Goal: Task Accomplishment & Management: Manage account settings

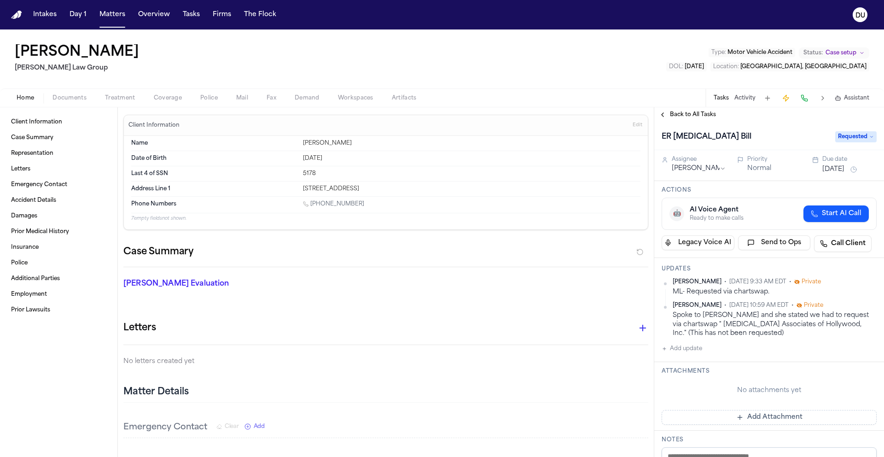
click at [12, 14] on img "Home" at bounding box center [16, 15] width 11 height 9
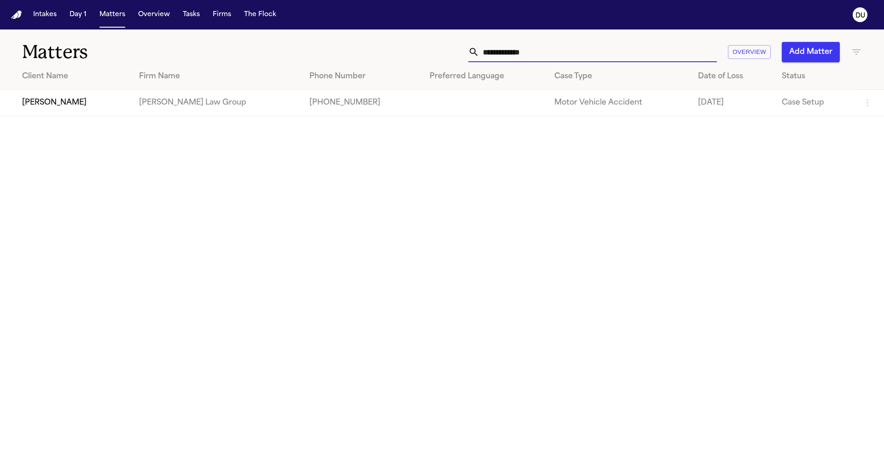
drag, startPoint x: 552, startPoint y: 56, endPoint x: 456, endPoint y: 56, distance: 95.3
click at [456, 56] on div "**********" at bounding box center [564, 52] width 595 height 20
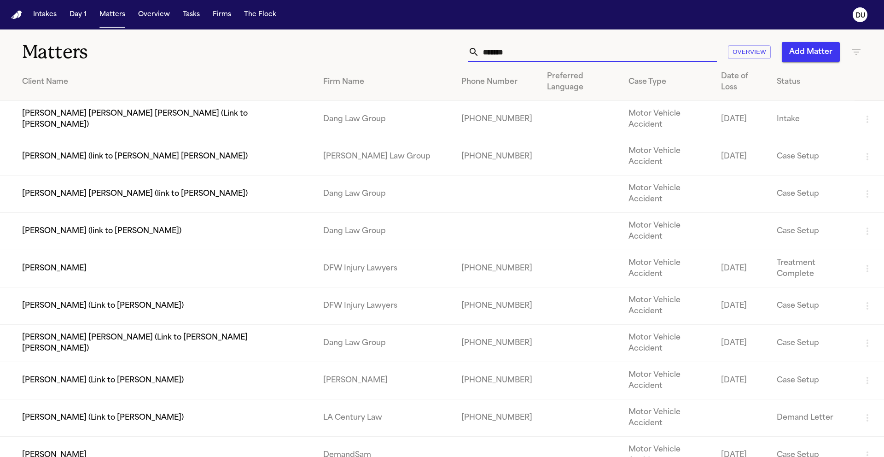
type input "*******"
click at [181, 250] on td "[PERSON_NAME]" at bounding box center [158, 268] width 316 height 37
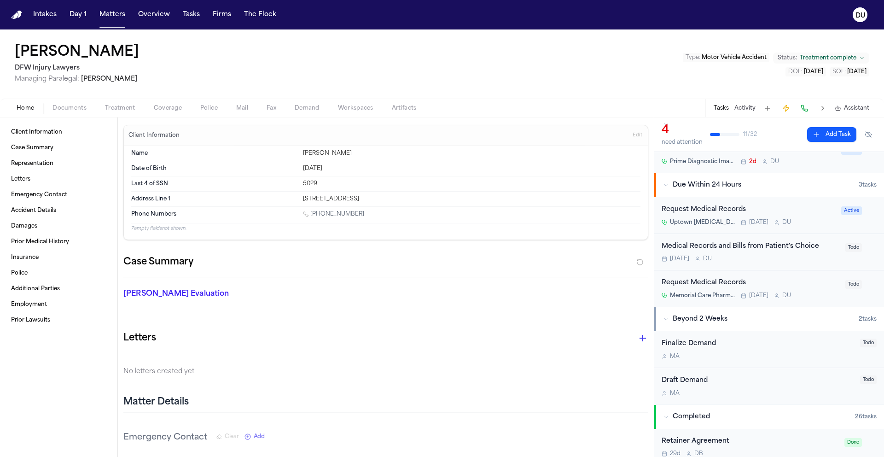
scroll to position [37, 0]
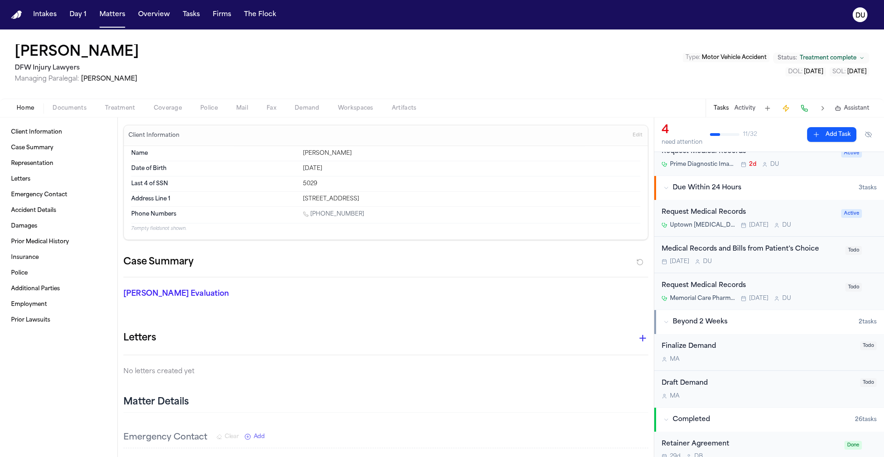
click at [713, 285] on div "Request Medical Records" at bounding box center [751, 285] width 178 height 11
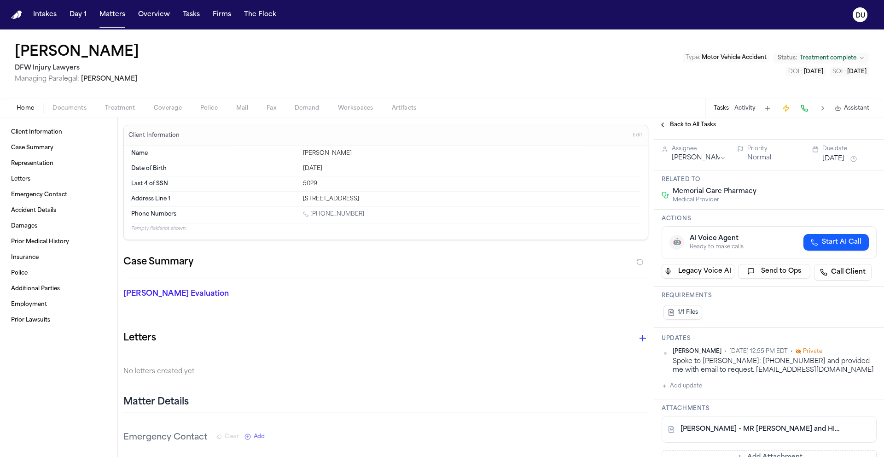
scroll to position [182, 0]
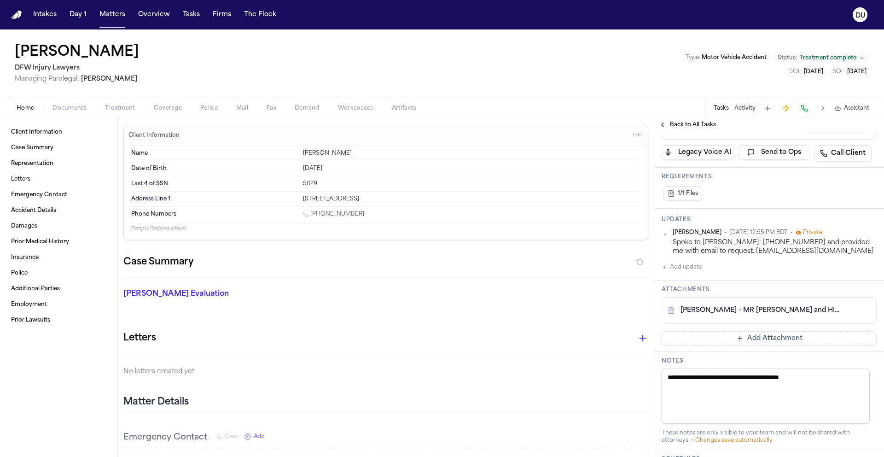
click at [739, 308] on link "[PERSON_NAME] - MR [PERSON_NAME] and HIPAA to Memorial Care Pharmacy - [DATE]" at bounding box center [759, 310] width 159 height 9
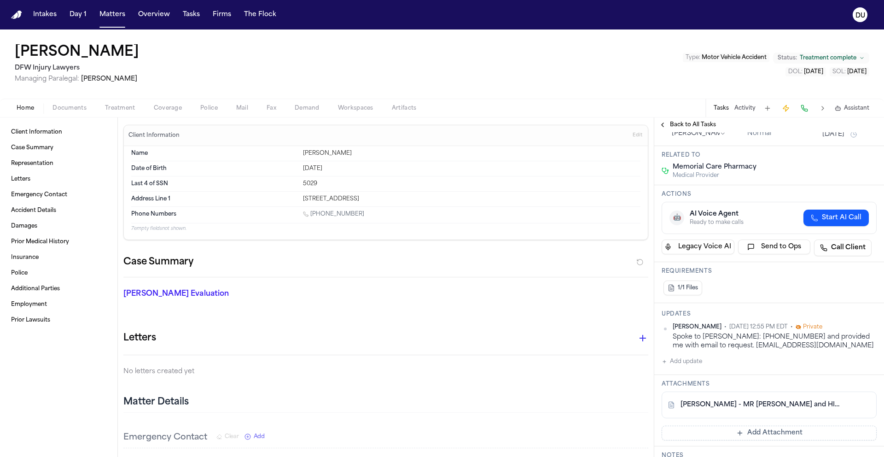
scroll to position [0, 0]
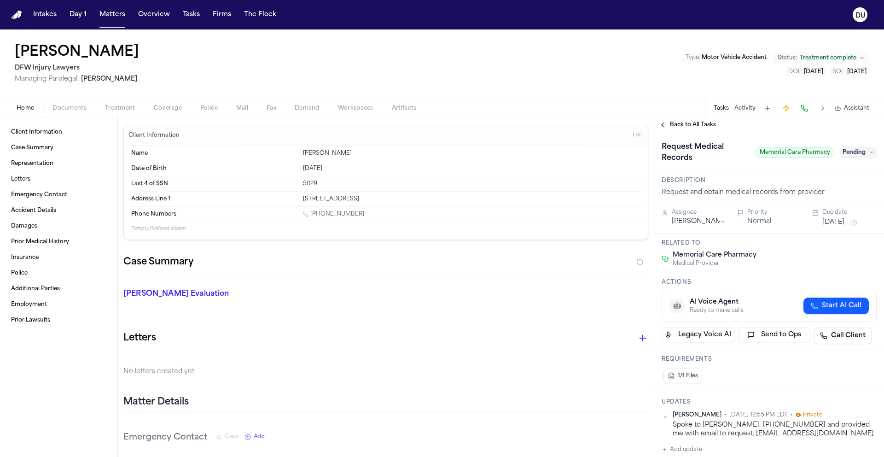
click at [854, 150] on span "Pending" at bounding box center [858, 152] width 37 height 11
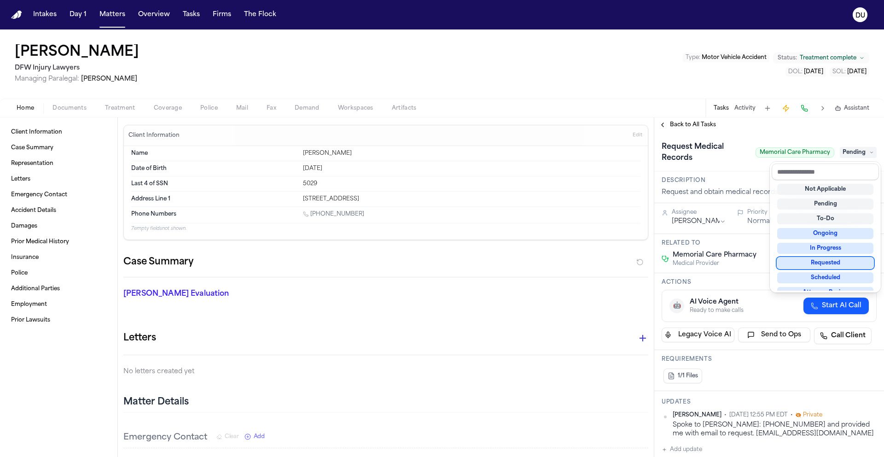
click at [841, 265] on div "Requested" at bounding box center [825, 262] width 96 height 11
click at [792, 131] on div "**********" at bounding box center [769, 286] width 230 height 339
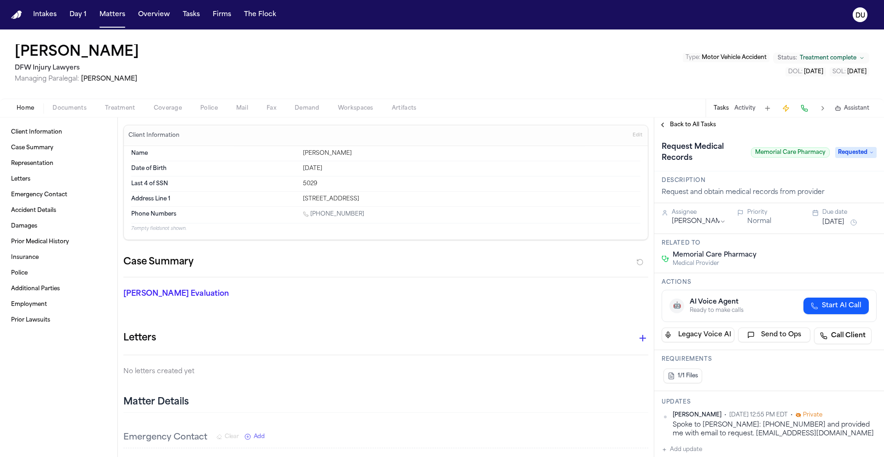
click at [842, 224] on button "[DATE]" at bounding box center [833, 222] width 22 height 9
click at [799, 294] on button "8" at bounding box center [797, 294] width 15 height 15
click at [699, 126] on span "Back to All Tasks" at bounding box center [693, 124] width 46 height 7
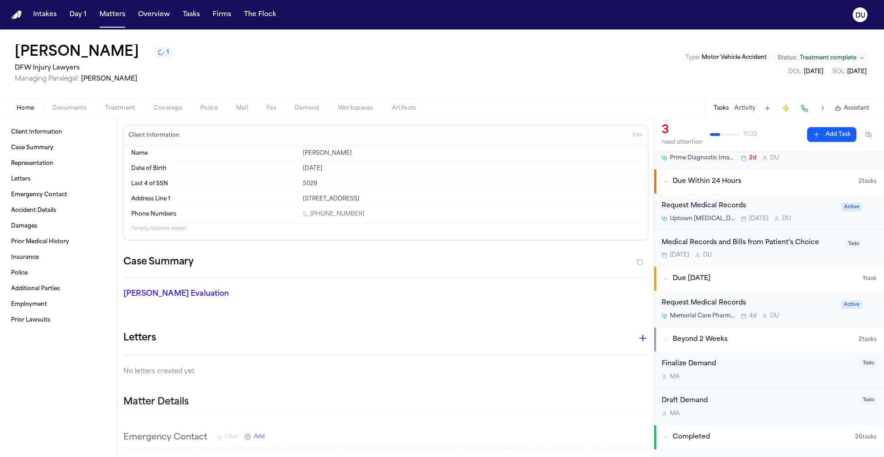
scroll to position [43, 0]
click at [765, 239] on div "Medical Records and Bills from Patient's Choice" at bounding box center [751, 243] width 178 height 11
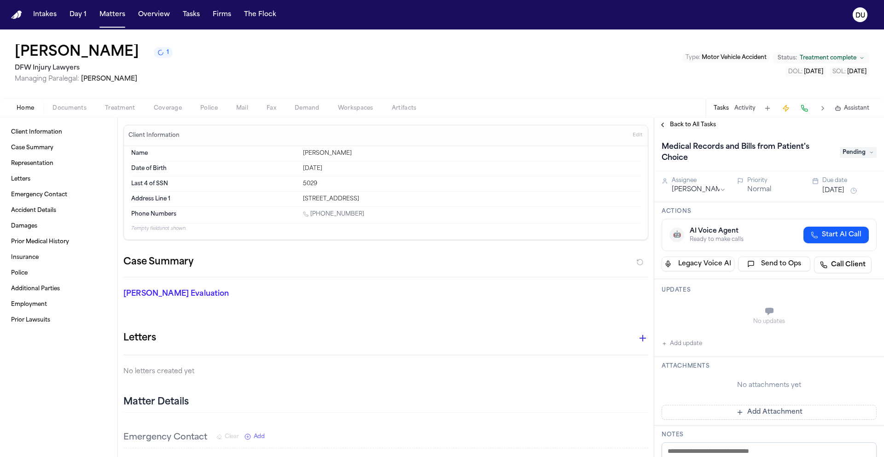
click at [698, 128] on span "Back to All Tasks" at bounding box center [693, 124] width 46 height 7
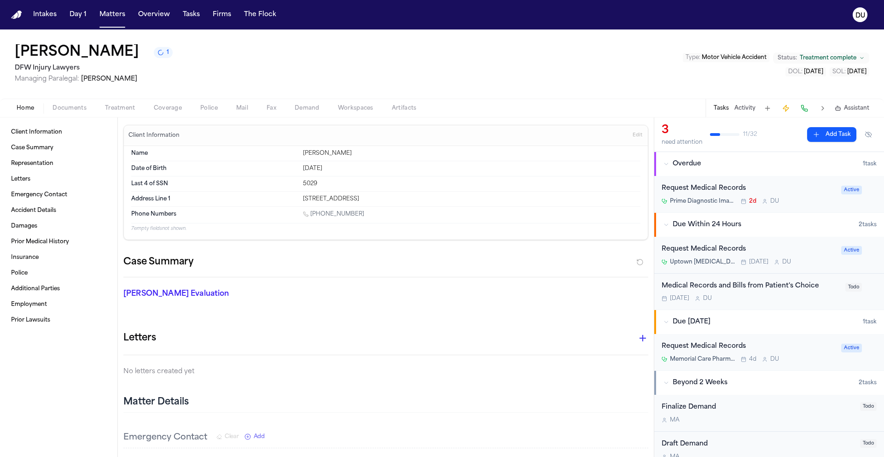
click at [727, 254] on div "Request Medical Records" at bounding box center [749, 249] width 174 height 11
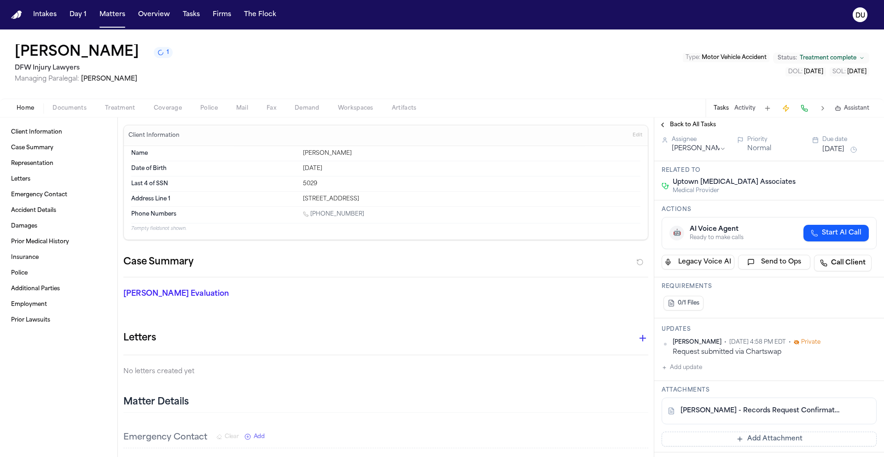
scroll to position [86, 0]
click at [762, 404] on link "C. Riden - Records Request Confirmation to Uptown Radiology - 8.29.25" at bounding box center [759, 408] width 159 height 9
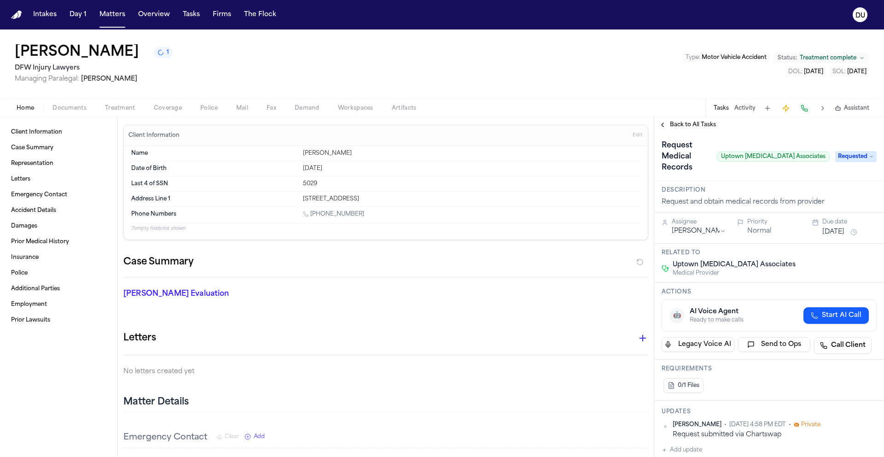
scroll to position [0, 0]
click at [842, 229] on button "Sep 5, 2025" at bounding box center [833, 233] width 22 height 9
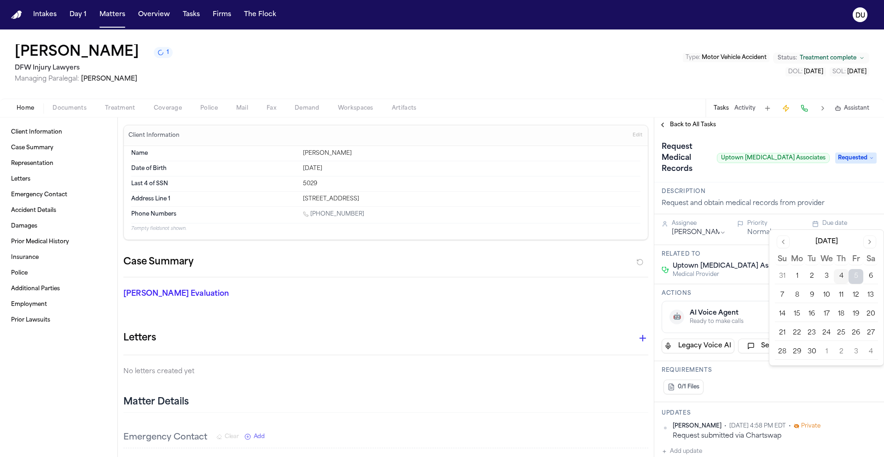
click at [859, 302] on button "12" at bounding box center [855, 295] width 15 height 15
click at [800, 188] on h3 "Description" at bounding box center [769, 191] width 215 height 7
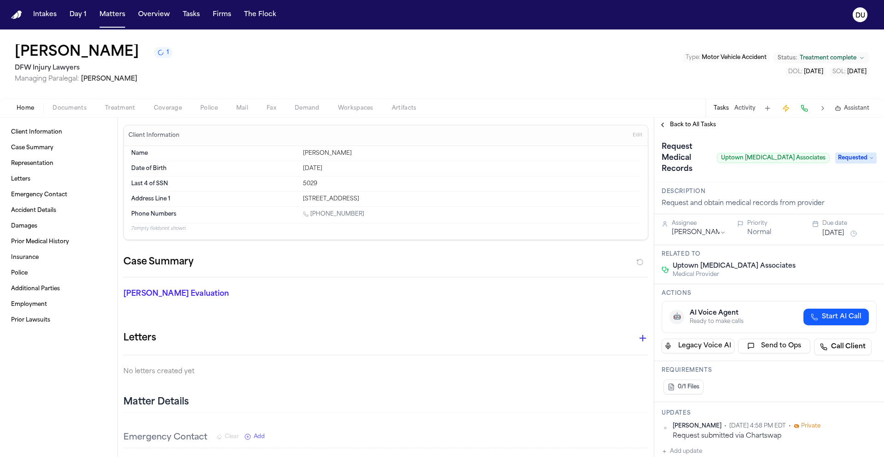
click at [682, 127] on span "Back to All Tasks" at bounding box center [693, 124] width 46 height 7
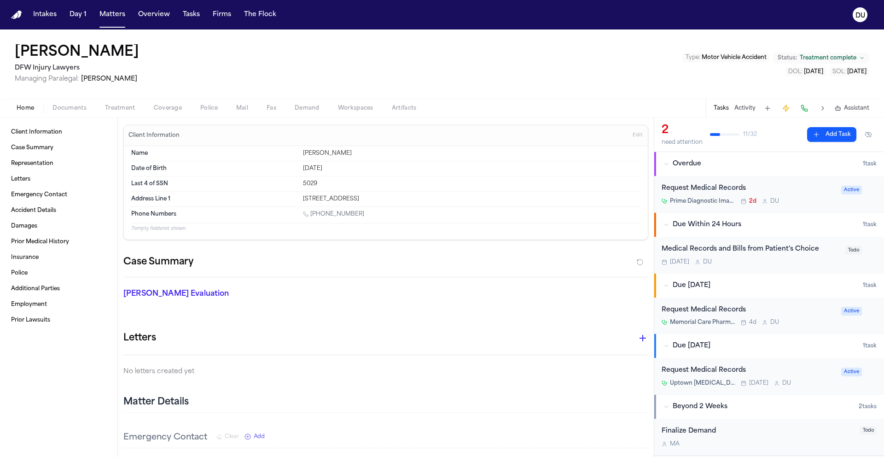
click at [729, 192] on div "Request Medical Records" at bounding box center [749, 188] width 174 height 11
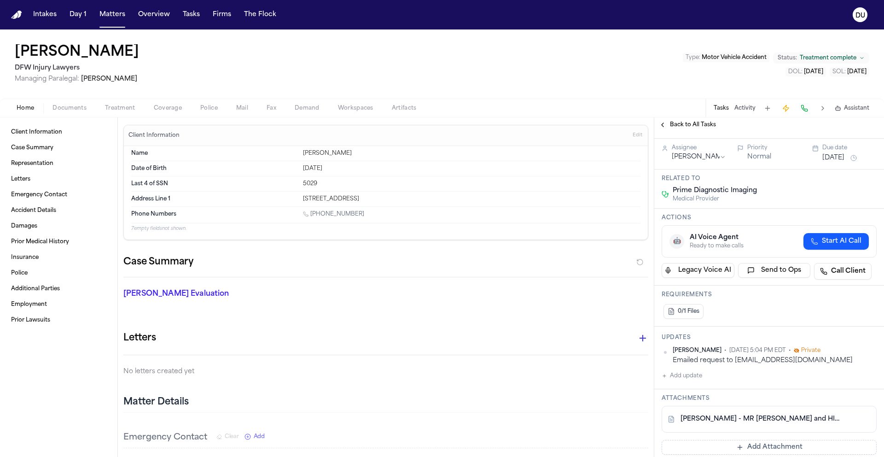
scroll to position [72, 0]
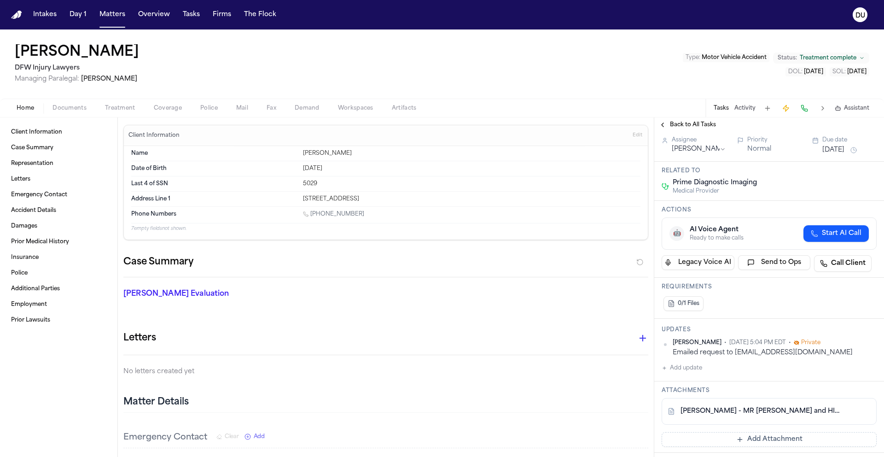
click at [733, 412] on link "C. Riden - MR Request and HIPAA to Prime Diagnostic Imaging - 8.29.25" at bounding box center [759, 411] width 159 height 9
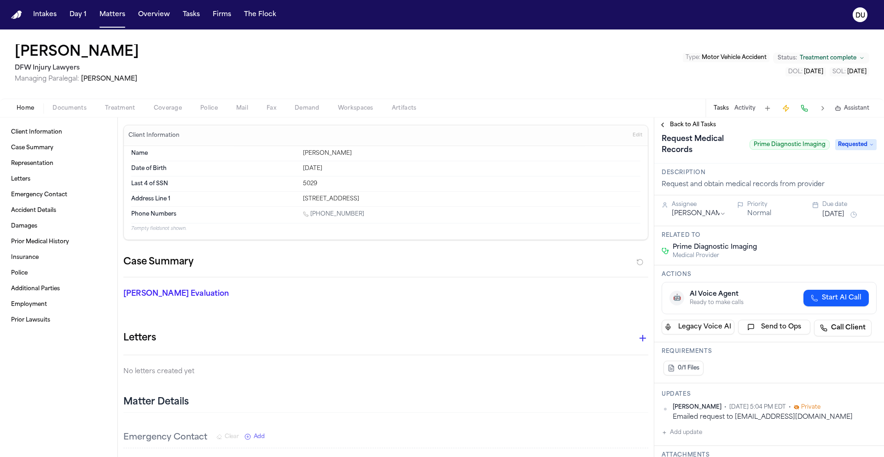
scroll to position [0, 0]
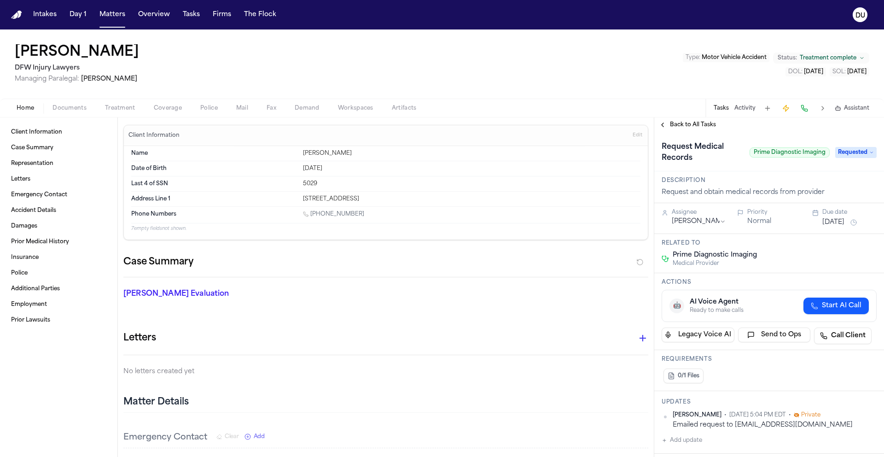
click at [841, 221] on button "Sep 2, 2025" at bounding box center [833, 222] width 22 height 9
click at [816, 297] on button "9" at bounding box center [811, 294] width 15 height 15
click at [701, 125] on span "Back to All Tasks" at bounding box center [693, 124] width 46 height 7
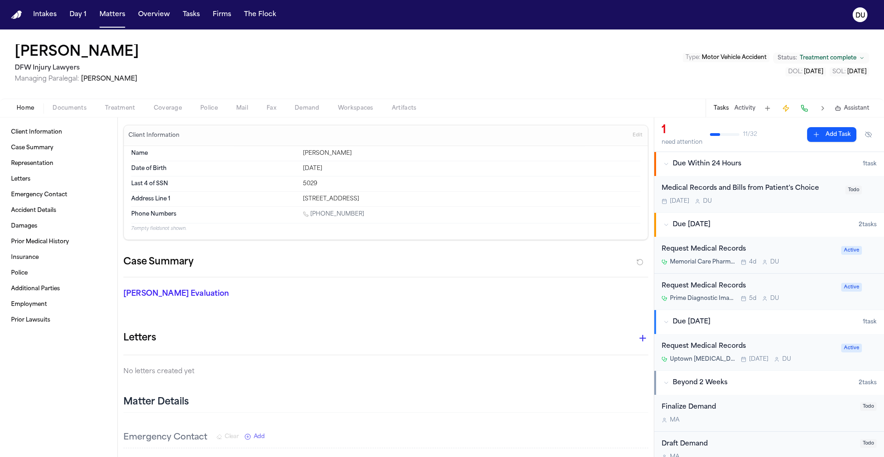
click at [749, 187] on div "Medical Records and Bills from Patient's Choice" at bounding box center [751, 188] width 178 height 11
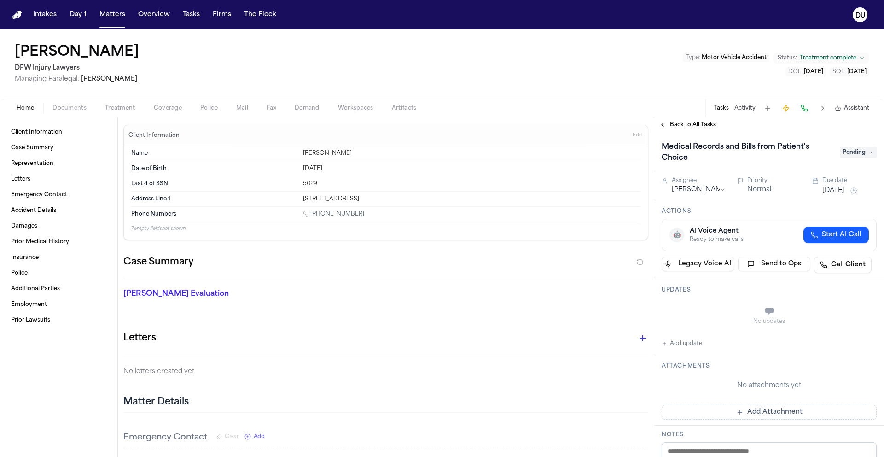
click at [696, 129] on div "Back to All Tasks" at bounding box center [769, 124] width 230 height 15
click at [697, 127] on span "Back to All Tasks" at bounding box center [693, 124] width 46 height 7
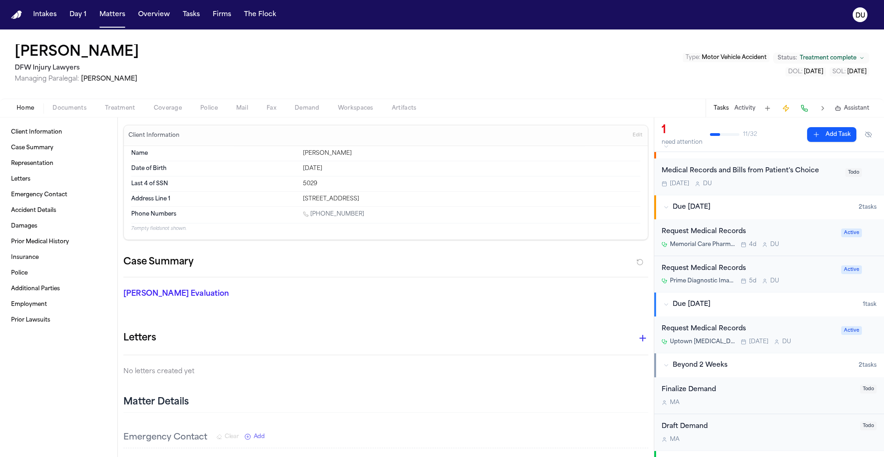
scroll to position [34, 0]
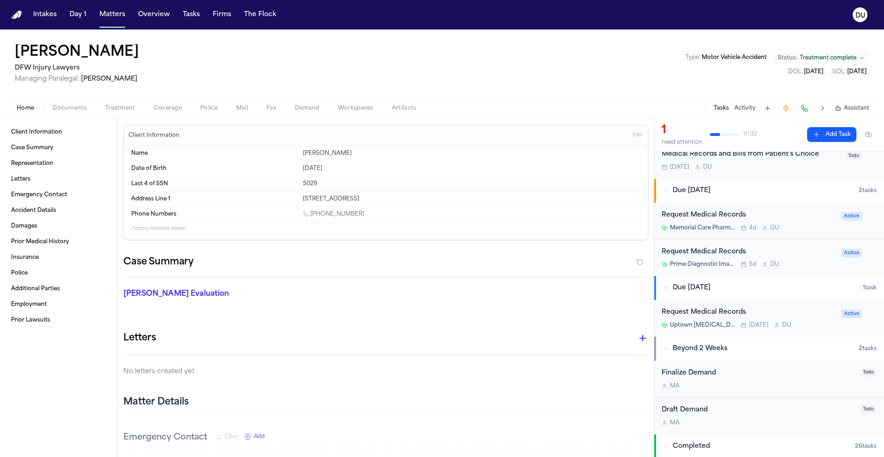
click at [720, 254] on div "Request Medical Records" at bounding box center [749, 252] width 174 height 11
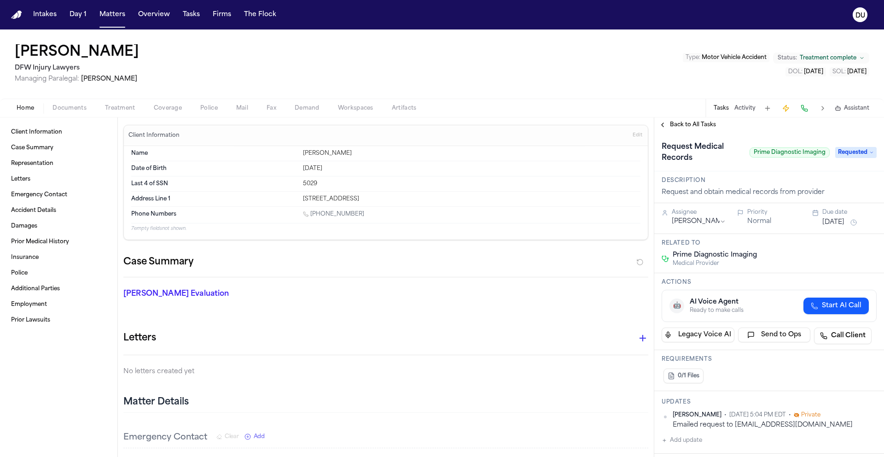
click at [680, 128] on span "Back to All Tasks" at bounding box center [693, 124] width 46 height 7
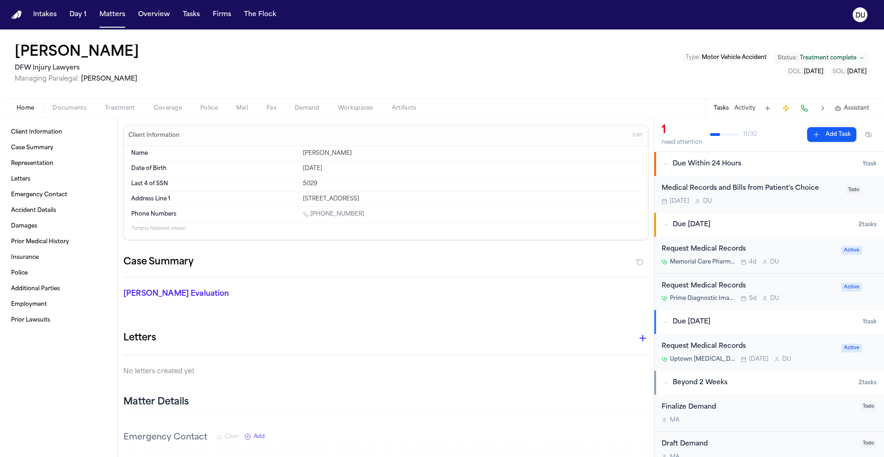
click at [746, 184] on div "Medical Records and Bills from Patient's Choice" at bounding box center [751, 188] width 178 height 11
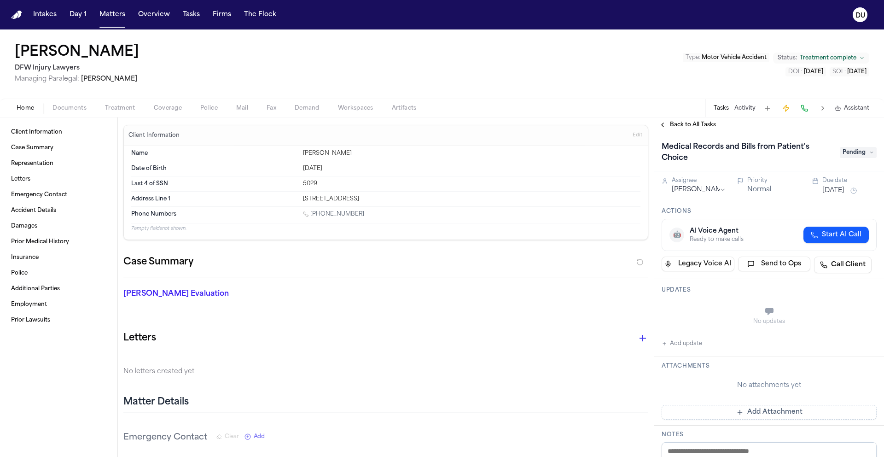
click at [19, 14] on img "Home" at bounding box center [16, 15] width 11 height 9
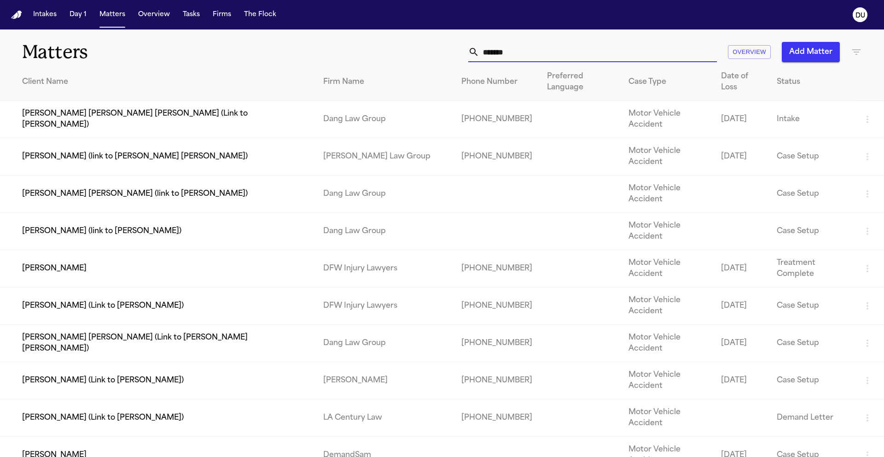
drag, startPoint x: 527, startPoint y: 49, endPoint x: 467, endPoint y: 50, distance: 60.3
click at [468, 50] on div "*******" at bounding box center [592, 52] width 249 height 20
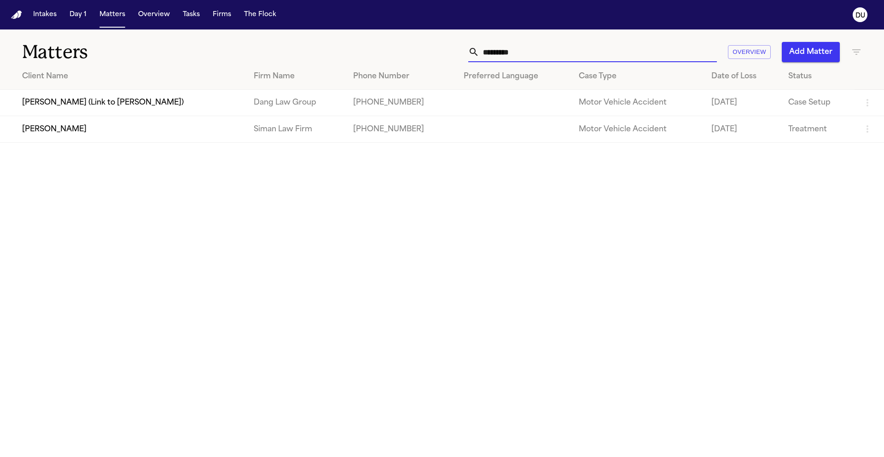
type input "********"
click at [211, 140] on td "Rachelle Blaine" at bounding box center [123, 129] width 246 height 26
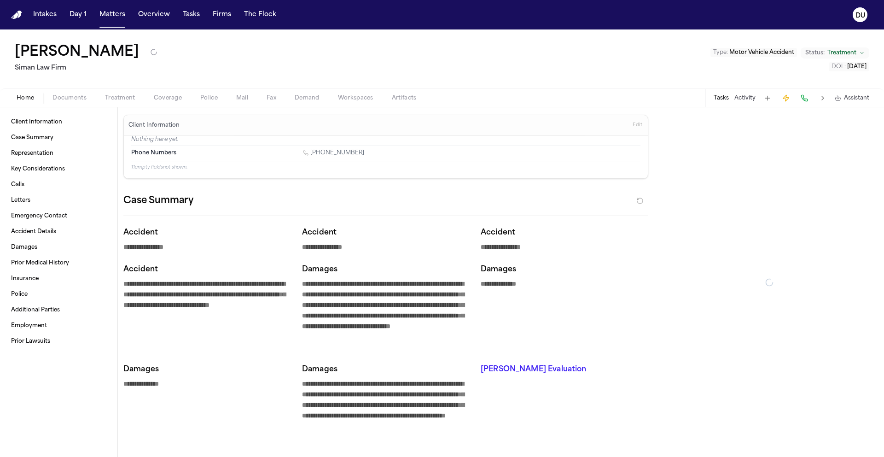
type textarea "*"
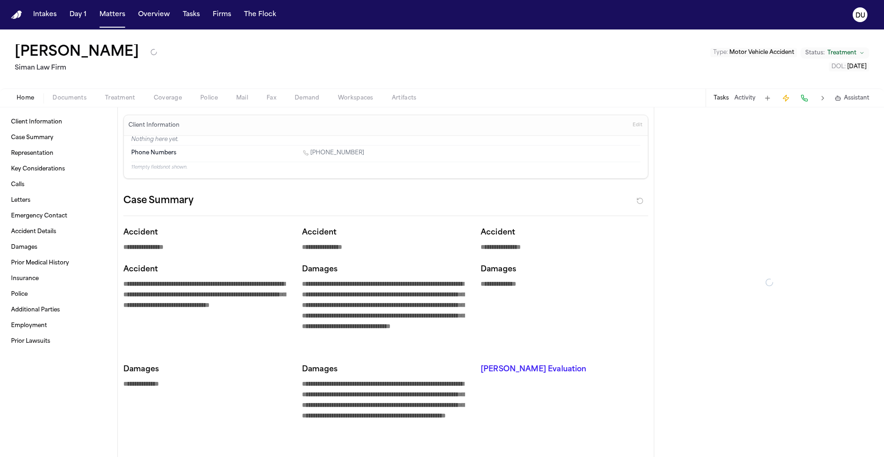
type textarea "*"
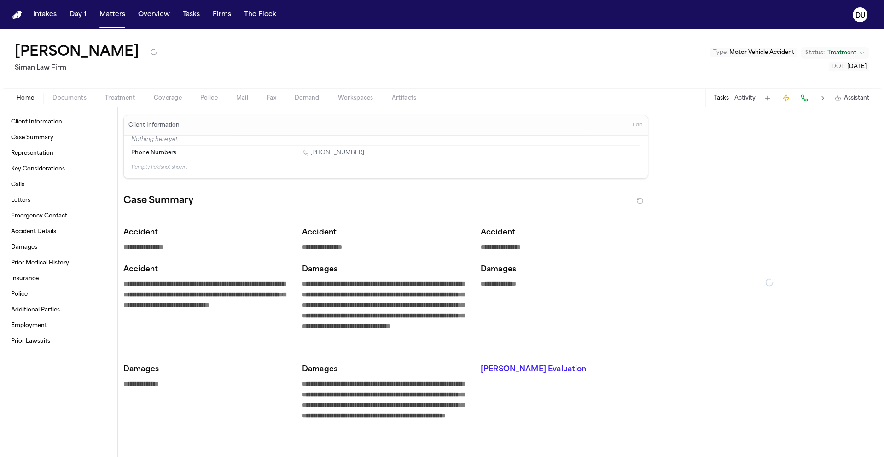
type textarea "*"
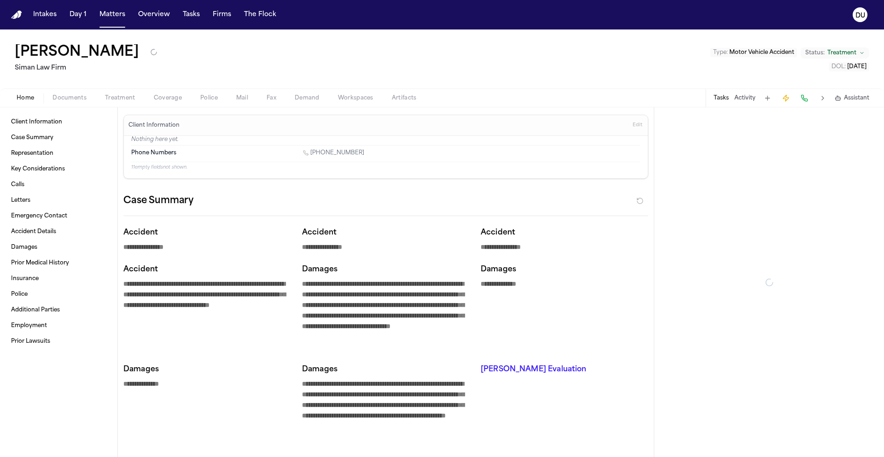
type textarea "*"
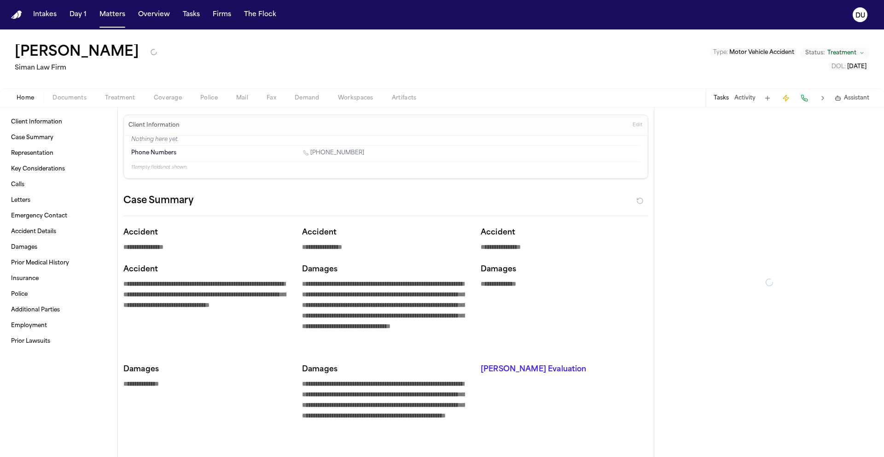
type textarea "*"
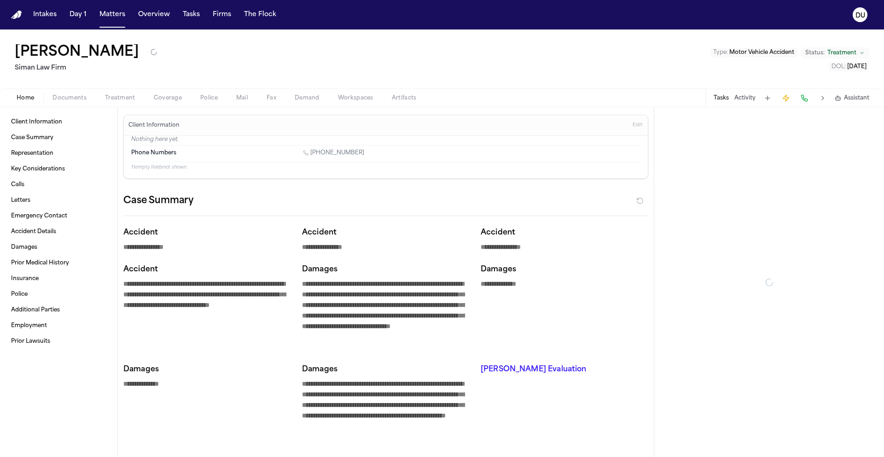
type textarea "*"
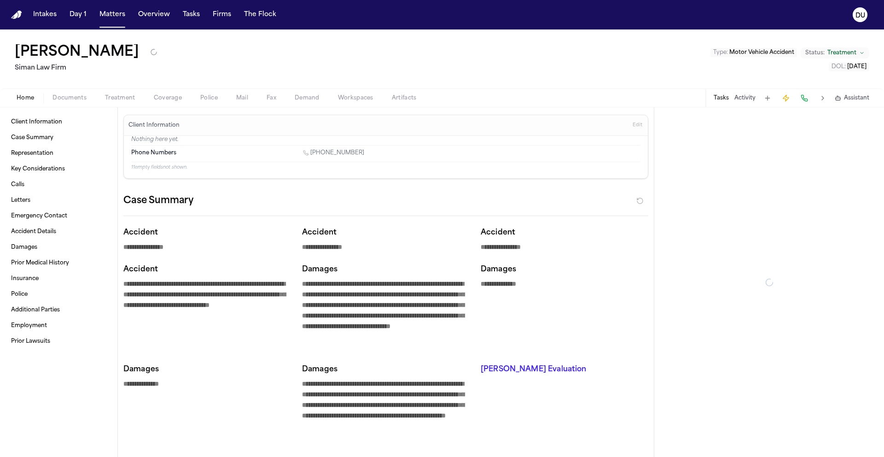
type textarea "*"
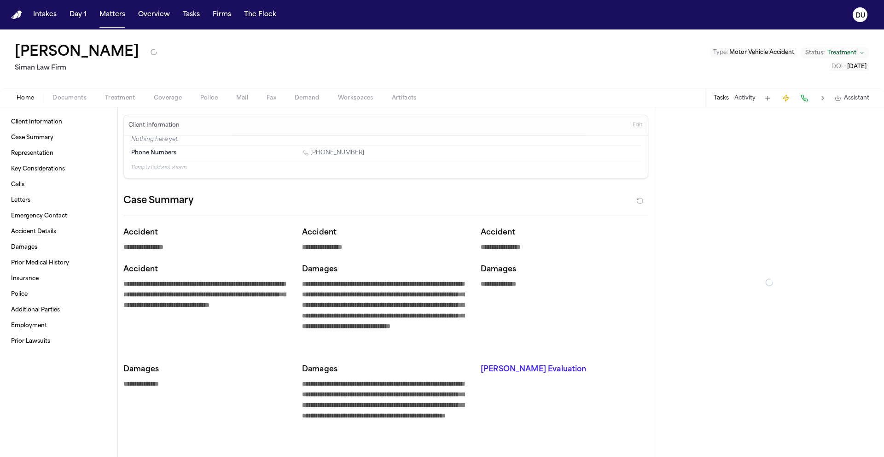
type textarea "*"
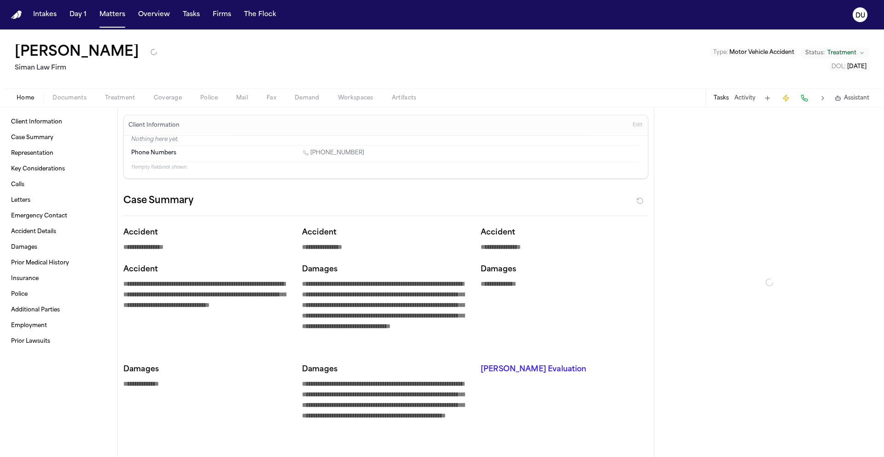
type textarea "*"
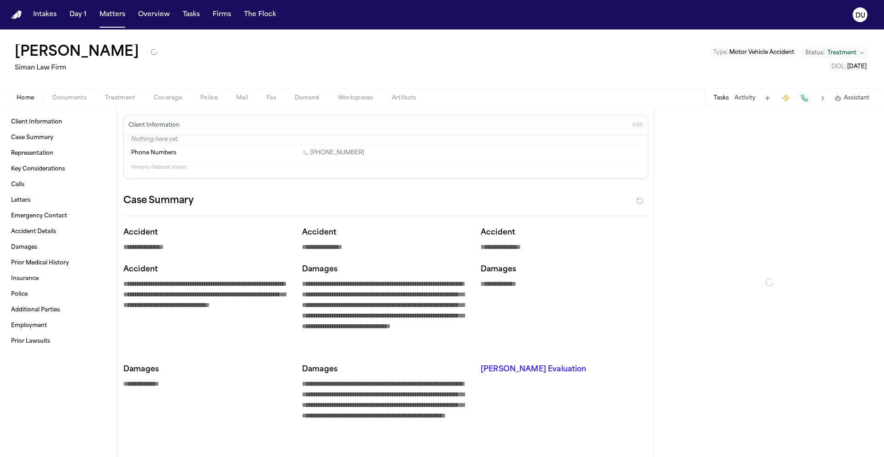
type textarea "*"
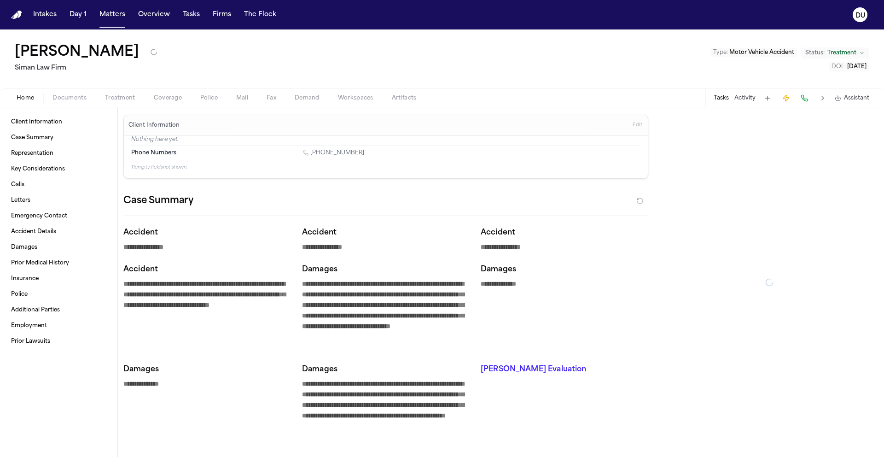
type textarea "*"
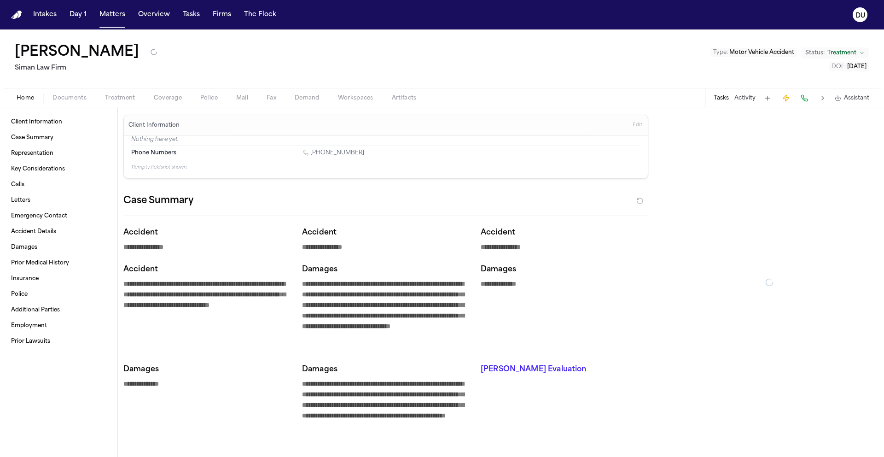
type textarea "*"
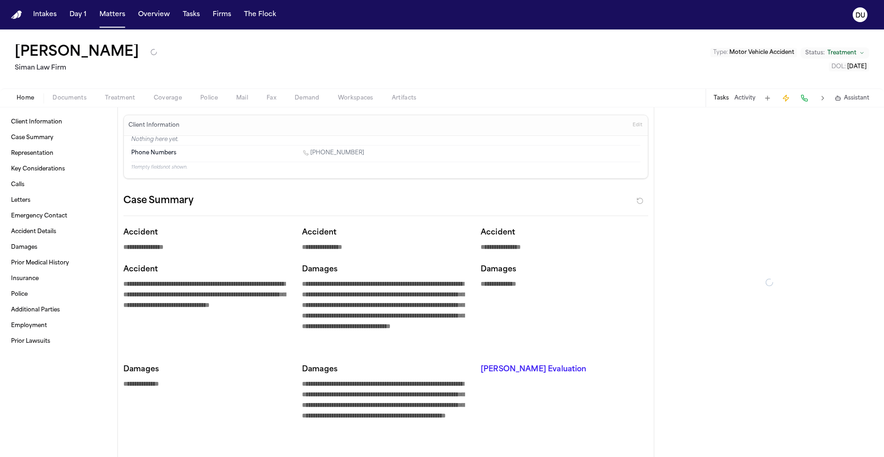
type textarea "*"
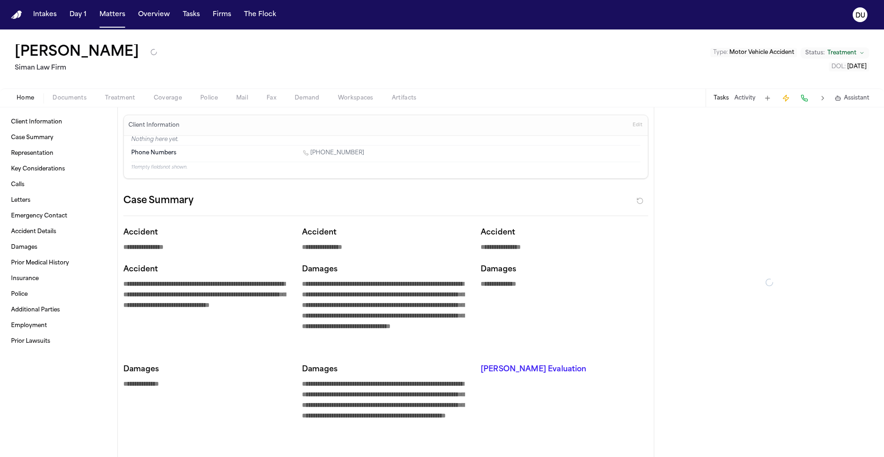
type textarea "*"
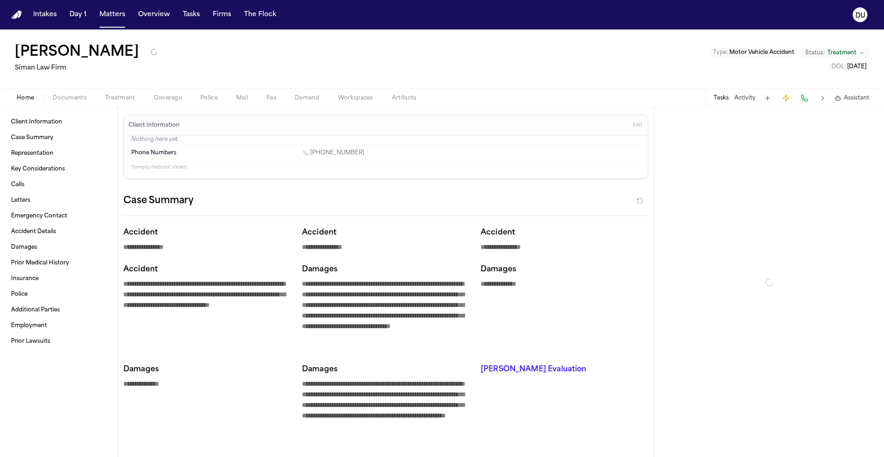
type textarea "*"
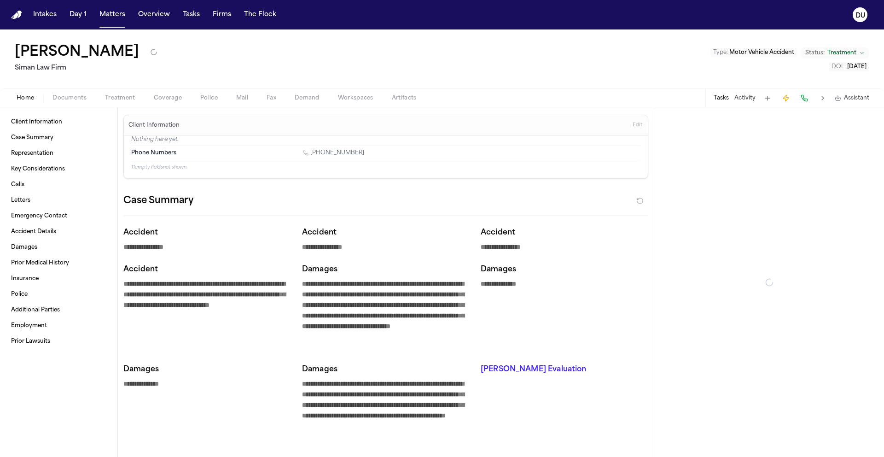
type textarea "*"
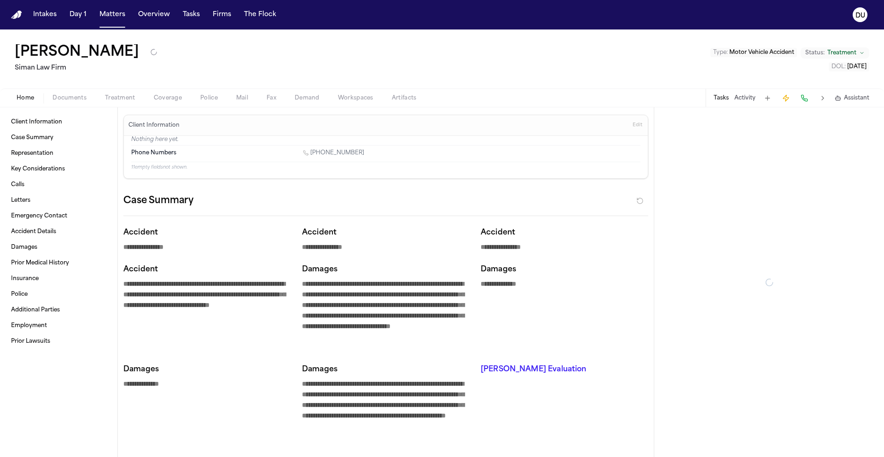
type textarea "*"
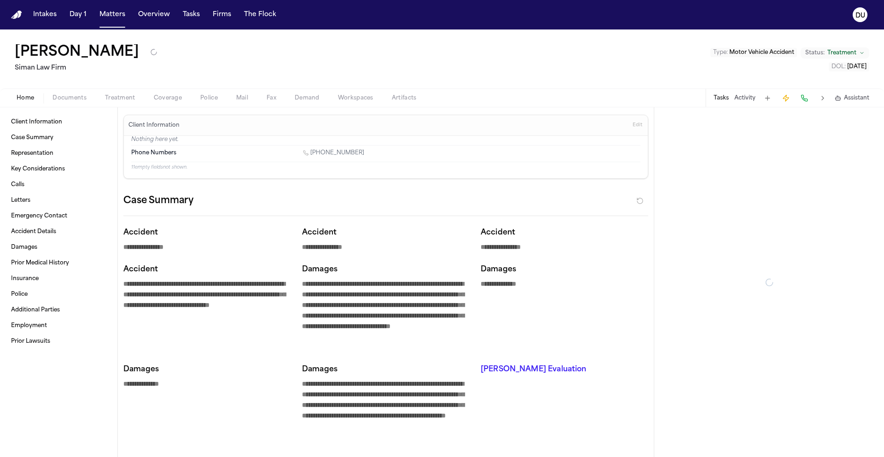
type textarea "*"
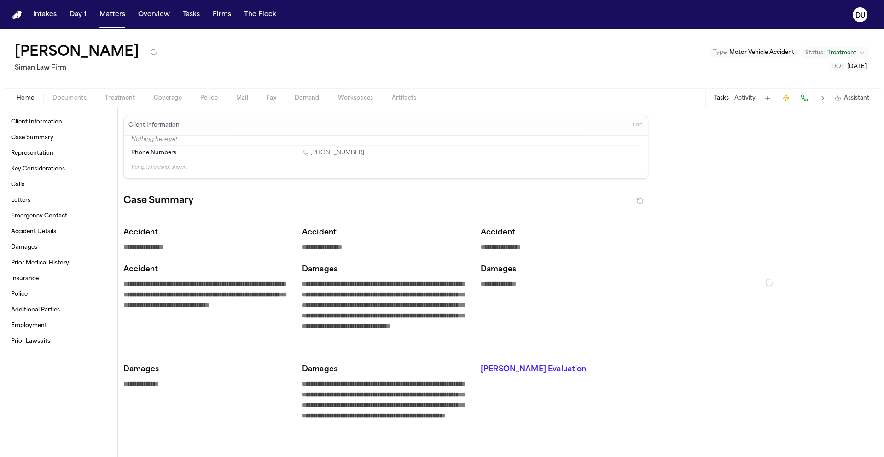
type textarea "*"
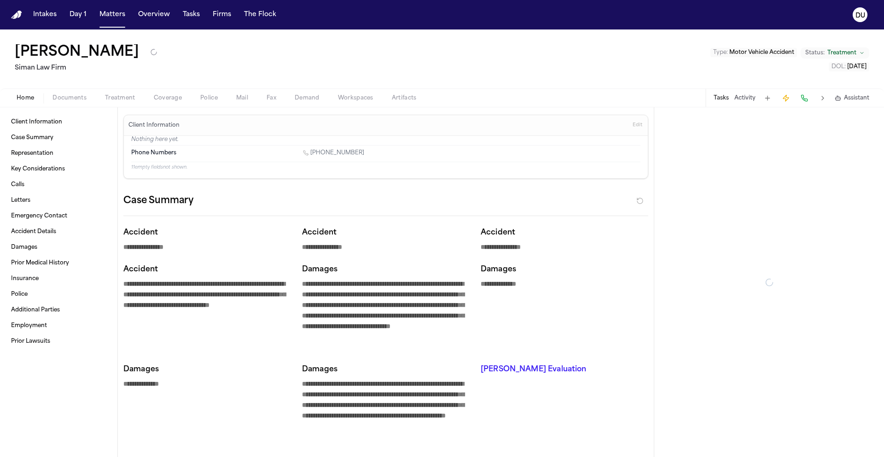
type textarea "*"
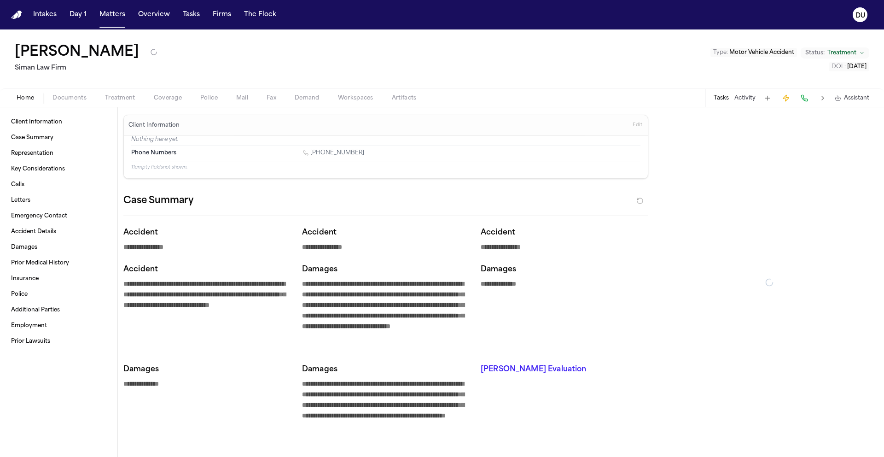
type textarea "*"
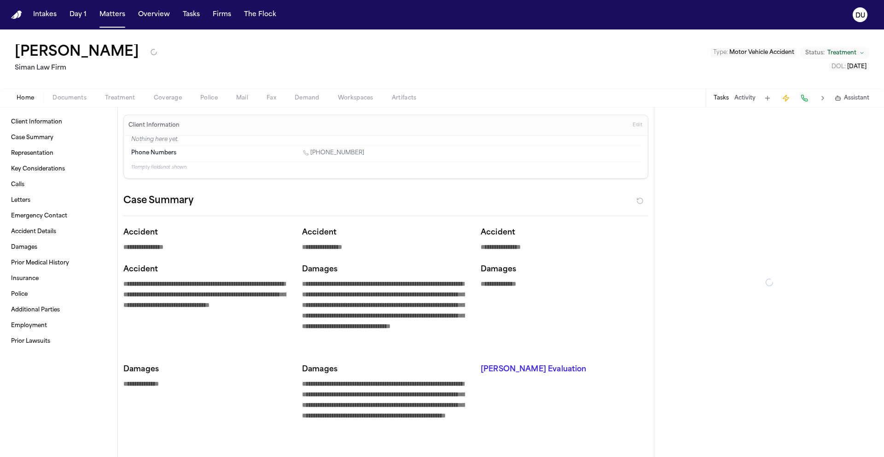
type textarea "*"
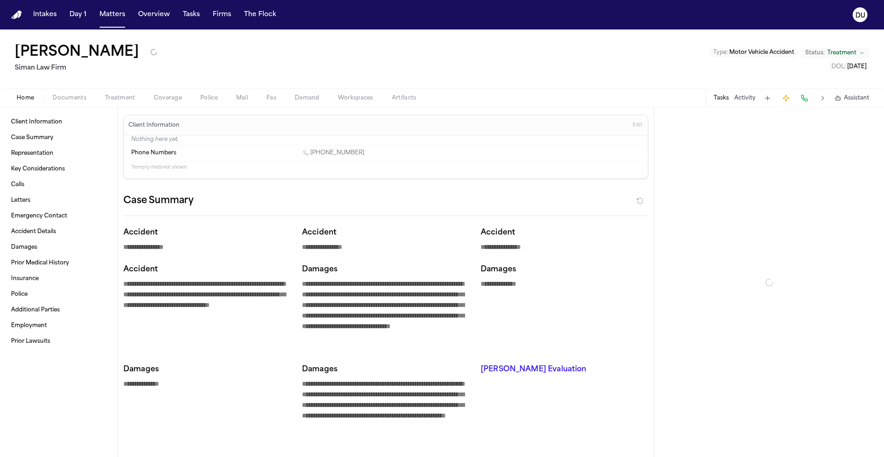
type textarea "*"
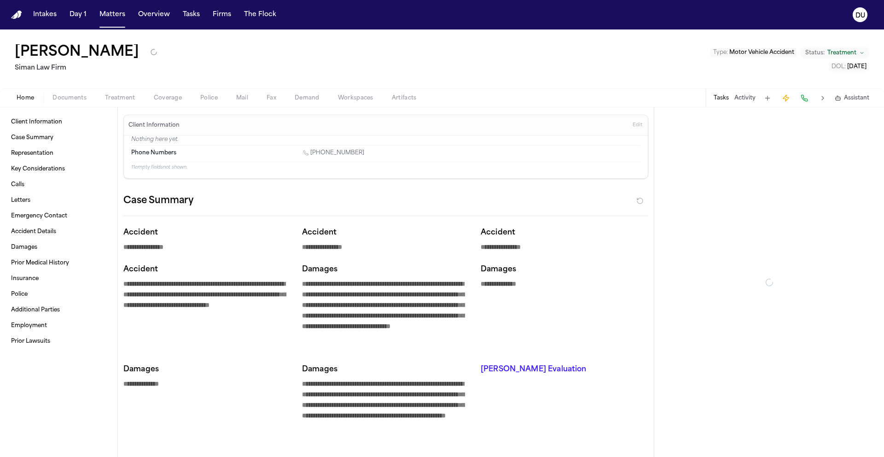
type textarea "*"
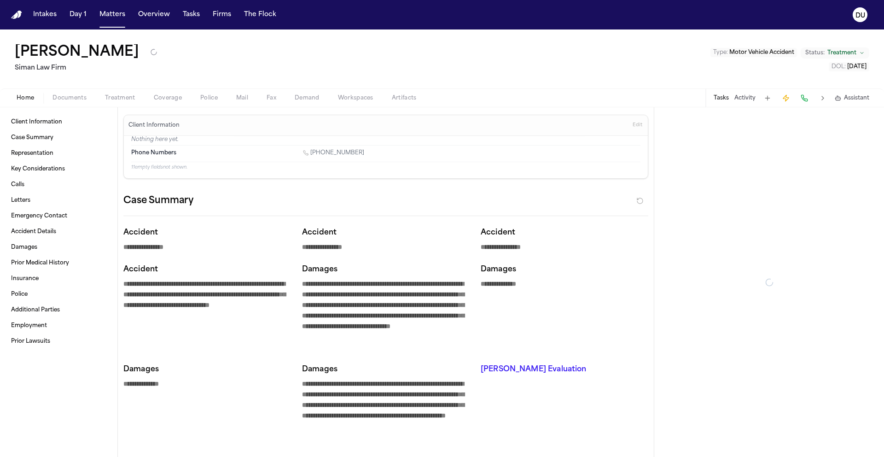
type textarea "*"
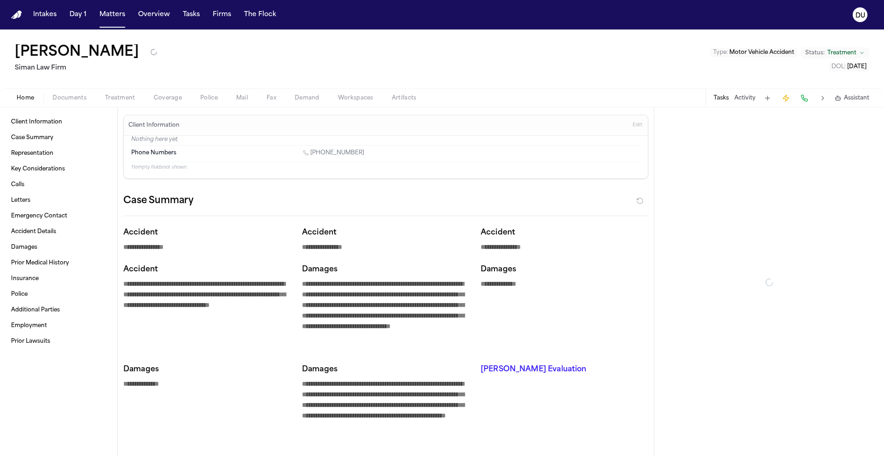
type textarea "*"
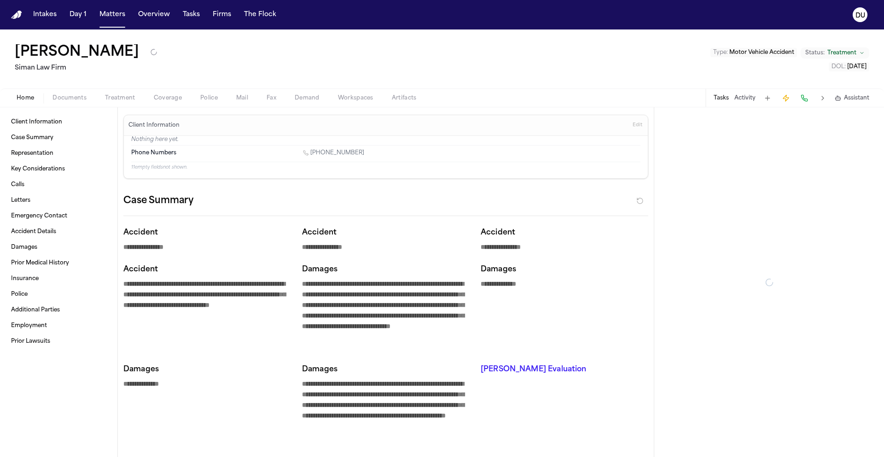
type textarea "*"
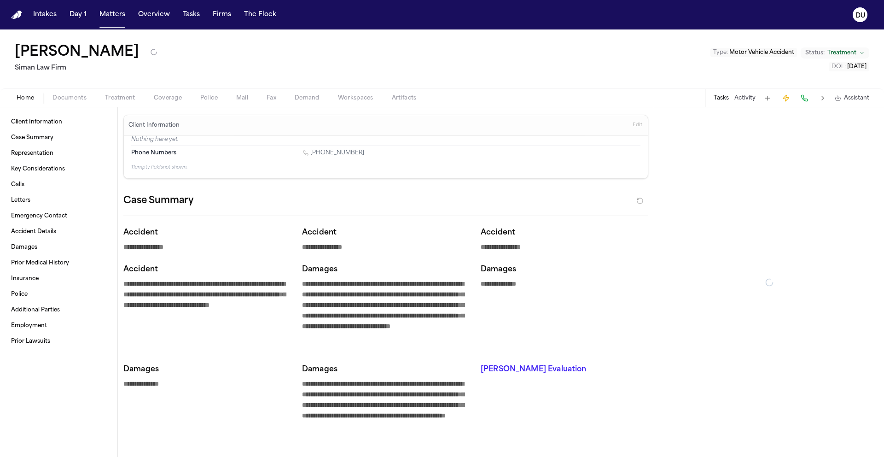
type textarea "*"
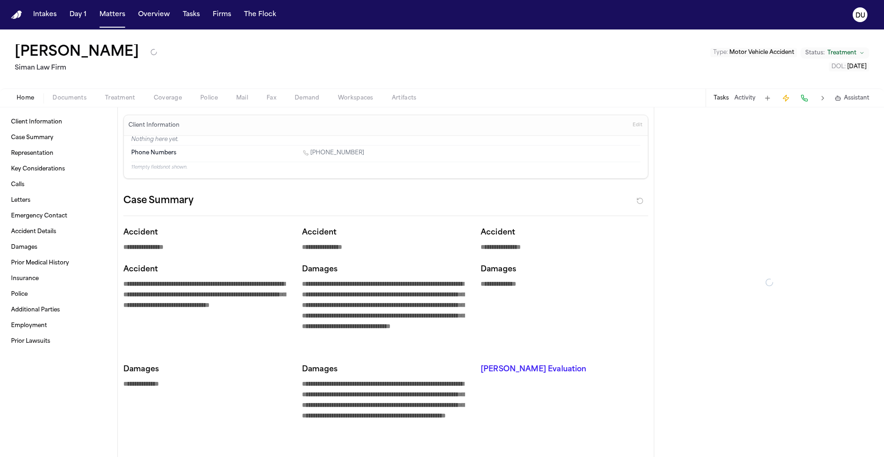
type textarea "*"
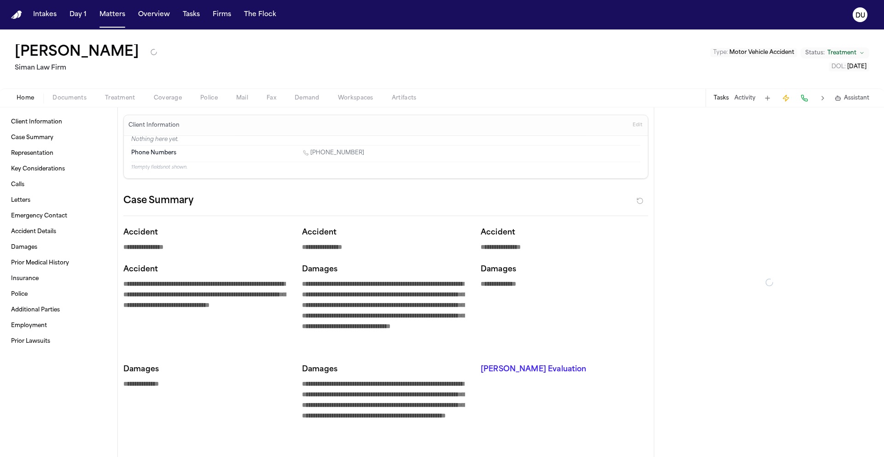
type textarea "*"
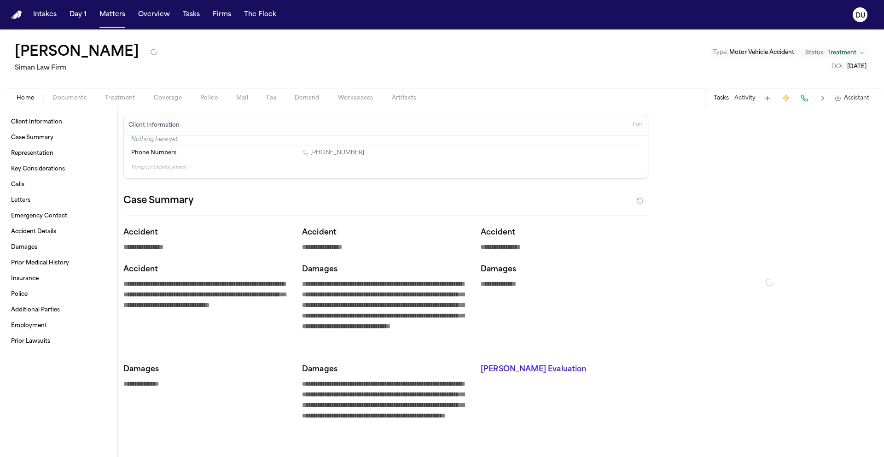
type textarea "*"
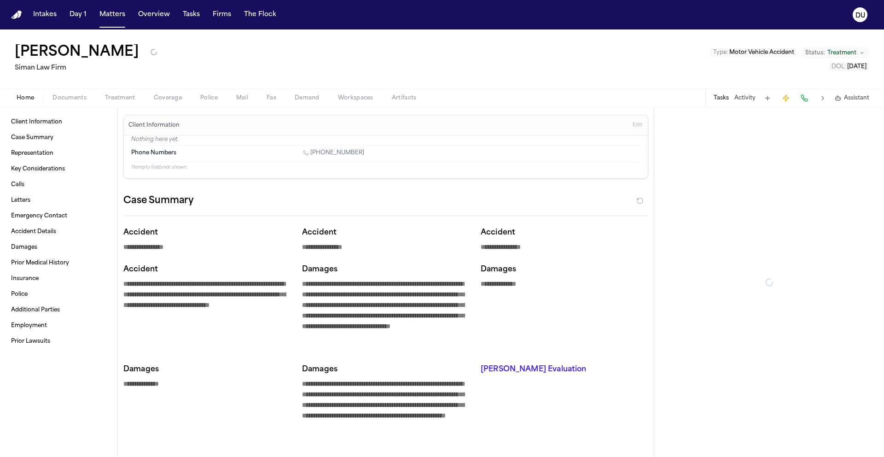
type textarea "*"
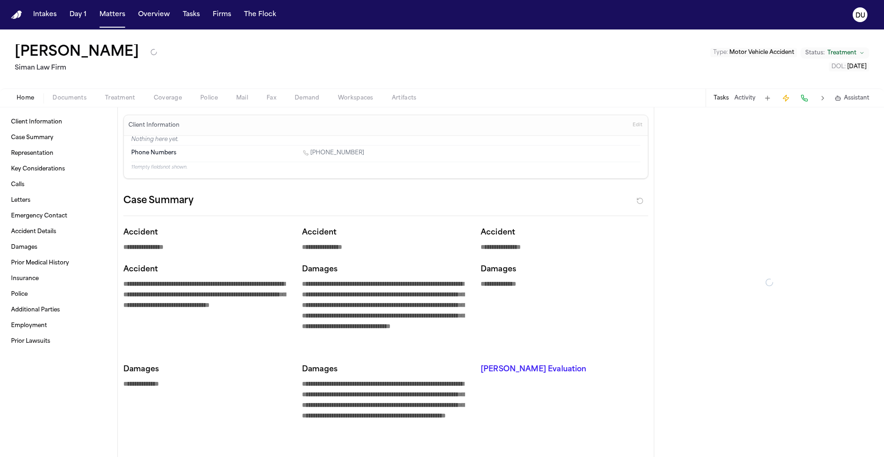
type textarea "*"
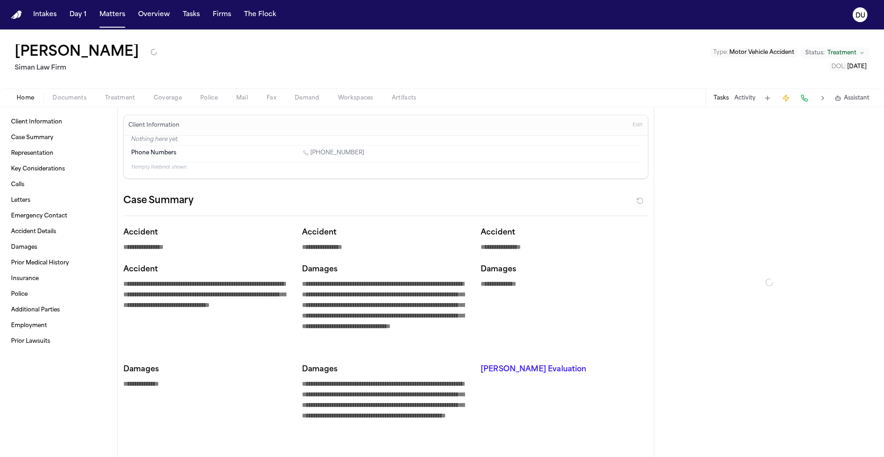
type textarea "*"
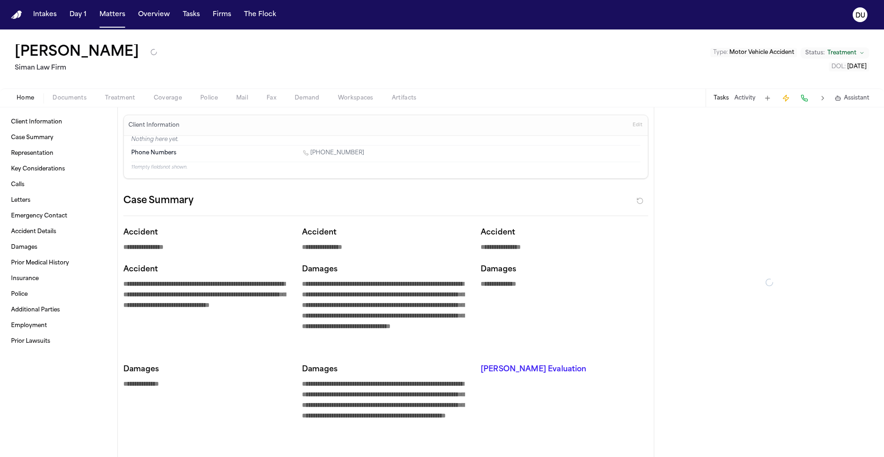
type textarea "*"
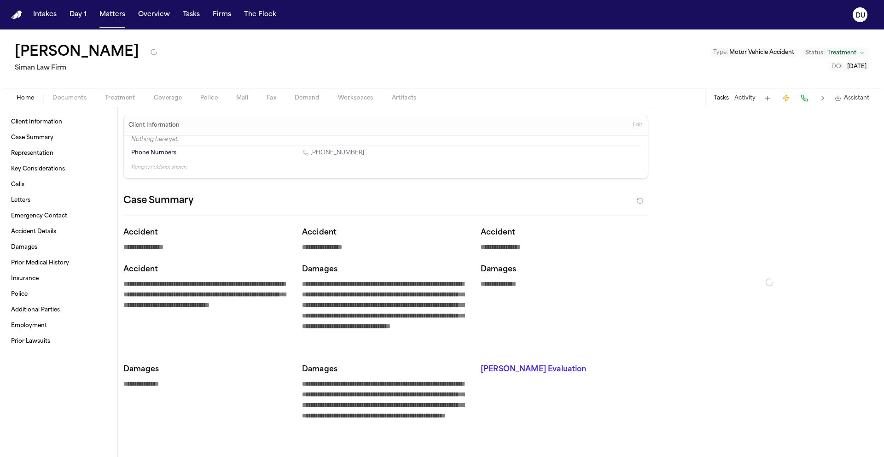
type textarea "*"
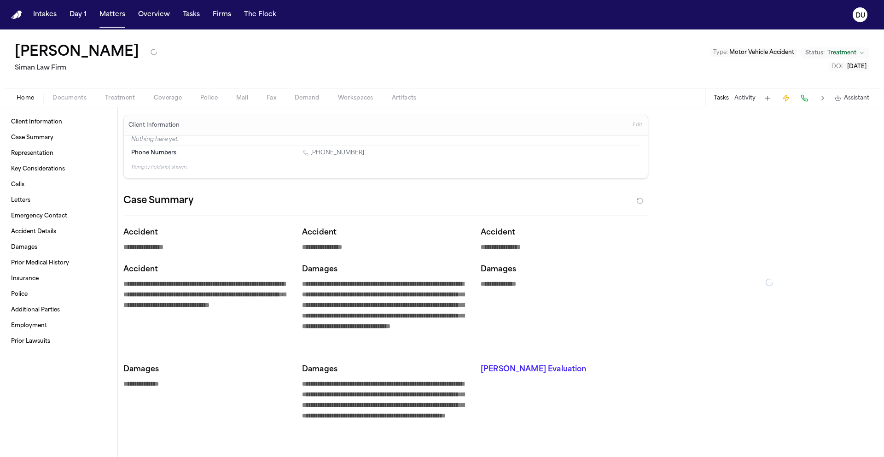
type textarea "*"
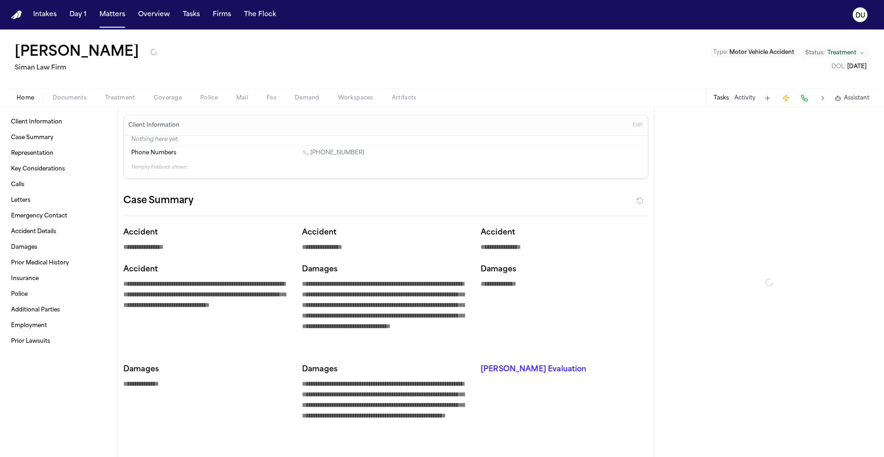
type textarea "*"
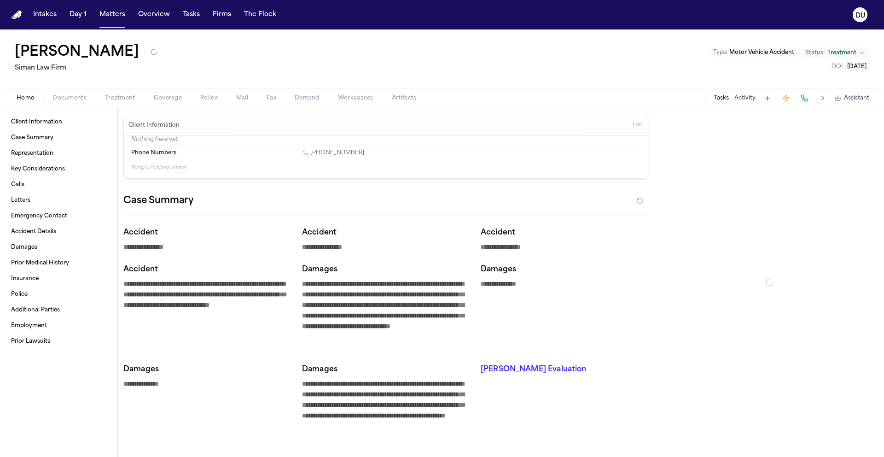
type textarea "*"
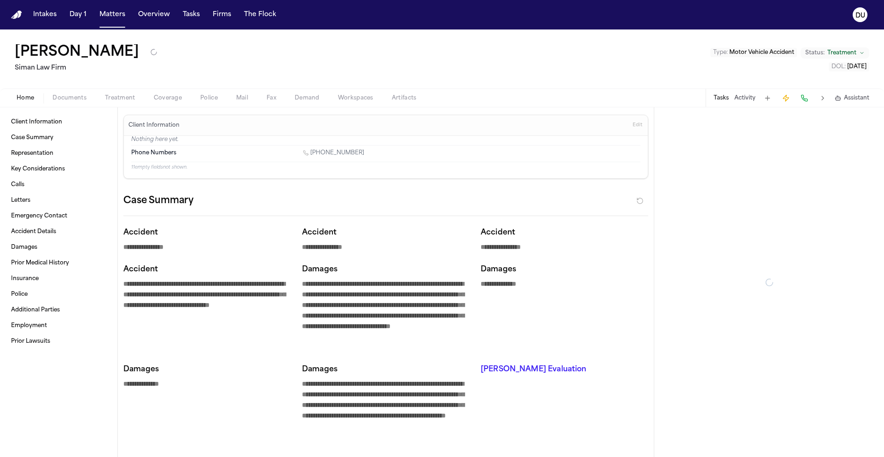
type textarea "*"
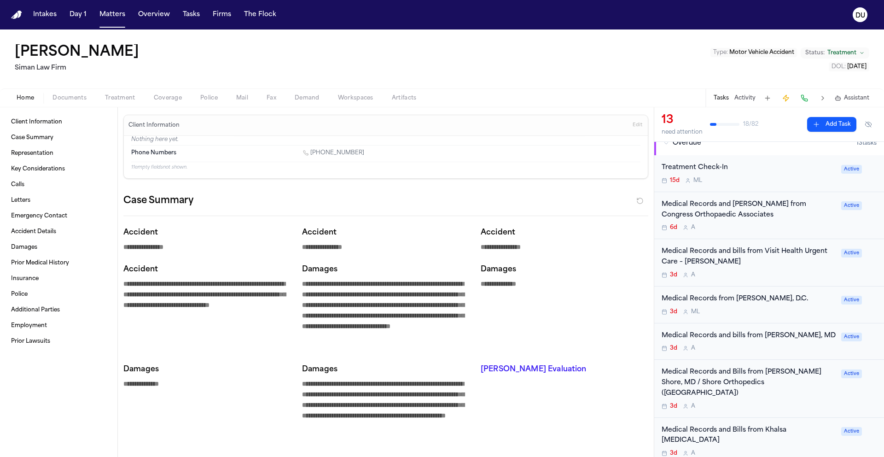
scroll to position [38, 0]
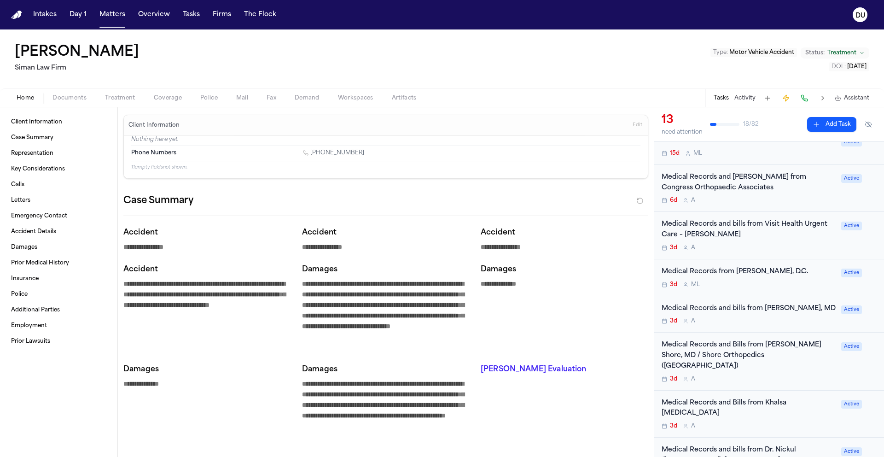
click at [730, 348] on div "Medical Records and Bills from Brett I. Shore, MD / Shore Orthopedics (Marina d…" at bounding box center [749, 355] width 174 height 31
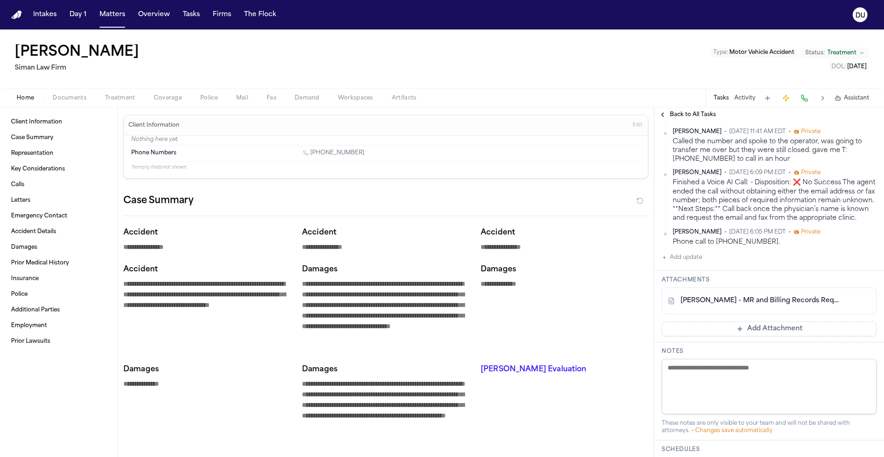
scroll to position [1, 0]
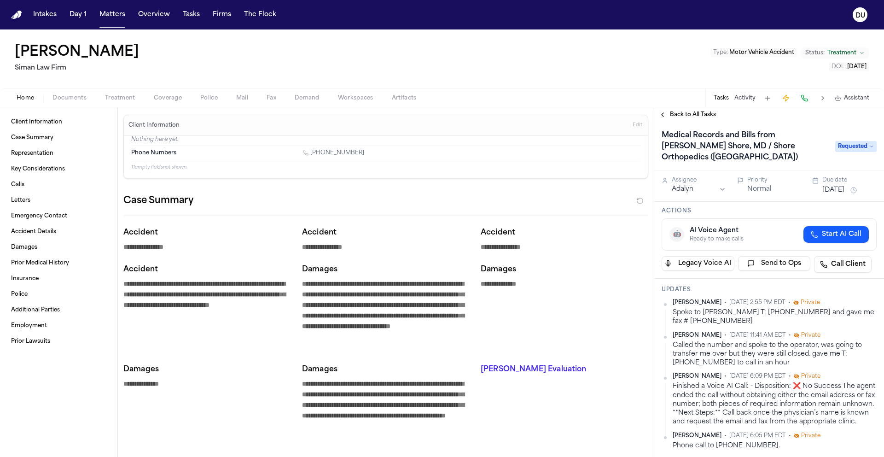
click at [844, 148] on span "Requested" at bounding box center [855, 146] width 41 height 11
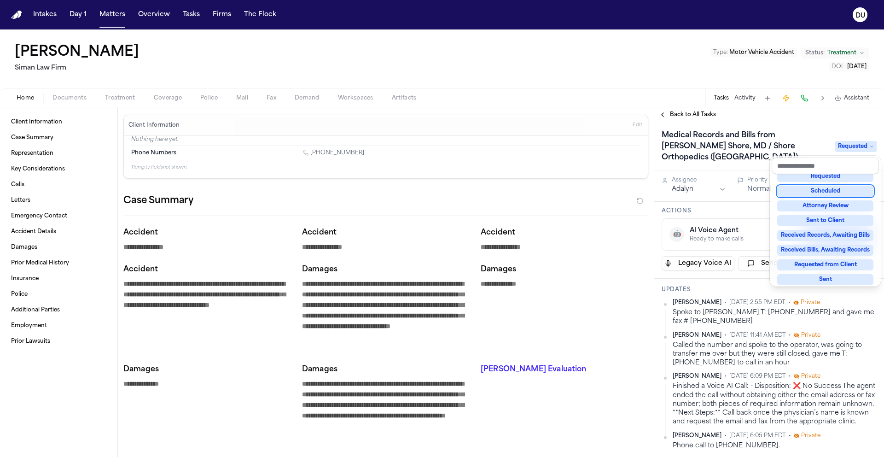
scroll to position [92, 0]
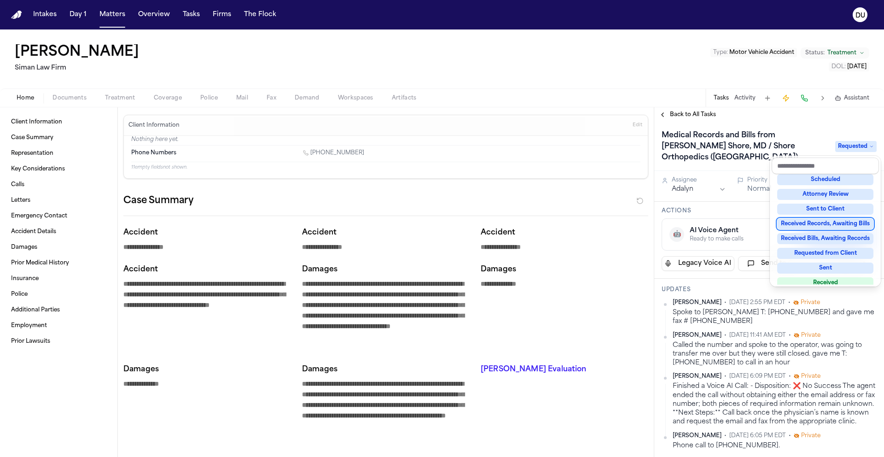
click at [846, 225] on div "Received Records, Awaiting Bills" at bounding box center [825, 223] width 96 height 11
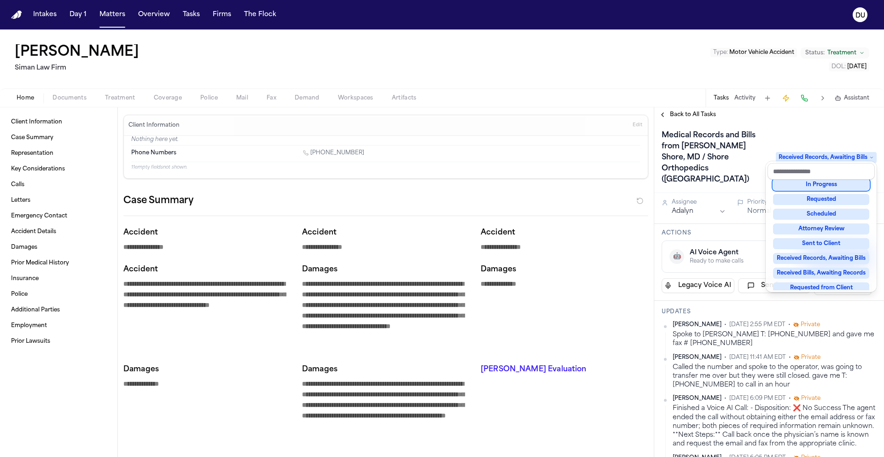
scroll to position [63, 0]
click at [811, 122] on div "Medical Records and Bills from Brett I. Shore, MD / Shore Orthopedics (Marina d…" at bounding box center [769, 157] width 230 height 72
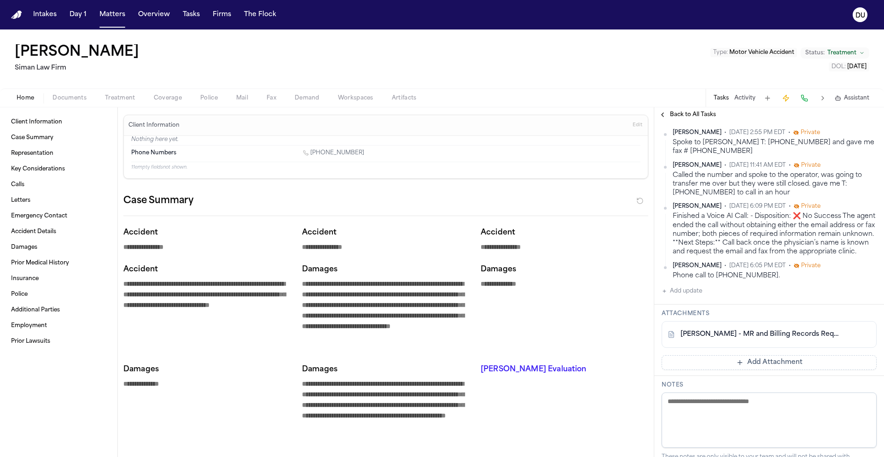
scroll to position [194, 0]
click at [748, 357] on button "Add Attachment" at bounding box center [769, 361] width 215 height 15
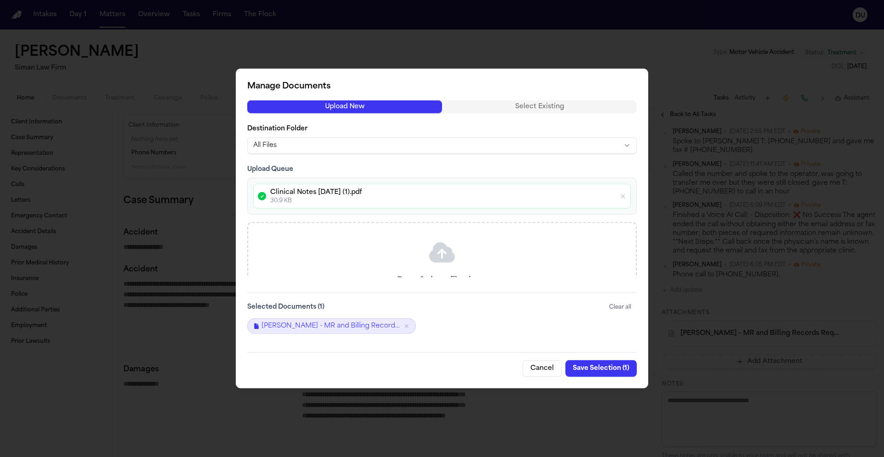
click at [595, 371] on button "Save Selection ( 1 )" at bounding box center [600, 368] width 71 height 17
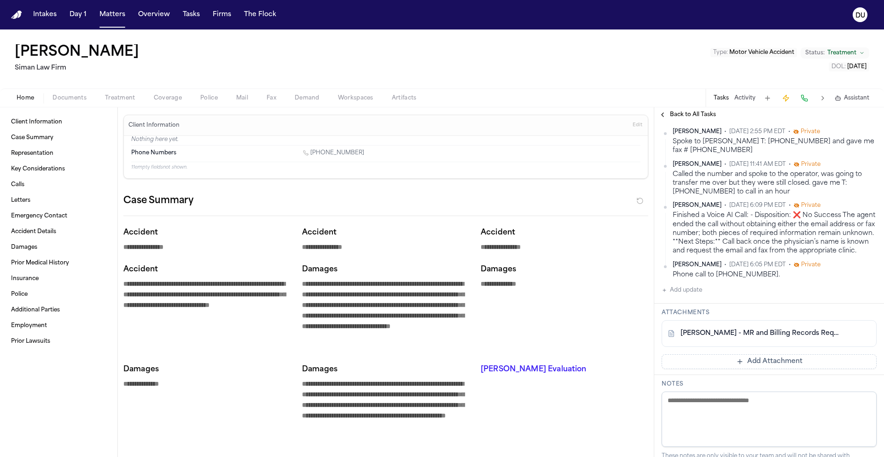
click at [772, 360] on button "Add Attachment" at bounding box center [769, 361] width 215 height 15
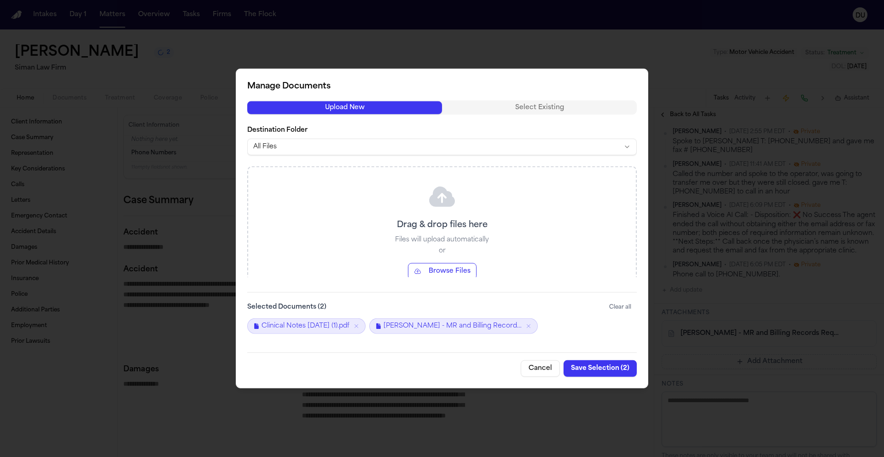
click at [608, 369] on button "Save Selection ( 2 )" at bounding box center [600, 368] width 73 height 17
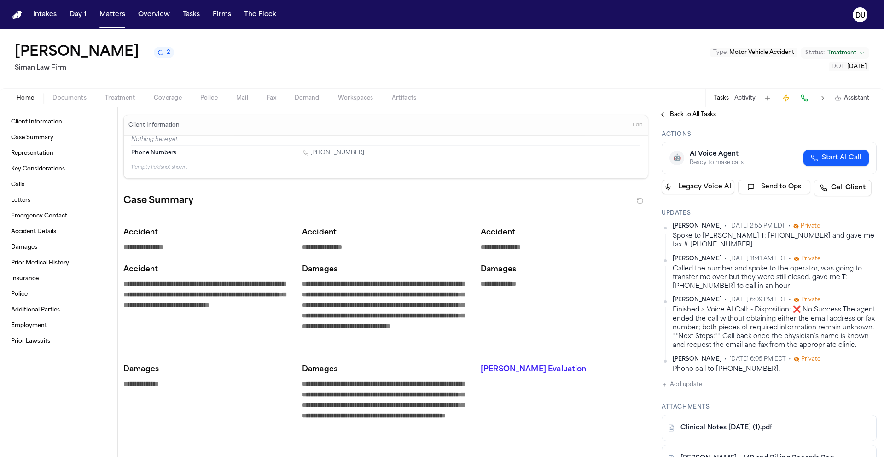
scroll to position [0, 0]
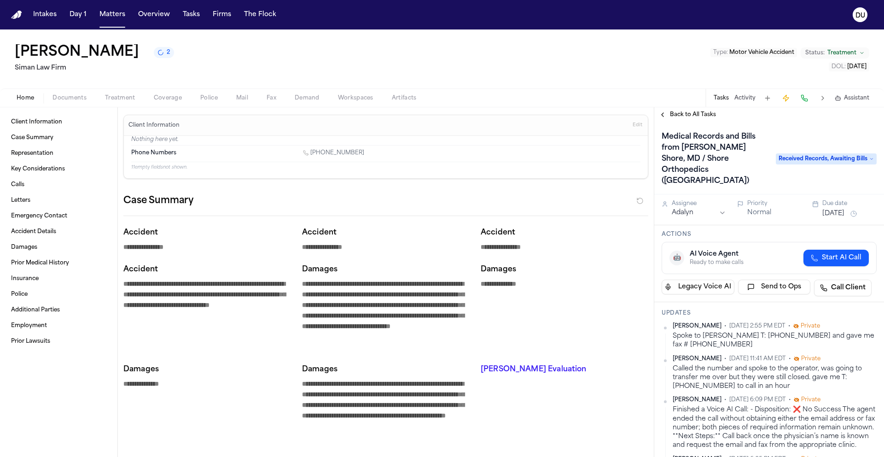
click at [833, 209] on button "Sep 1, 2025" at bounding box center [833, 213] width 22 height 9
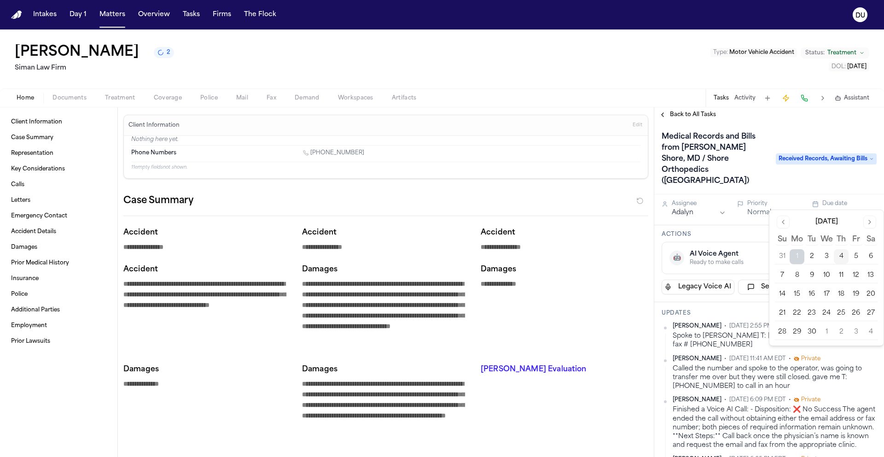
click at [807, 274] on button "9" at bounding box center [811, 275] width 15 height 15
click at [811, 278] on button "9" at bounding box center [811, 275] width 15 height 15
click at [770, 128] on div "Medical Records and Bills from Brett I. Shore, MD / Shore Orthopedics (Marina d…" at bounding box center [769, 158] width 230 height 72
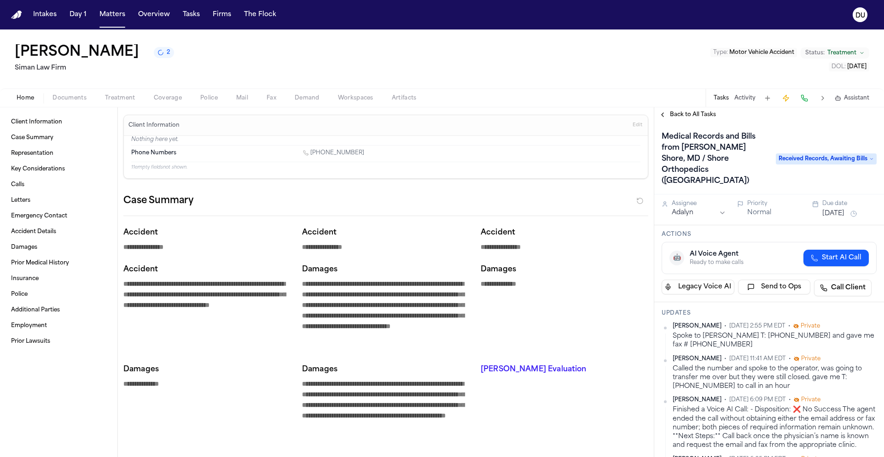
click at [687, 111] on span "Back to All Tasks" at bounding box center [693, 114] width 46 height 7
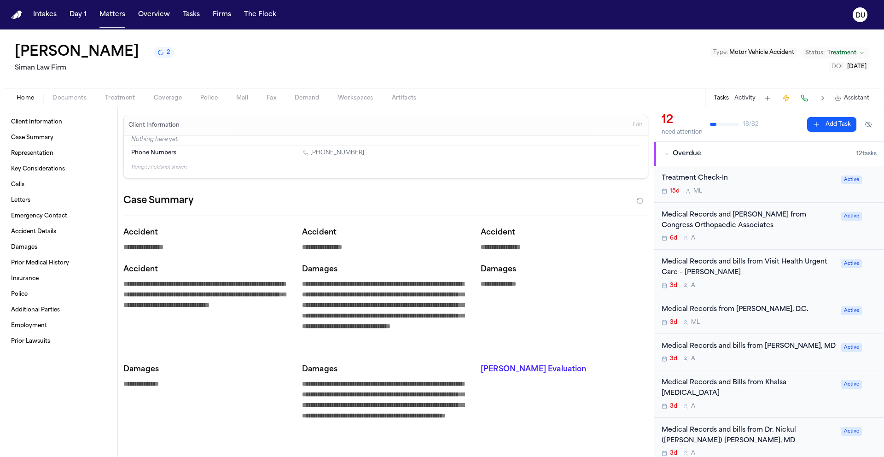
click at [717, 217] on div "Medical Records and Bills from Congress Orthopaedic Associates" at bounding box center [749, 220] width 174 height 21
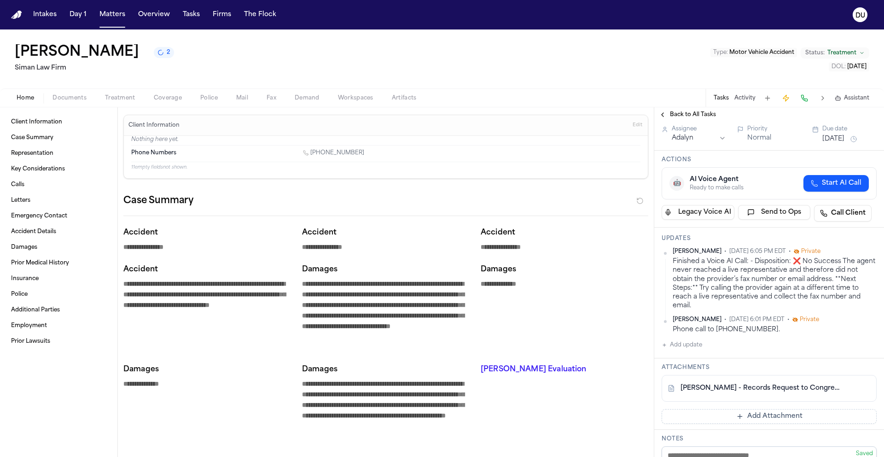
scroll to position [64, 0]
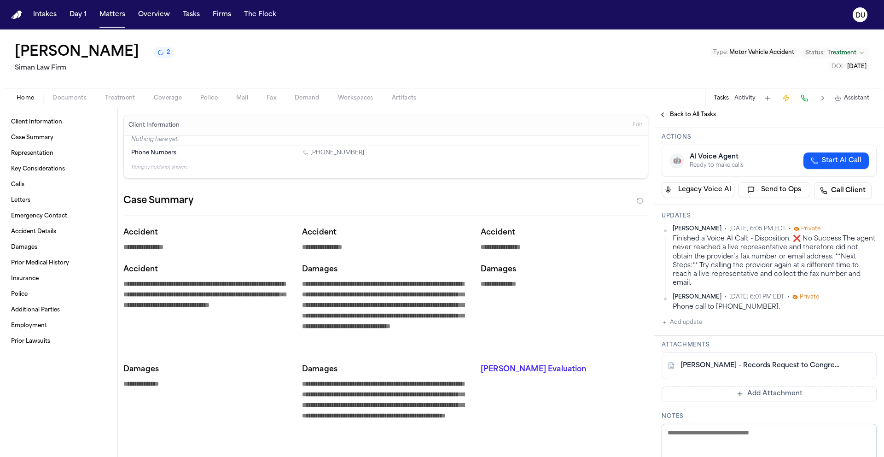
click at [782, 365] on link "R. Blaine - Records Request to Congress Orthopaedic - 8.27.25" at bounding box center [759, 365] width 159 height 9
click at [692, 119] on div "Back to All Tasks" at bounding box center [769, 114] width 230 height 15
click at [692, 117] on span "Back to All Tasks" at bounding box center [693, 114] width 46 height 7
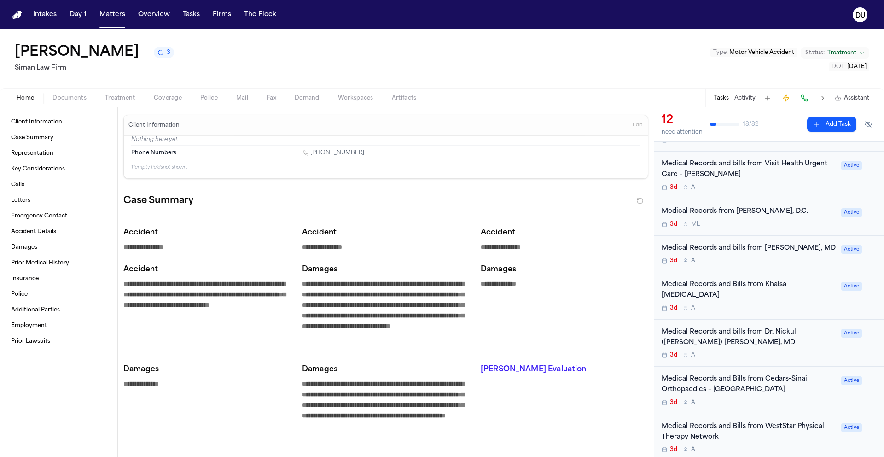
scroll to position [152, 0]
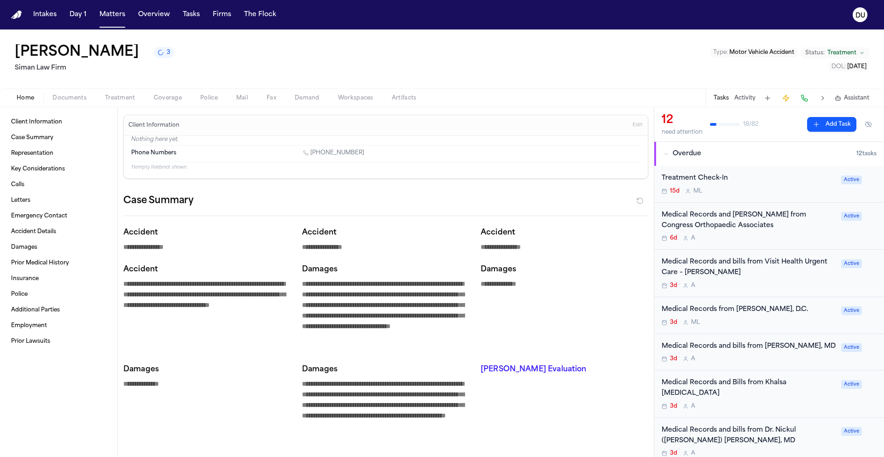
scroll to position [152, 0]
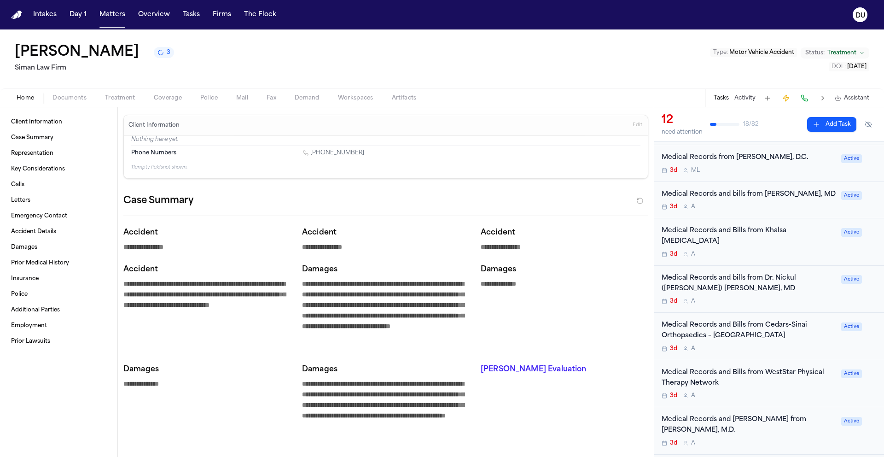
click at [751, 273] on div "Medical Records and bills from Dr. Nickul ([PERSON_NAME]) [PERSON_NAME], MD" at bounding box center [749, 283] width 174 height 21
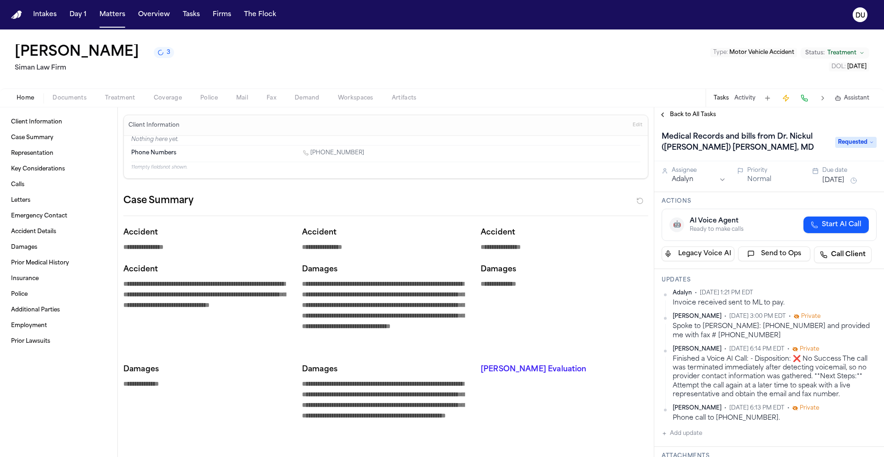
click at [691, 114] on span "Back to All Tasks" at bounding box center [693, 114] width 46 height 7
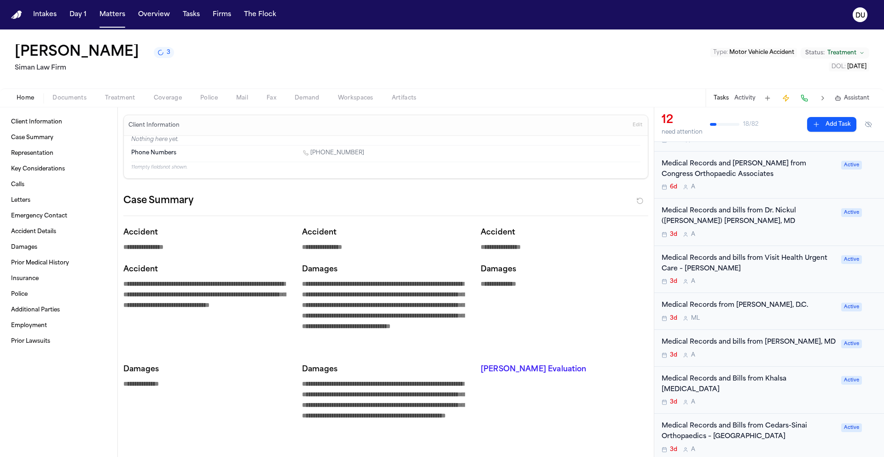
scroll to position [77, 0]
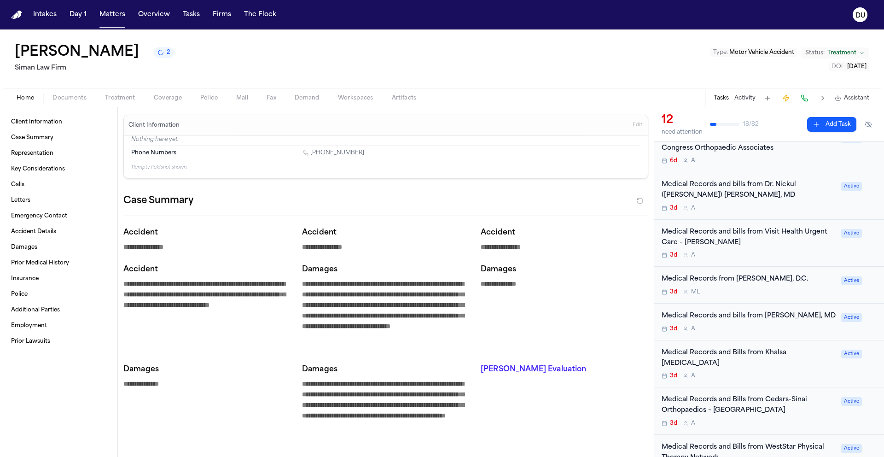
drag, startPoint x: 19, startPoint y: 16, endPoint x: 25, endPoint y: 17, distance: 5.6
click at [19, 16] on img "Home" at bounding box center [16, 15] width 11 height 9
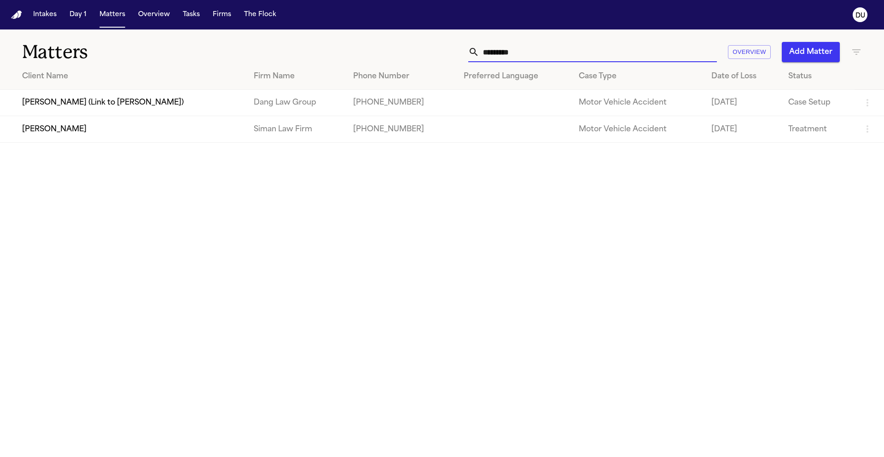
drag, startPoint x: 584, startPoint y: 50, endPoint x: 471, endPoint y: 55, distance: 113.8
click at [471, 55] on div "********" at bounding box center [592, 52] width 249 height 20
type input "*"
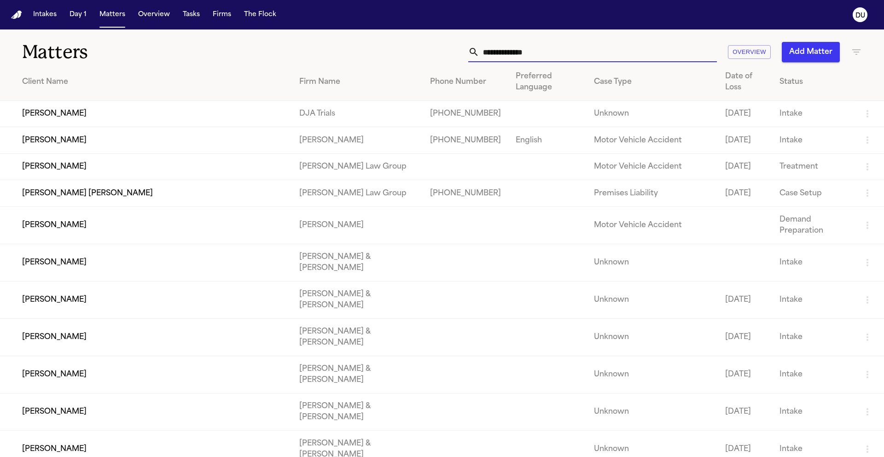
type input "*"
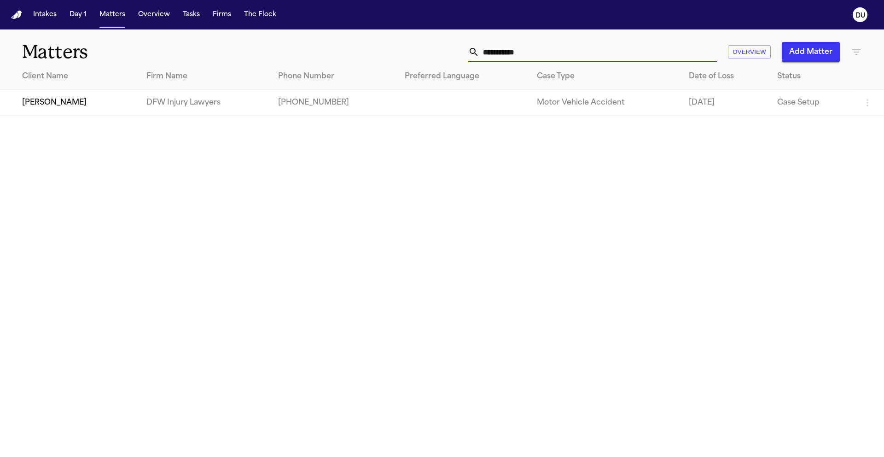
type input "**********"
click at [332, 107] on td "[PHONE_NUMBER]" at bounding box center [334, 103] width 127 height 26
click at [113, 99] on td "[PERSON_NAME]" at bounding box center [69, 103] width 139 height 26
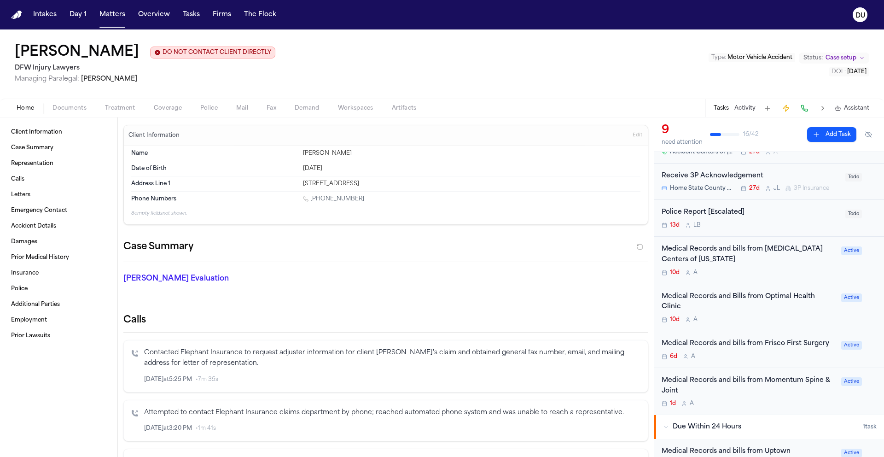
scroll to position [97, 0]
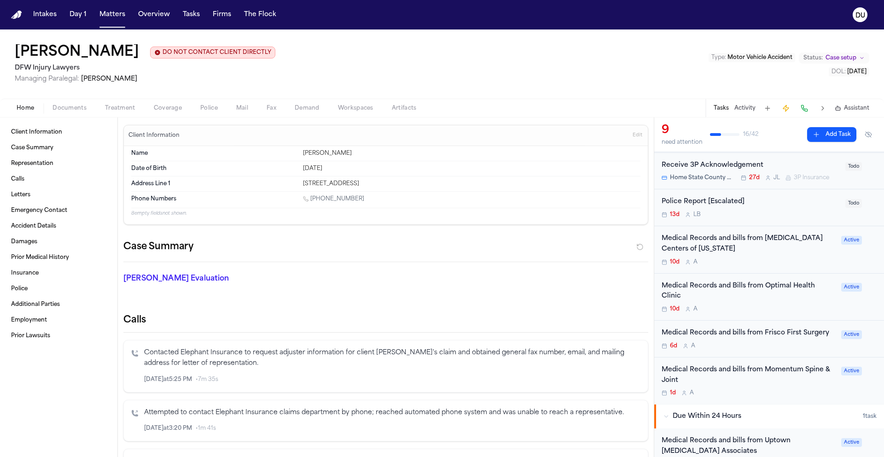
click at [732, 247] on div "Medical Records and bills from MRI Centers of Texas" at bounding box center [749, 243] width 174 height 21
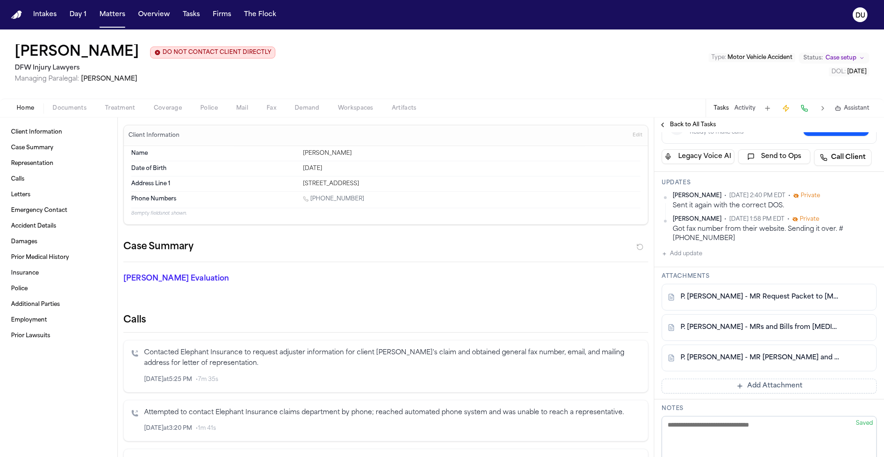
scroll to position [137, 0]
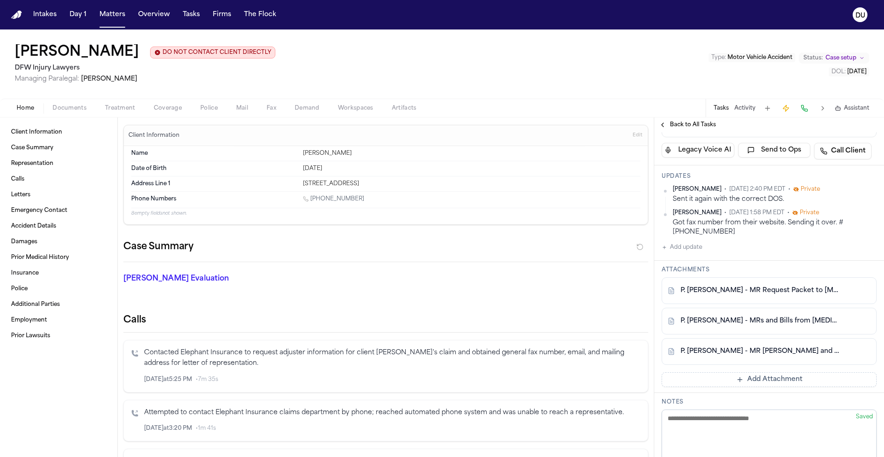
click at [742, 317] on link "P. Sam - MRs and Bills from MRI Centers of Texas - Undated" at bounding box center [759, 320] width 159 height 9
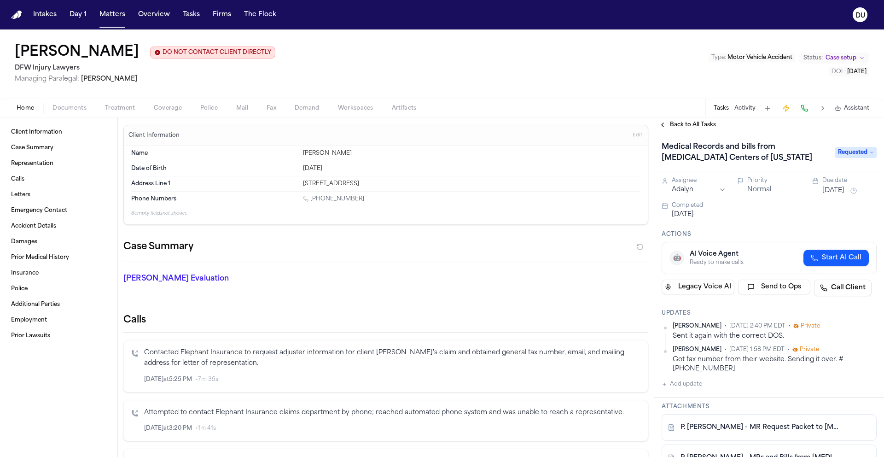
click at [851, 152] on span "Requested" at bounding box center [855, 152] width 41 height 11
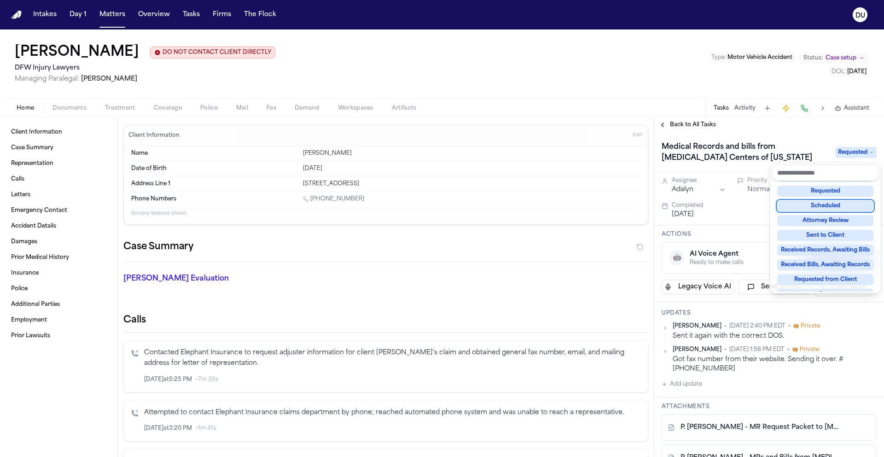
scroll to position [76, 0]
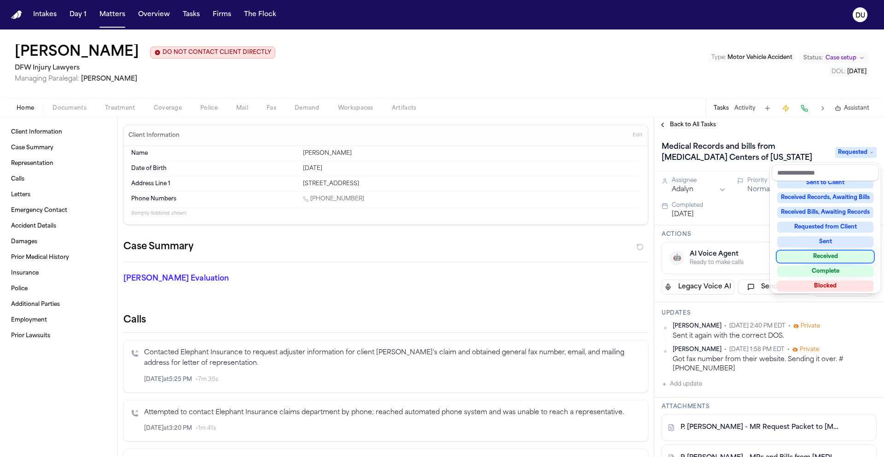
click at [829, 255] on div "Received" at bounding box center [825, 256] width 96 height 11
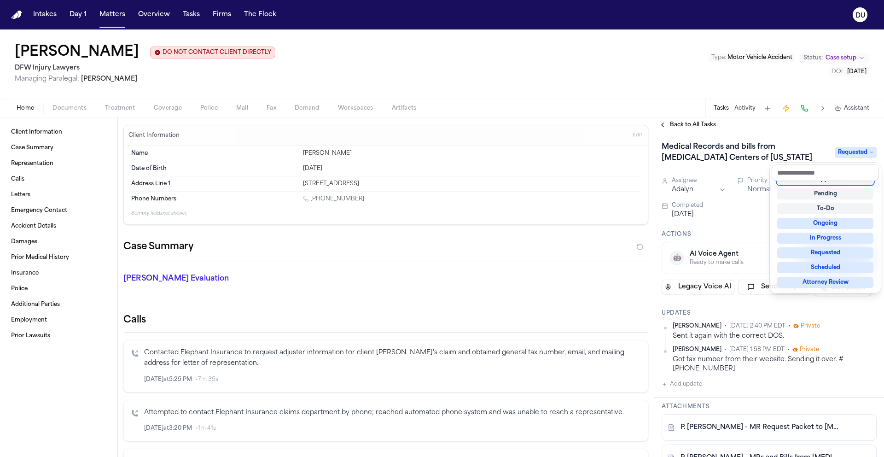
scroll to position [4, 0]
click at [815, 129] on div "Back to All Tasks Medical Records and bills from MRI Centers of Texas Received …" at bounding box center [769, 286] width 230 height 339
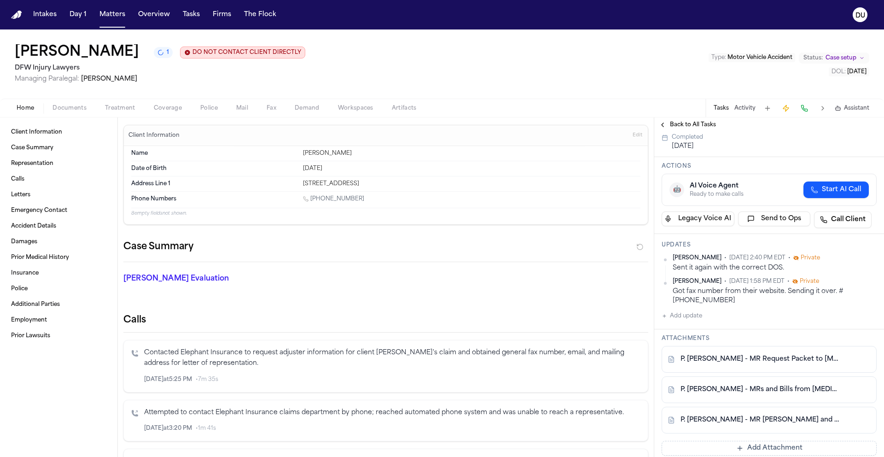
scroll to position [0, 0]
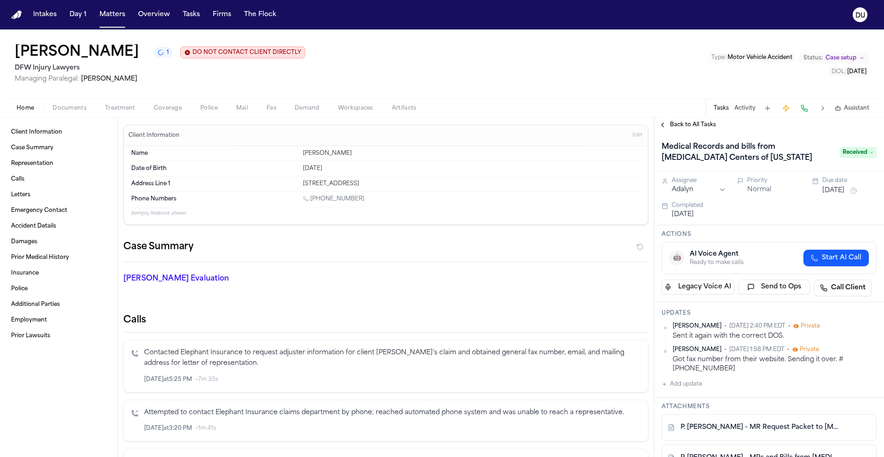
click at [700, 128] on span "Back to All Tasks" at bounding box center [693, 124] width 46 height 7
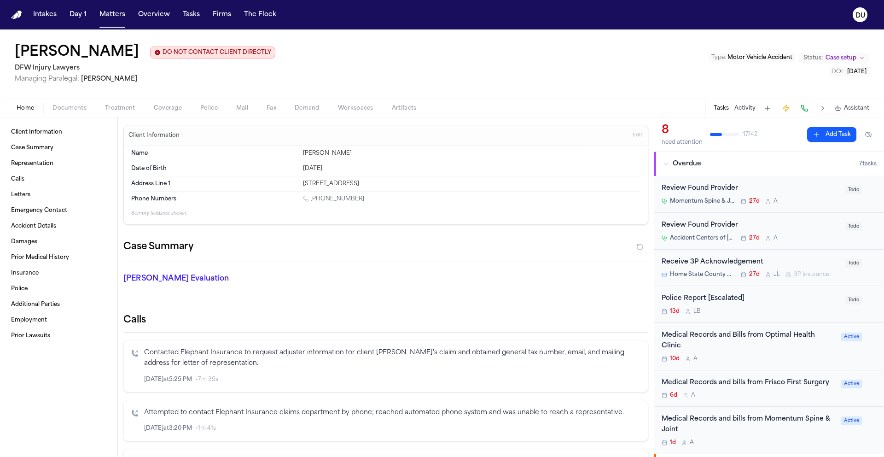
click at [12, 17] on img "Home" at bounding box center [16, 15] width 11 height 9
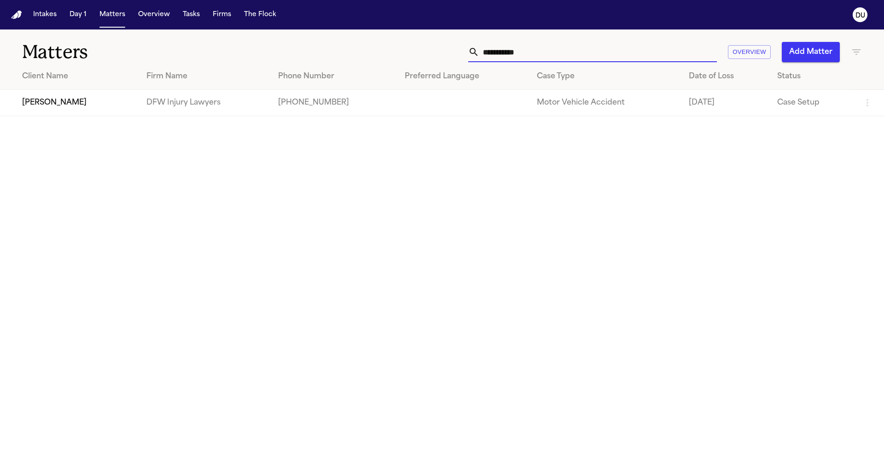
drag, startPoint x: 536, startPoint y: 58, endPoint x: 473, endPoint y: 55, distance: 63.6
click at [468, 58] on div "**********" at bounding box center [592, 52] width 249 height 20
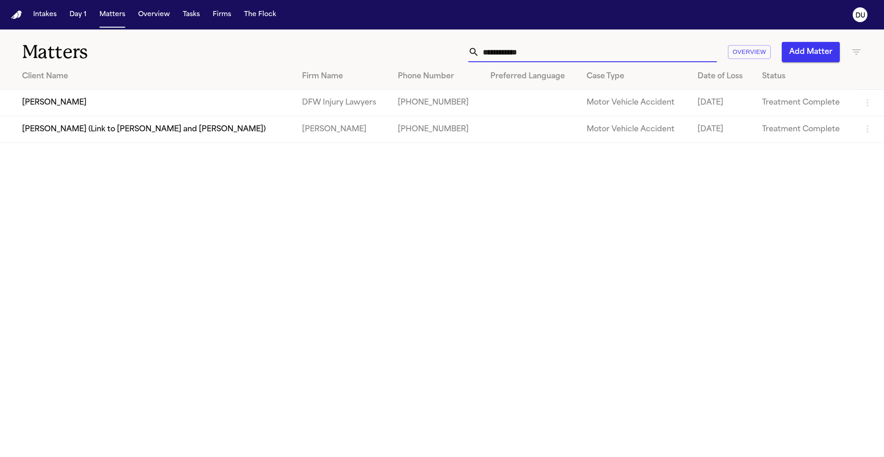
type input "**********"
click at [283, 110] on td "[PERSON_NAME]" at bounding box center [147, 103] width 295 height 26
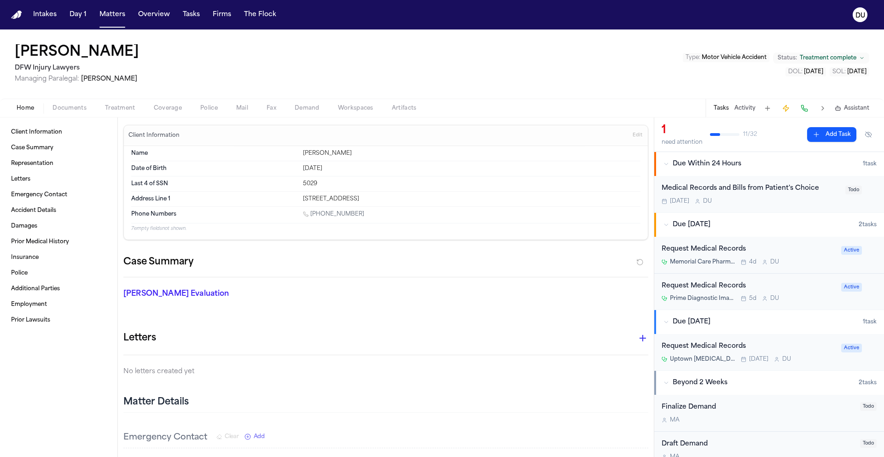
click at [712, 289] on div "Request Medical Records" at bounding box center [749, 286] width 174 height 11
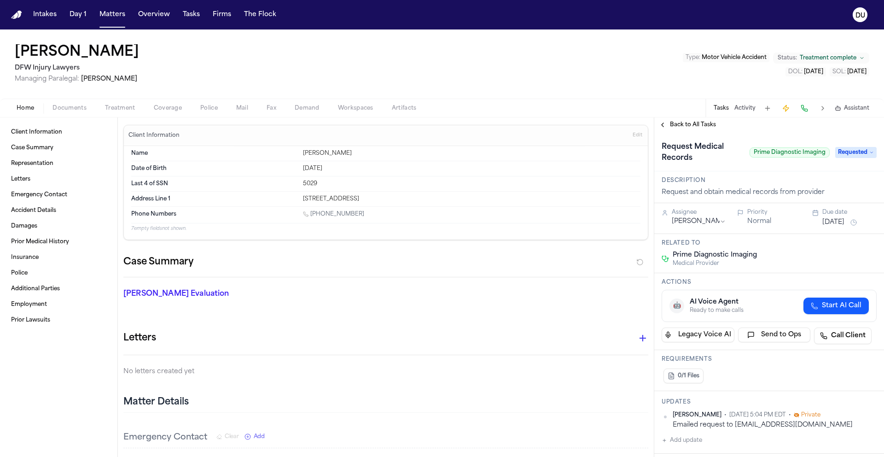
click at [851, 153] on span "Requested" at bounding box center [855, 152] width 41 height 11
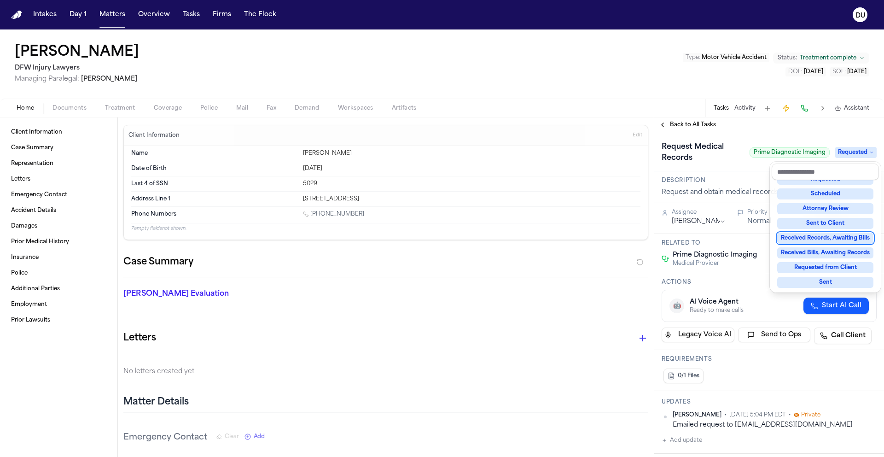
scroll to position [109, 0]
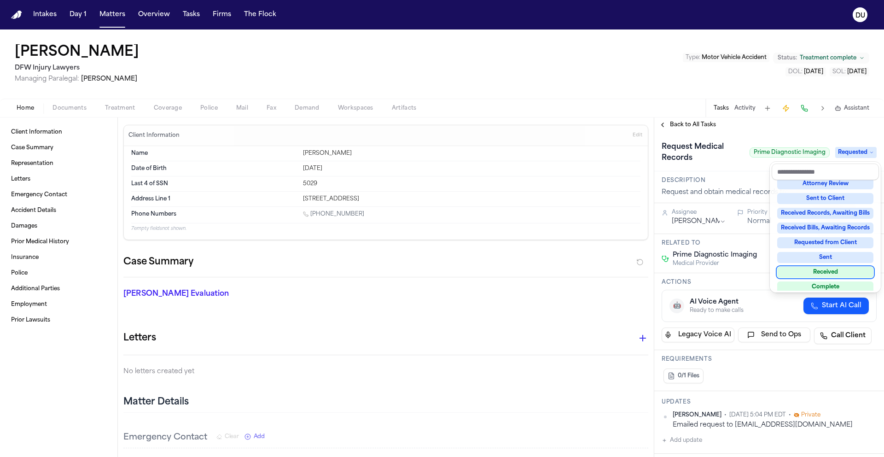
click at [828, 269] on div "Received" at bounding box center [825, 272] width 96 height 11
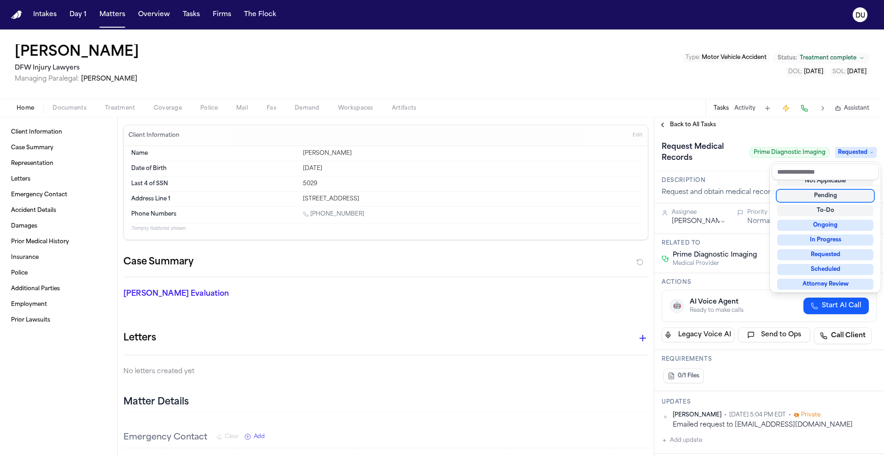
scroll to position [4, 0]
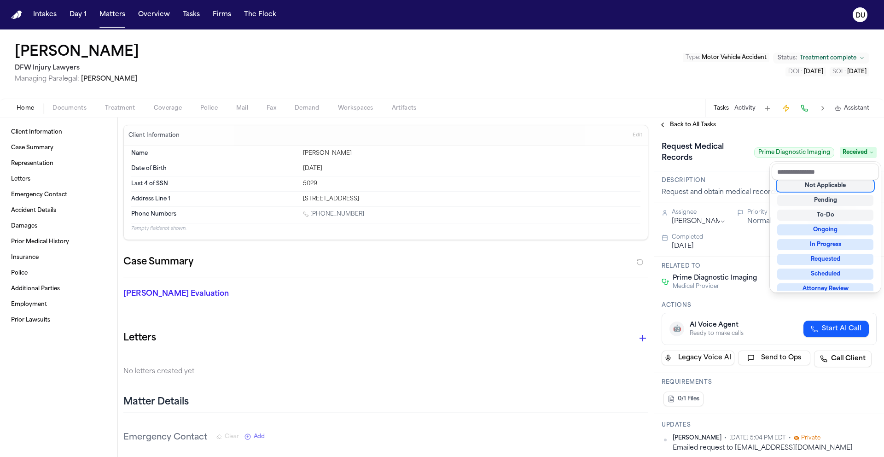
click at [787, 126] on div "**********" at bounding box center [769, 286] width 230 height 339
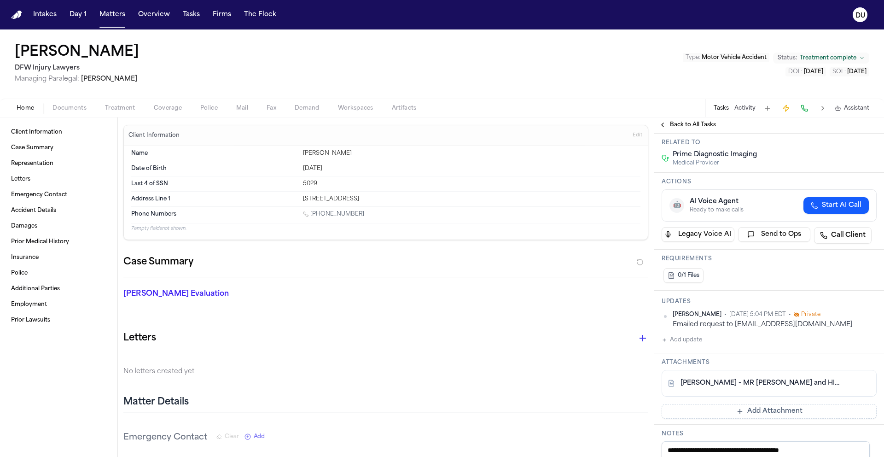
scroll to position [165, 0]
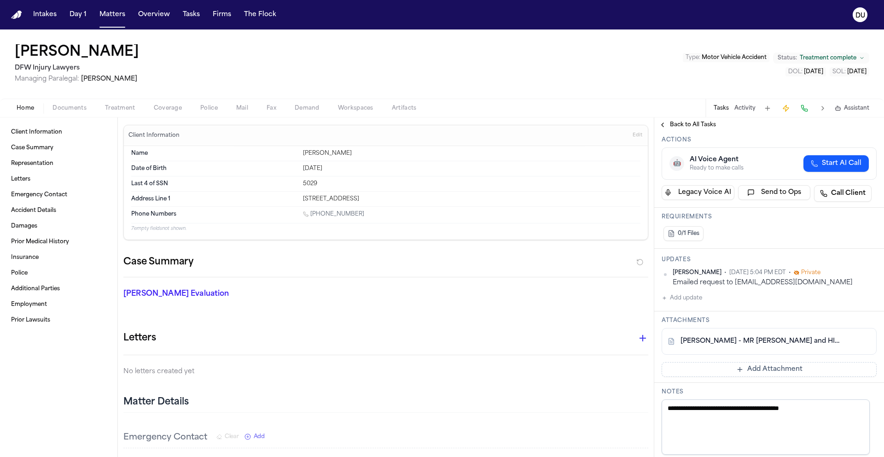
click at [747, 370] on button "Add Attachment" at bounding box center [769, 369] width 215 height 15
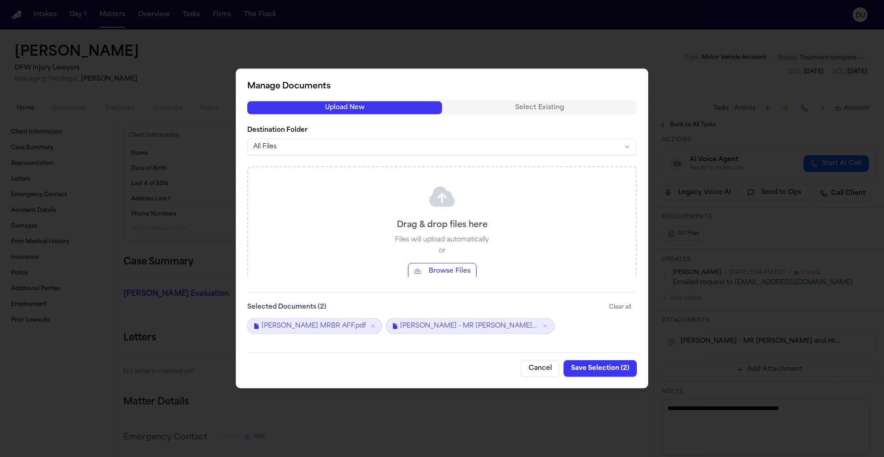
click at [603, 367] on button "Save Selection ( 2 )" at bounding box center [600, 368] width 73 height 17
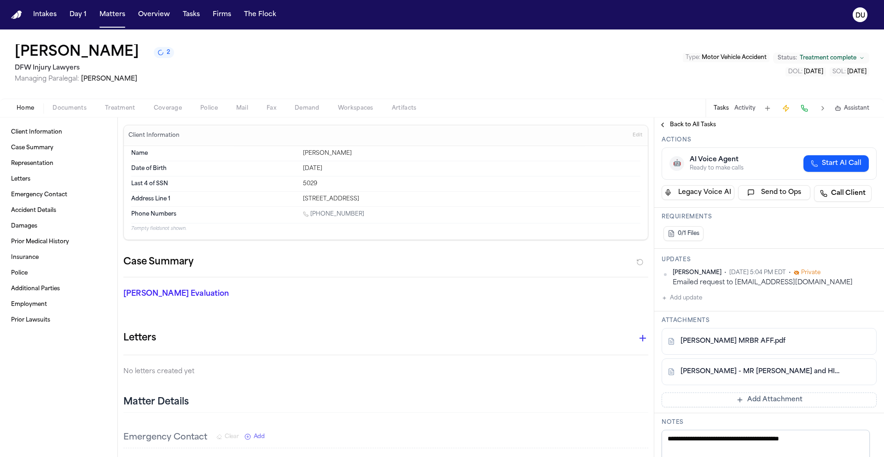
scroll to position [0, 0]
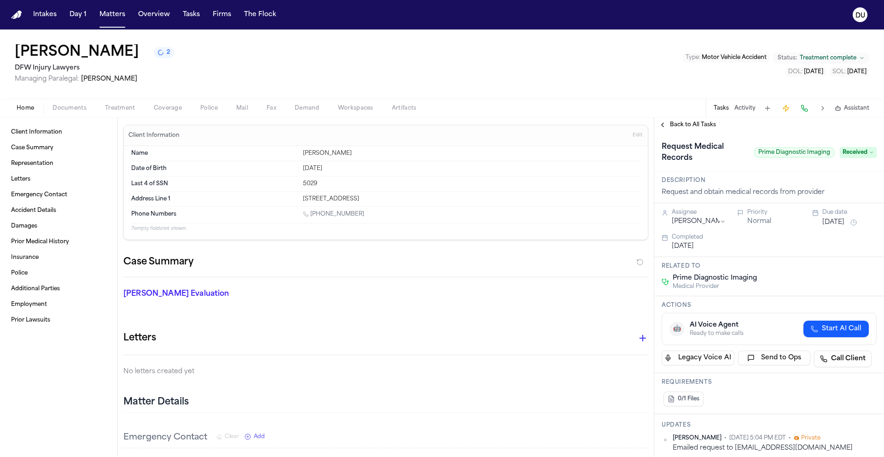
click at [697, 125] on span "Back to All Tasks" at bounding box center [693, 124] width 46 height 7
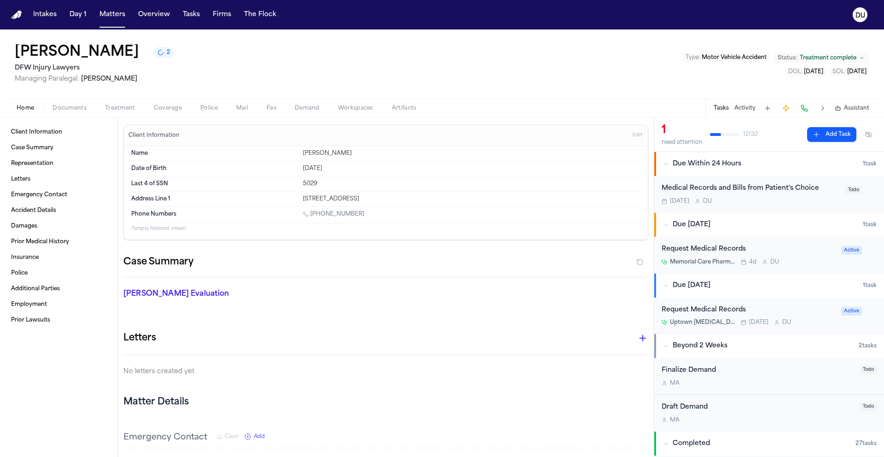
click at [705, 315] on div "Request Medical Records" at bounding box center [749, 310] width 174 height 11
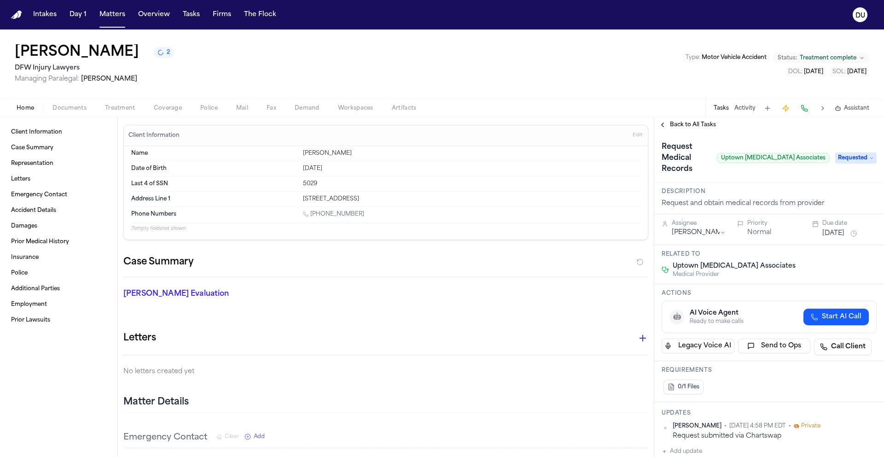
click at [700, 127] on span "Back to All Tasks" at bounding box center [693, 124] width 46 height 7
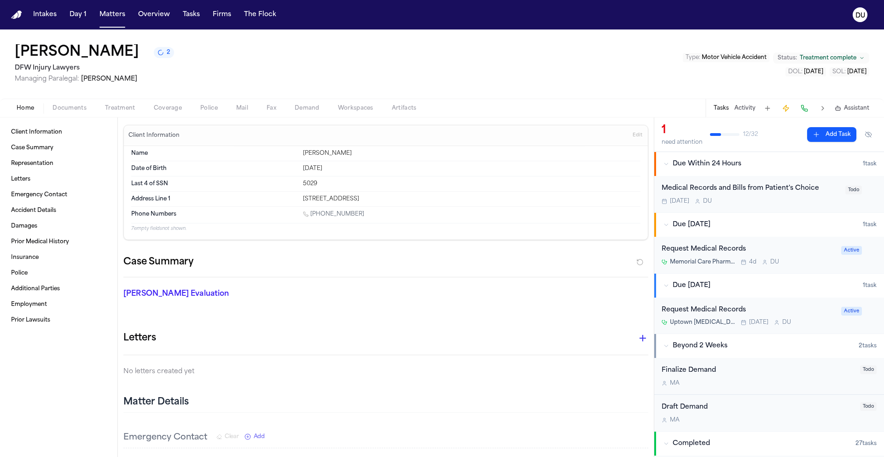
click at [695, 252] on div "Request Medical Records" at bounding box center [749, 249] width 174 height 11
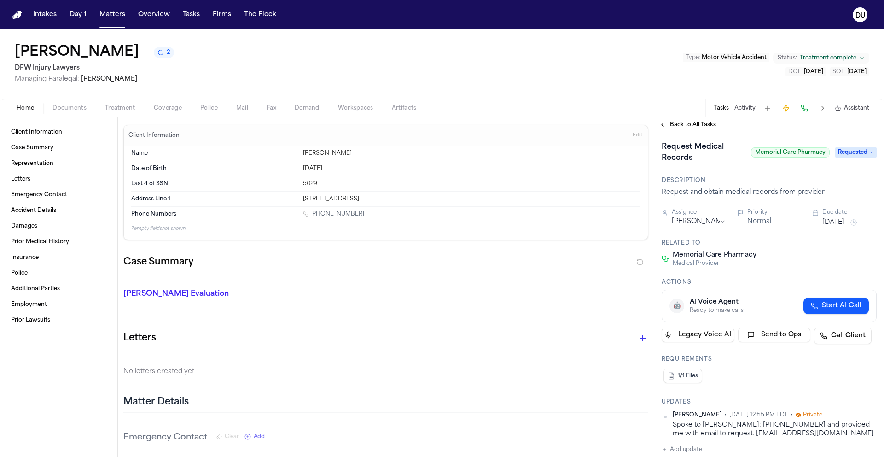
click at [703, 128] on span "Back to All Tasks" at bounding box center [693, 124] width 46 height 7
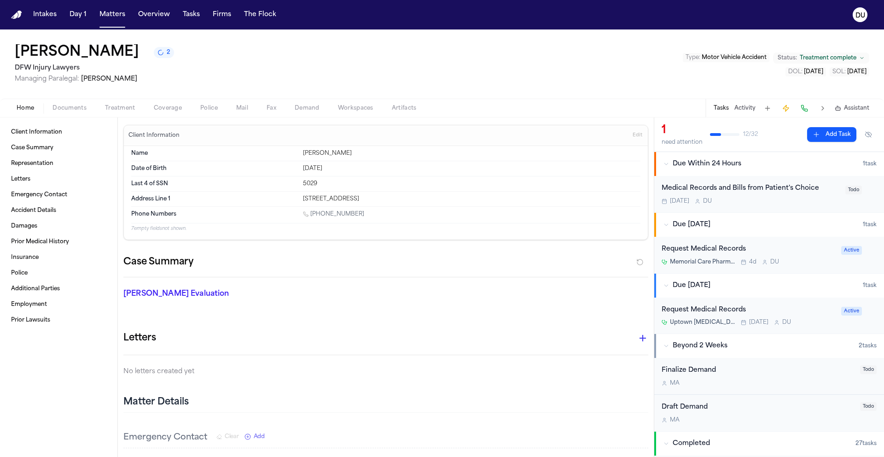
click at [733, 190] on div "Medical Records and Bills from Patient's Choice" at bounding box center [751, 188] width 178 height 11
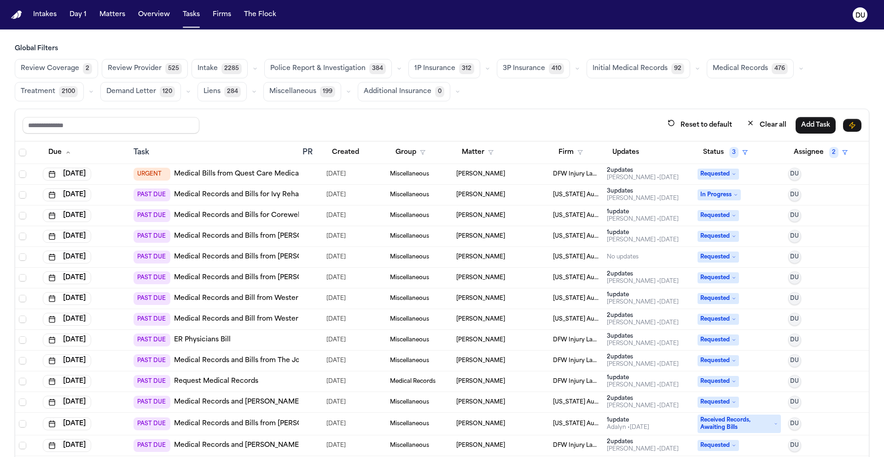
click at [233, 174] on link "Medical Bills from Quest Care Medical Services (See Note)" at bounding box center [270, 173] width 193 height 9
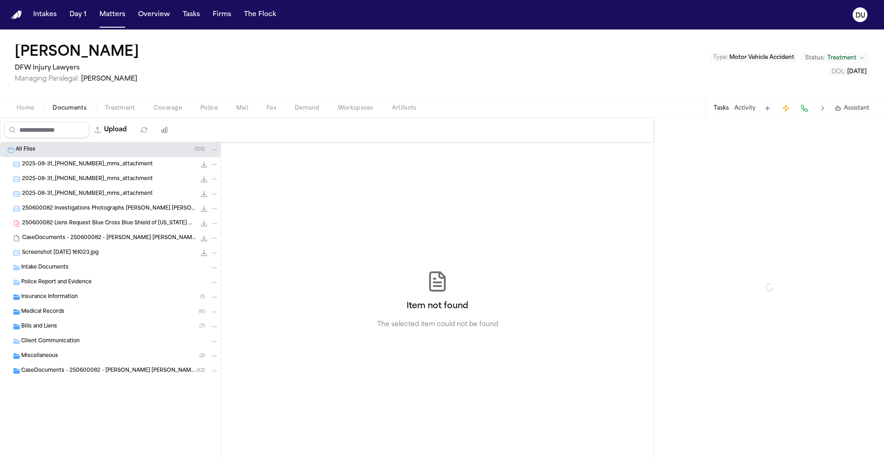
click at [71, 110] on span "Documents" at bounding box center [69, 108] width 34 height 7
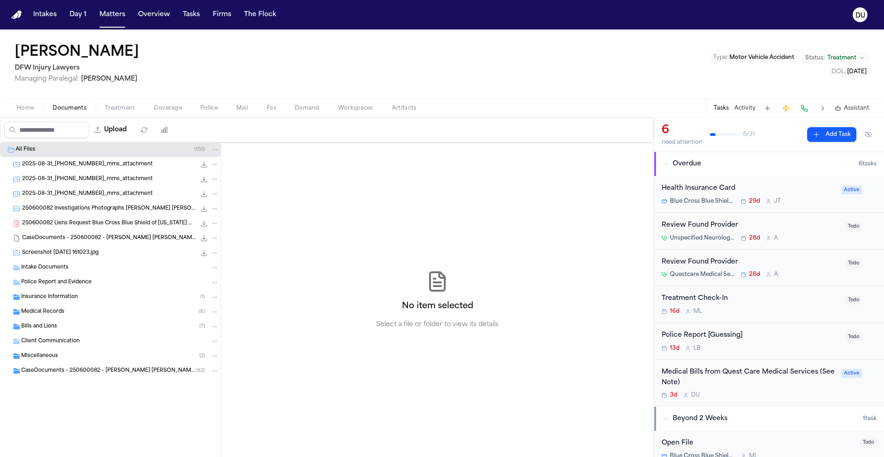
click at [55, 373] on span "CaseDocuments - 250600082 - Hines v. Witcher 20250806202009 (unzipped)" at bounding box center [108, 371] width 175 height 8
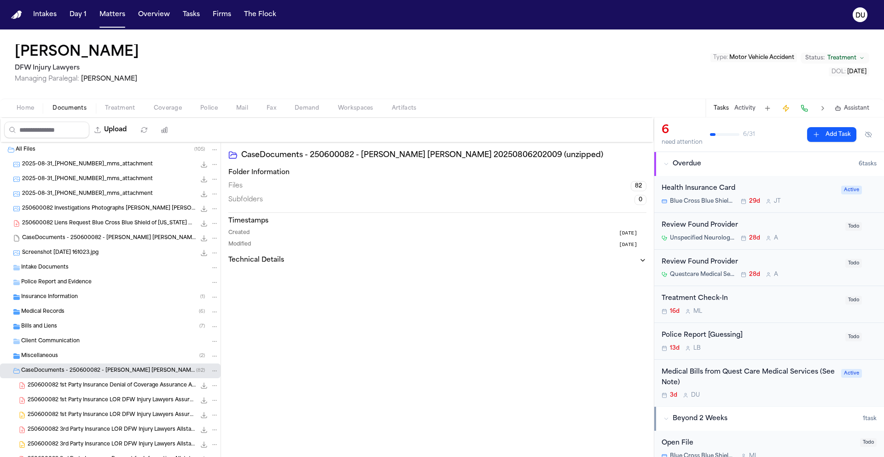
click at [43, 351] on div "Miscellaneous ( 2 )" at bounding box center [110, 356] width 221 height 15
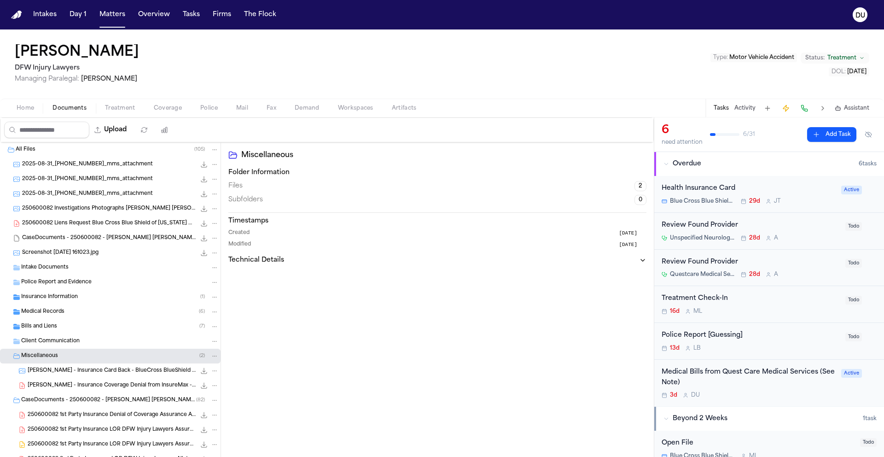
click at [48, 341] on span "Client Communication" at bounding box center [50, 341] width 58 height 8
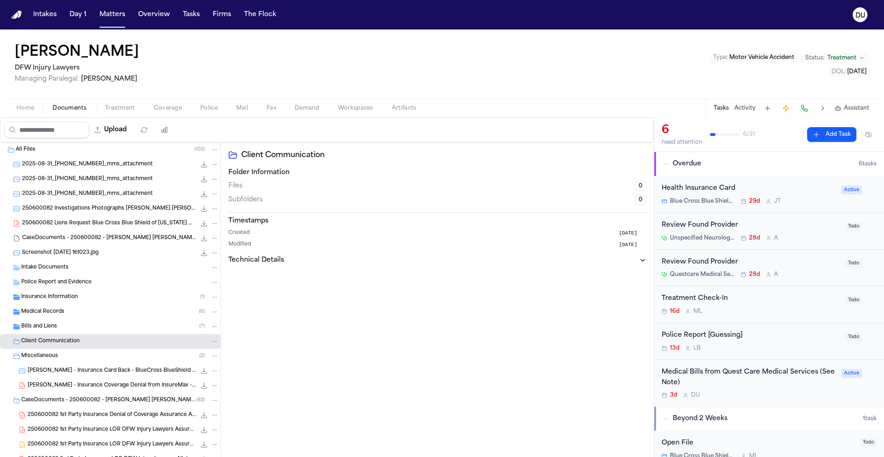
click at [46, 326] on span "Bills and Liens" at bounding box center [39, 327] width 36 height 8
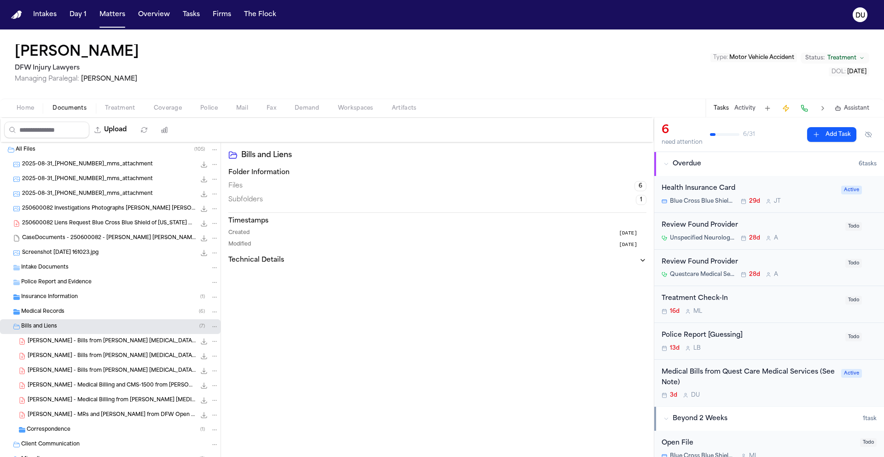
click at [50, 312] on span "Medical Records" at bounding box center [42, 312] width 43 height 8
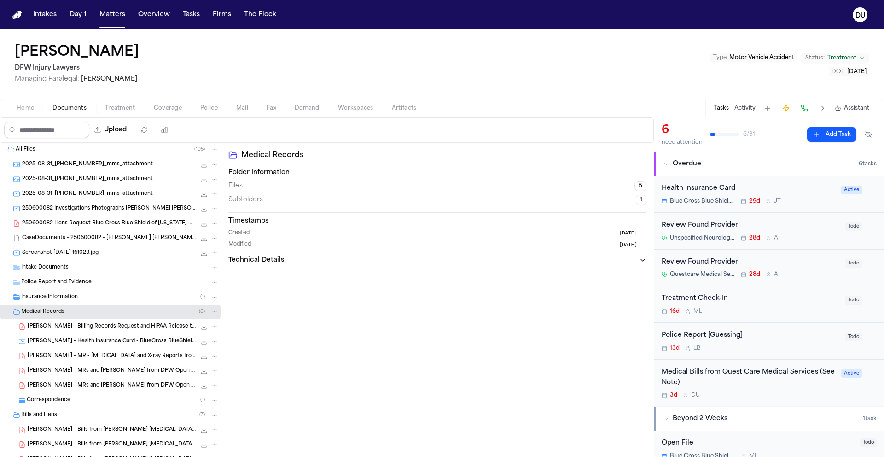
click at [57, 296] on span "Insurance Information" at bounding box center [49, 297] width 57 height 8
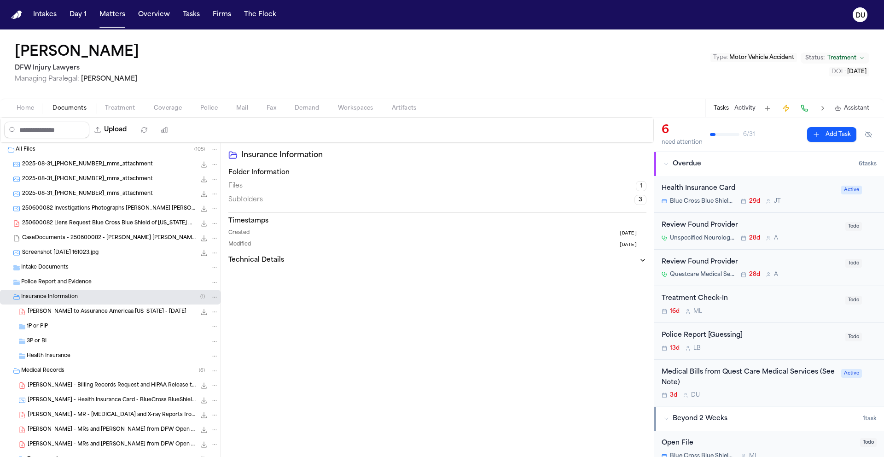
click at [52, 356] on span "Health Insurance" at bounding box center [49, 356] width 44 height 8
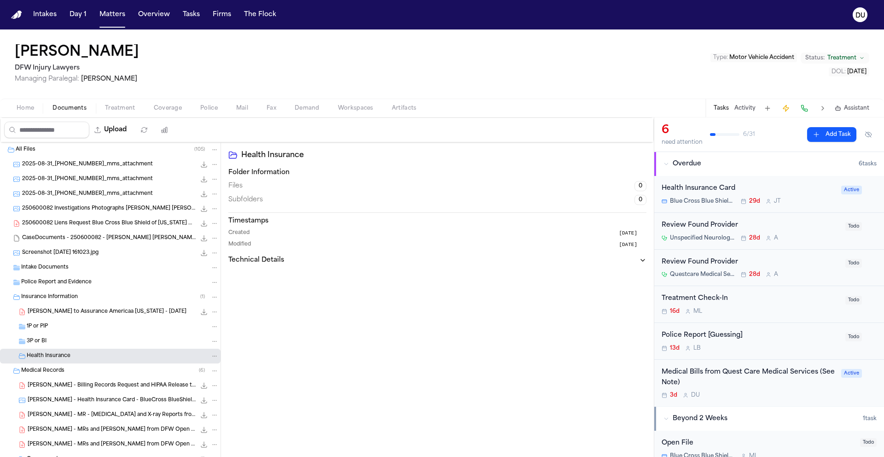
click at [67, 283] on span "Police Report and Evidence" at bounding box center [56, 283] width 70 height 8
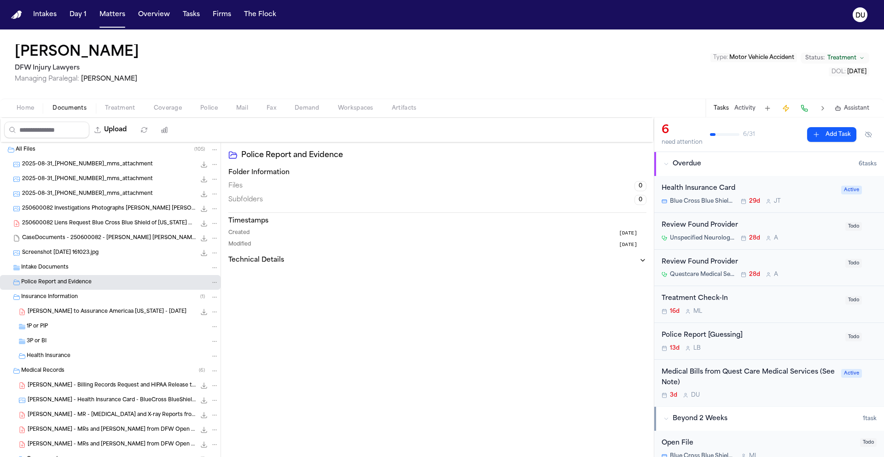
click at [58, 268] on span "Intake Documents" at bounding box center [44, 268] width 47 height 8
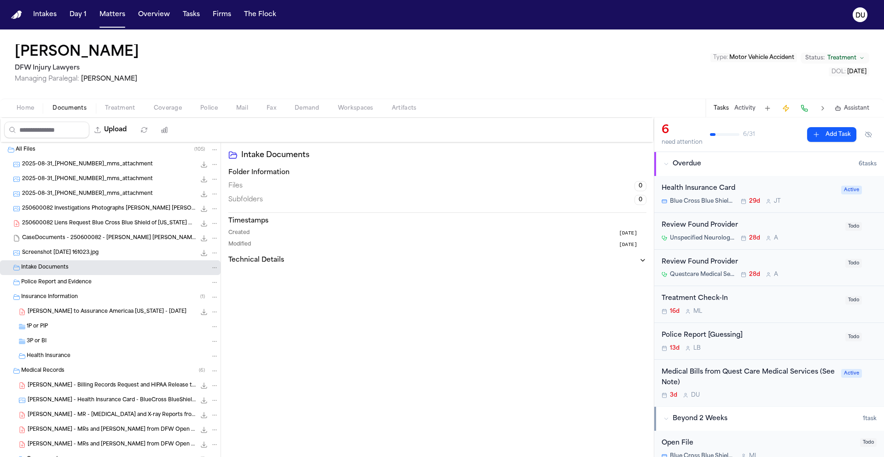
click at [61, 252] on span "Screenshot 2025-08-25 161023.jpg" at bounding box center [60, 253] width 76 height 8
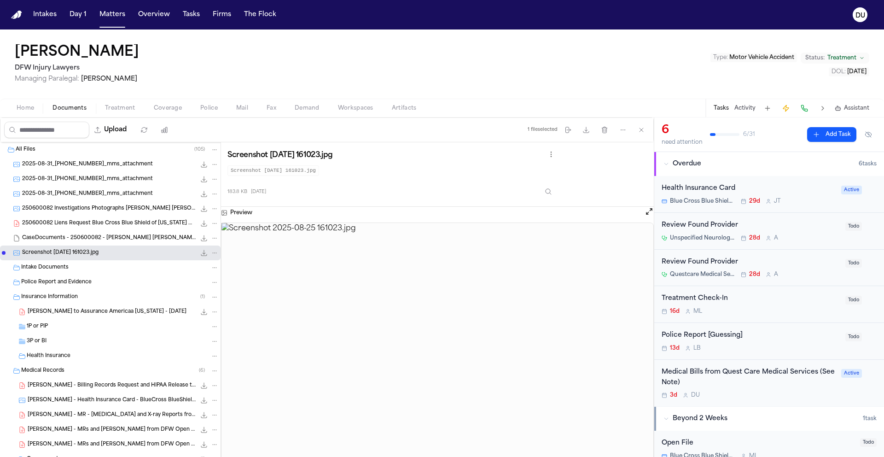
click at [64, 240] on span "CaseDocuments - 250600082 - Hines v. Witcher 20250806202009.zip" at bounding box center [109, 238] width 174 height 8
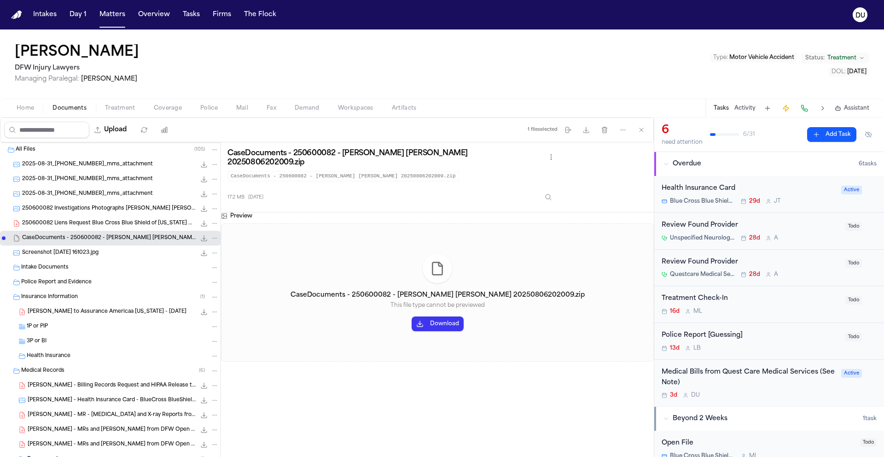
click at [83, 221] on span "250600082 Liens Request Blue Cross Blue Shield of Texas DFW Injury Lawyers 07-1…" at bounding box center [109, 224] width 174 height 8
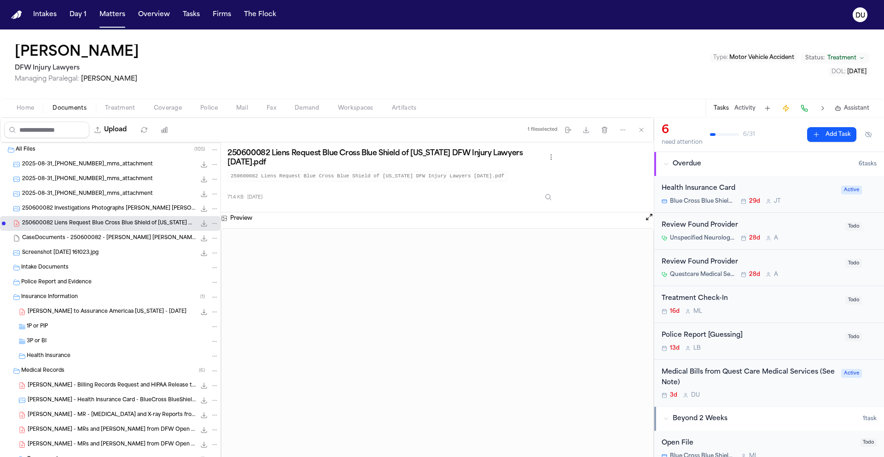
click at [98, 199] on div "2025-08-31_817-673-3698_mms_attachment 285.8 KB • JPG" at bounding box center [110, 193] width 221 height 15
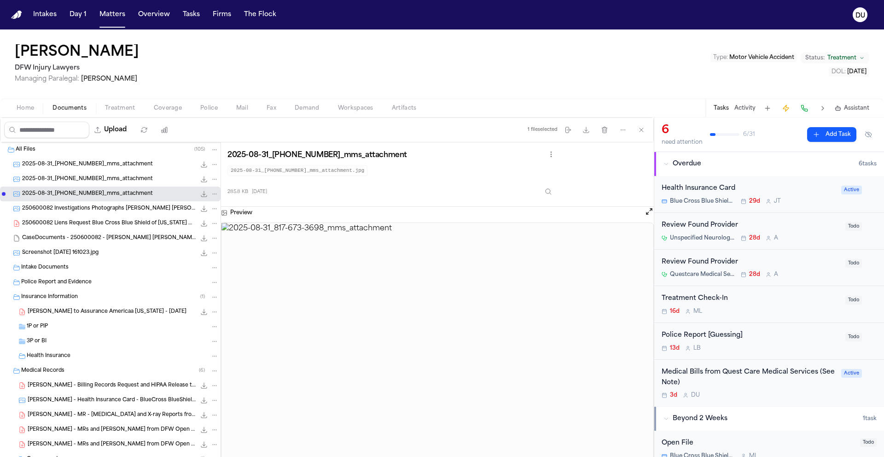
click at [88, 181] on span "2025-08-31_817-673-3698_mms_attachment" at bounding box center [87, 179] width 131 height 8
click at [100, 164] on span "2025-08-31_817-673-3698_mms_attachment" at bounding box center [87, 165] width 131 height 8
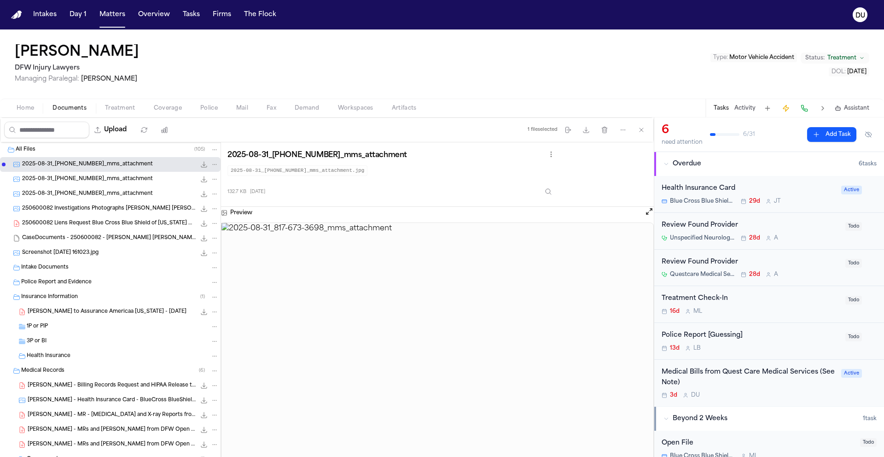
click at [104, 207] on span "250600082 Investigations Photographs Hines, Tamara Aguilar, Cynthia 06-10-2025.…" at bounding box center [109, 209] width 174 height 8
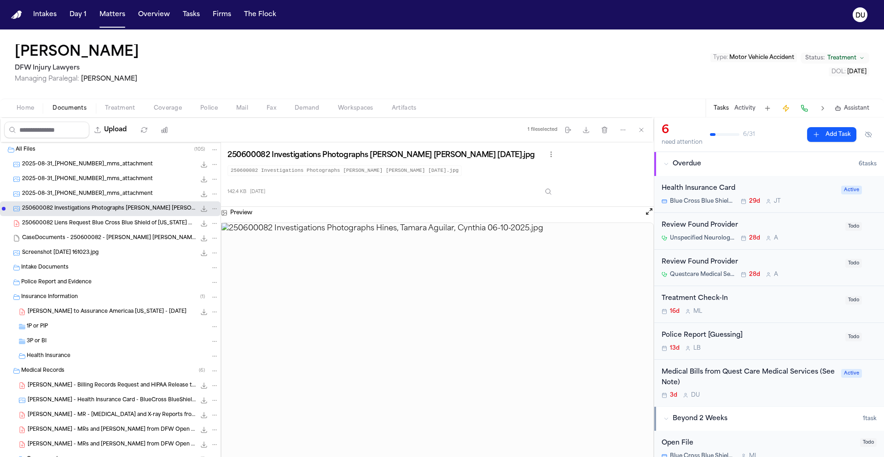
click at [92, 227] on div "250600082 Liens Request Blue Cross Blue Shield of Texas DFW Injury Lawyers 07-1…" at bounding box center [120, 223] width 197 height 9
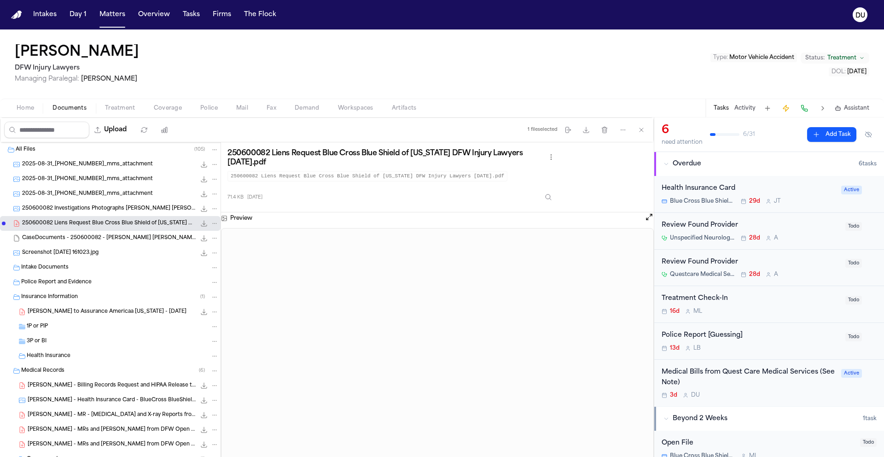
click at [87, 236] on span "CaseDocuments - 250600082 - Hines v. Witcher 20250806202009.zip" at bounding box center [109, 238] width 174 height 8
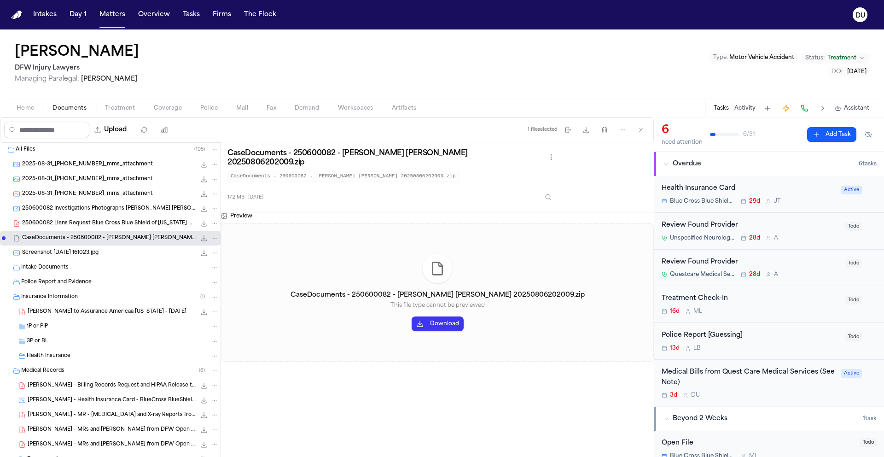
click at [450, 320] on button "Download" at bounding box center [438, 323] width 52 height 15
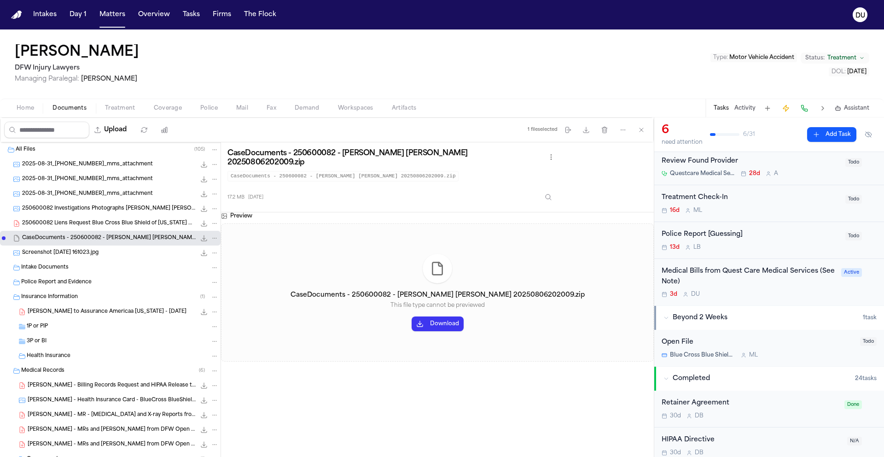
scroll to position [161, 0]
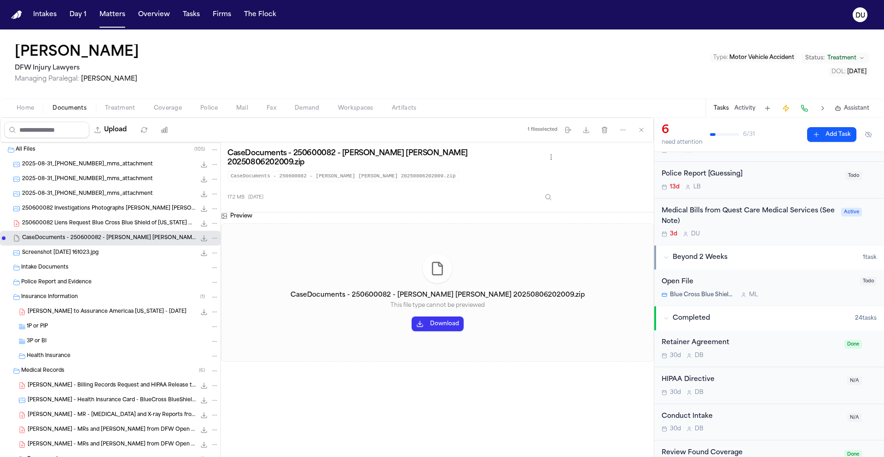
click at [697, 215] on div "Medical Bills from Quest Care Medical Services (See Note)" at bounding box center [749, 216] width 174 height 21
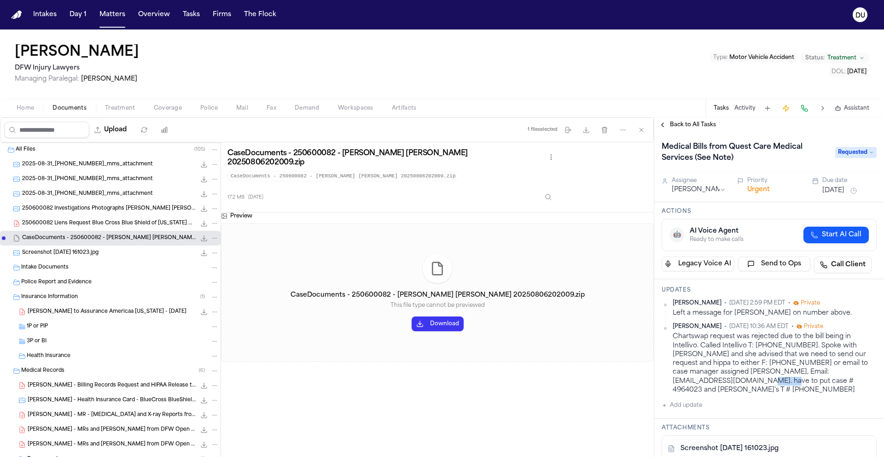
drag, startPoint x: 703, startPoint y: 383, endPoint x: 665, endPoint y: 383, distance: 37.8
click at [665, 383] on div "Daniela Uribe • Aug 29, 2025 10:36 AM EDT • Private Chartswap request was rejec…" at bounding box center [769, 358] width 215 height 71
copy div "4964023"
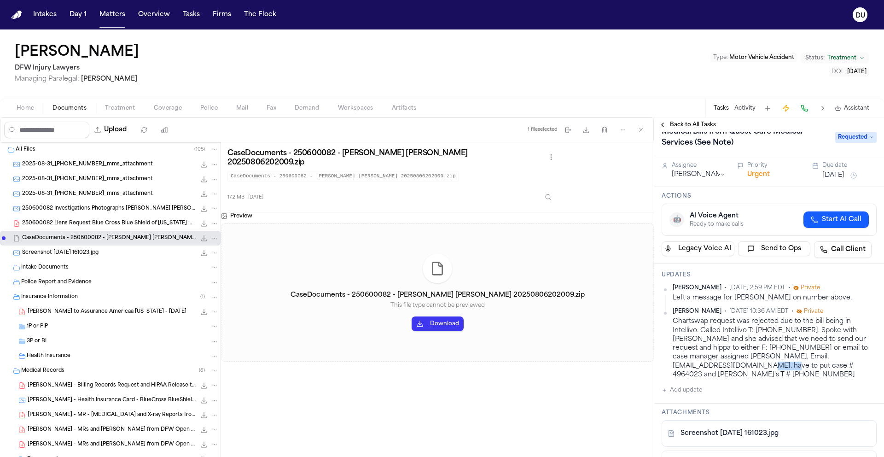
scroll to position [16, 0]
click at [686, 384] on button "Add update" at bounding box center [682, 389] width 41 height 11
click at [731, 388] on textarea "Add your update" at bounding box center [774, 397] width 197 height 18
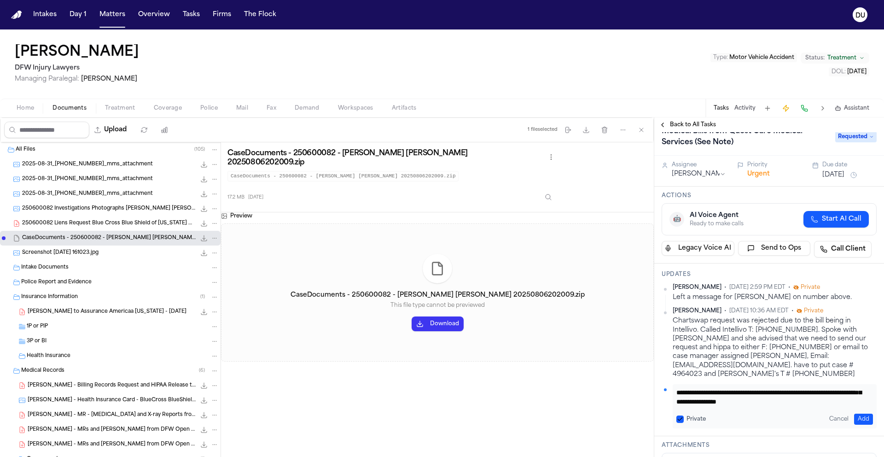
scroll to position [37, 0]
type textarea "**********"
click at [863, 413] on button "Add" at bounding box center [863, 418] width 19 height 11
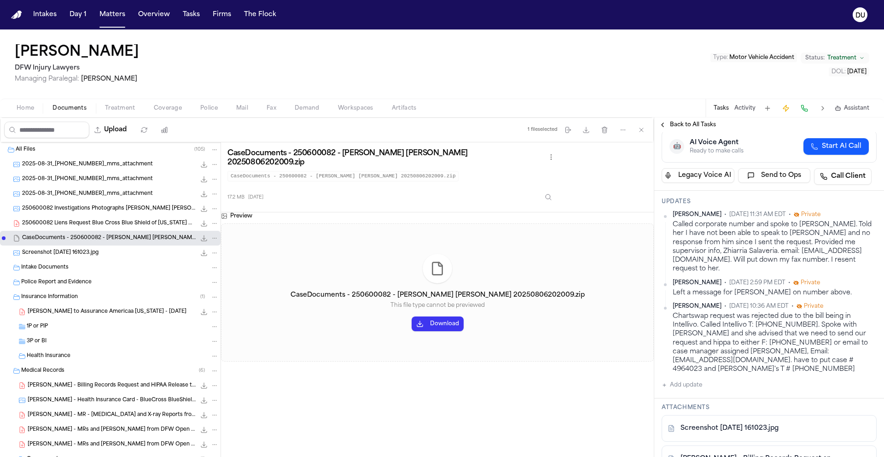
scroll to position [0, 0]
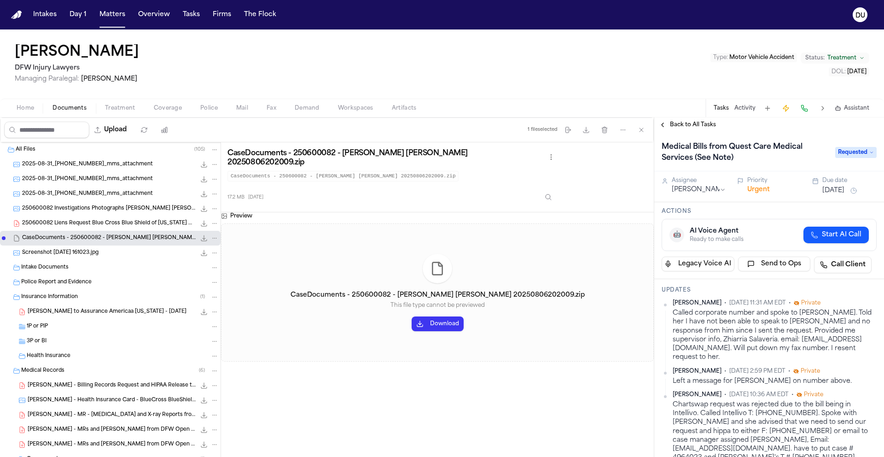
click at [844, 189] on button "Sep 1, 2025" at bounding box center [833, 190] width 22 height 9
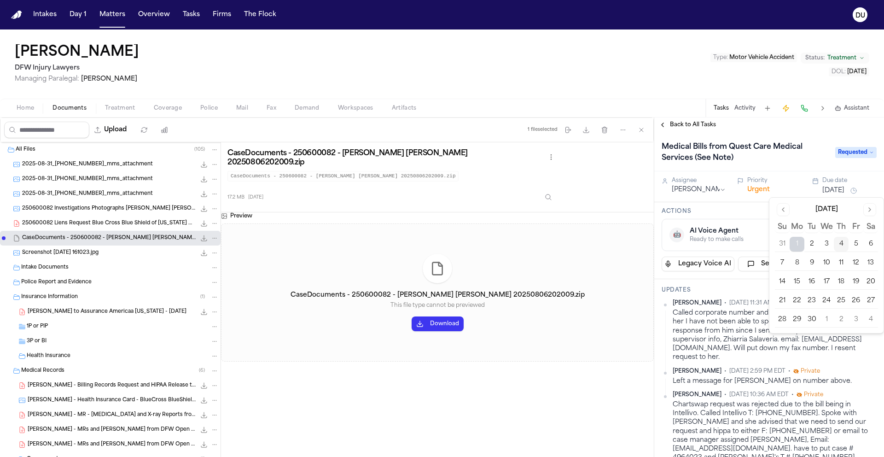
click at [838, 262] on button "11" at bounding box center [841, 263] width 15 height 15
click at [799, 264] on button "8" at bounding box center [797, 263] width 15 height 15
click at [805, 124] on div "Back to All Tasks" at bounding box center [769, 124] width 230 height 7
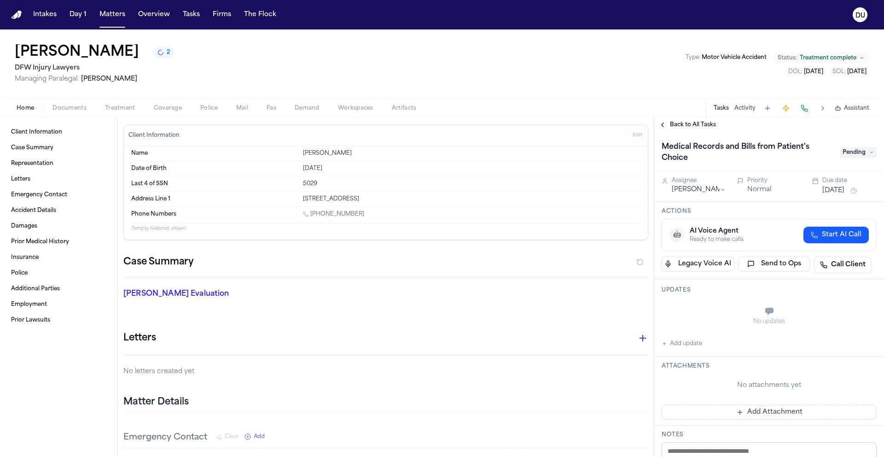
click at [850, 155] on span "Pending" at bounding box center [858, 152] width 37 height 11
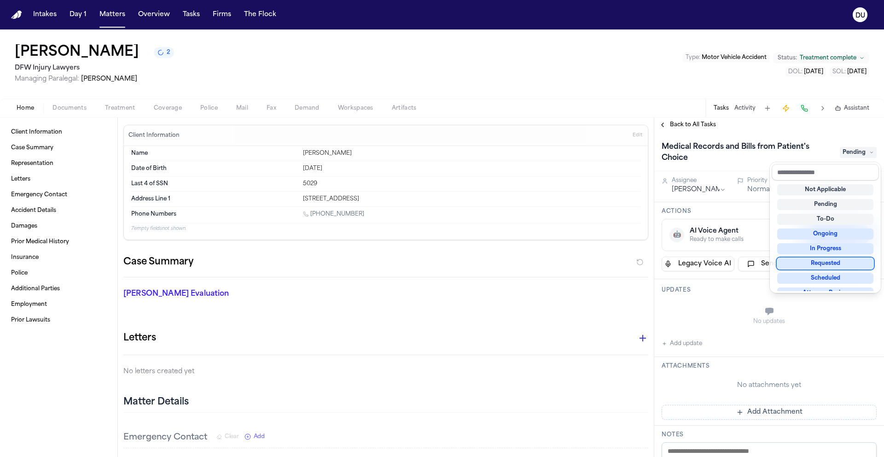
click at [837, 268] on div "Requested" at bounding box center [825, 263] width 96 height 11
click at [836, 265] on div "Requested" at bounding box center [825, 263] width 96 height 11
click at [708, 297] on div "Medical Records and Bills from Patient's Choice Requested Assignee [PERSON_NAME…" at bounding box center [769, 418] width 230 height 573
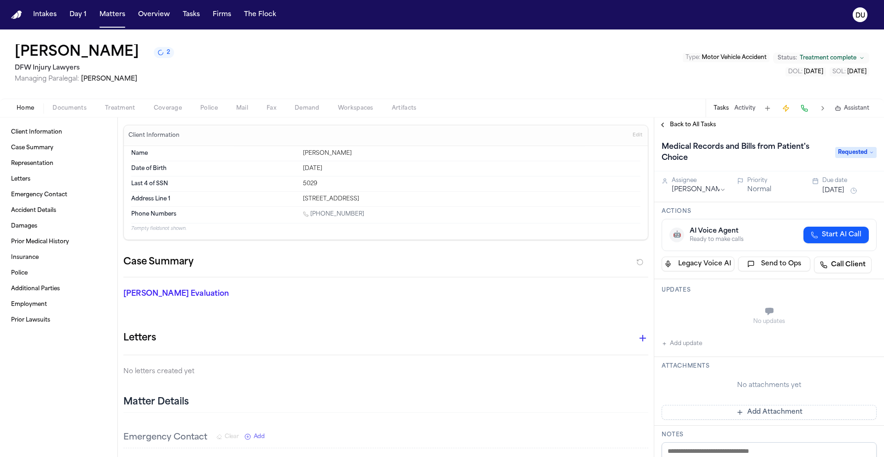
click at [685, 342] on button "Add update" at bounding box center [682, 343] width 41 height 11
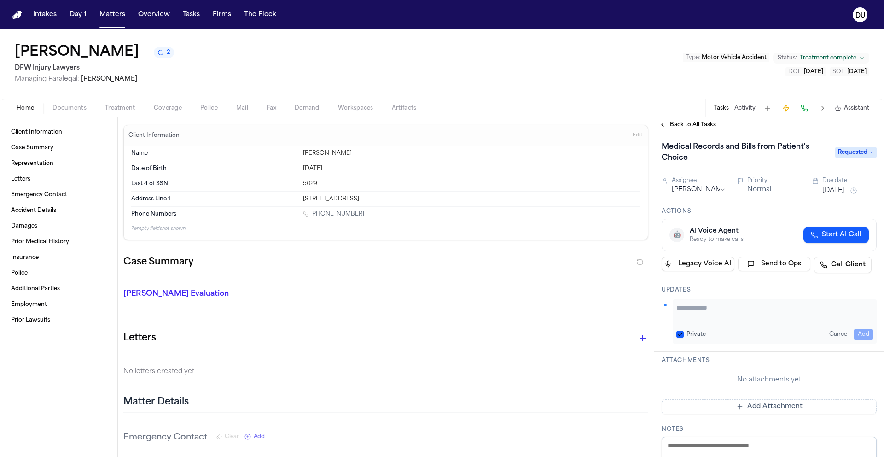
click at [721, 311] on textarea "Add your update" at bounding box center [774, 312] width 197 height 18
type textarea "*"
click at [844, 191] on button "[DATE]" at bounding box center [833, 190] width 22 height 9
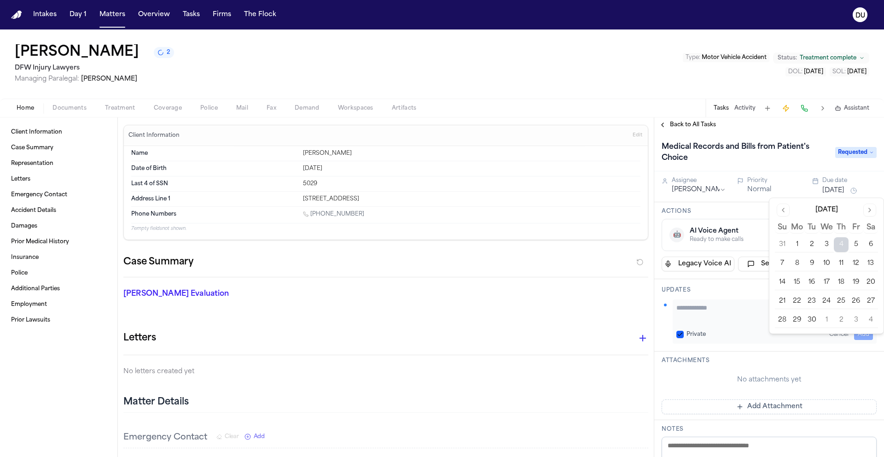
click at [802, 264] on button "8" at bounding box center [797, 263] width 15 height 15
click at [796, 122] on div "Back to All Tasks" at bounding box center [769, 124] width 230 height 7
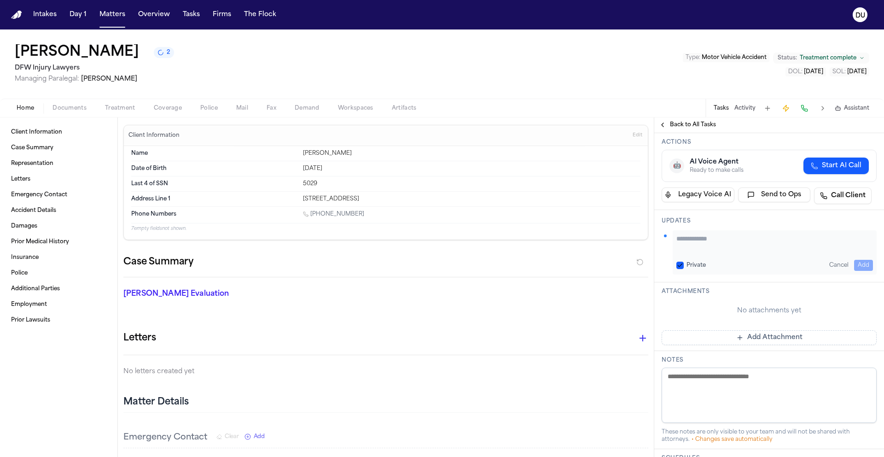
scroll to position [76, 0]
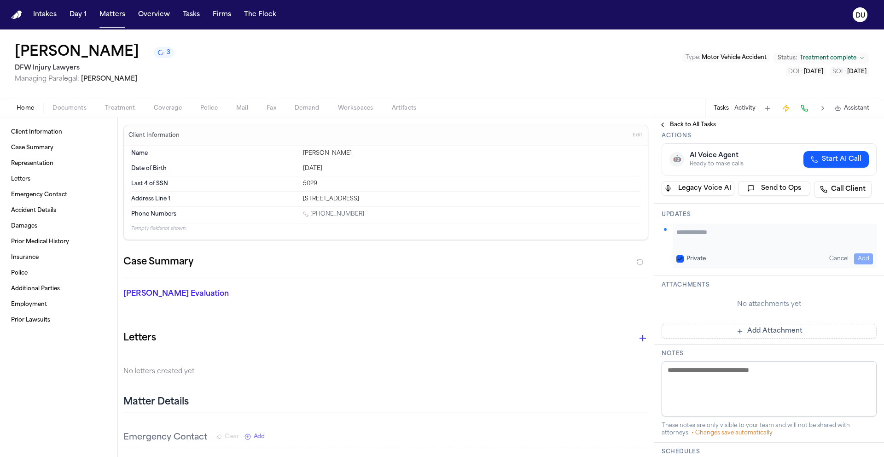
click at [736, 331] on button "Add Attachment" at bounding box center [769, 331] width 215 height 15
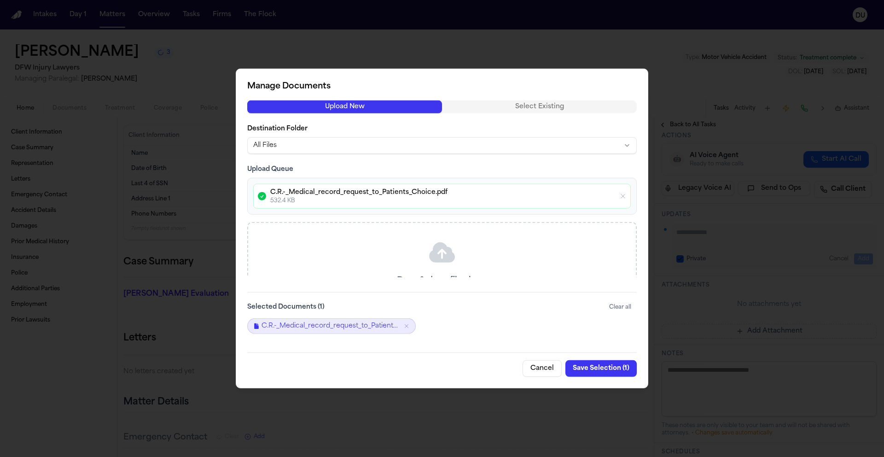
click at [593, 370] on button "Save Selection ( 1 )" at bounding box center [600, 368] width 71 height 17
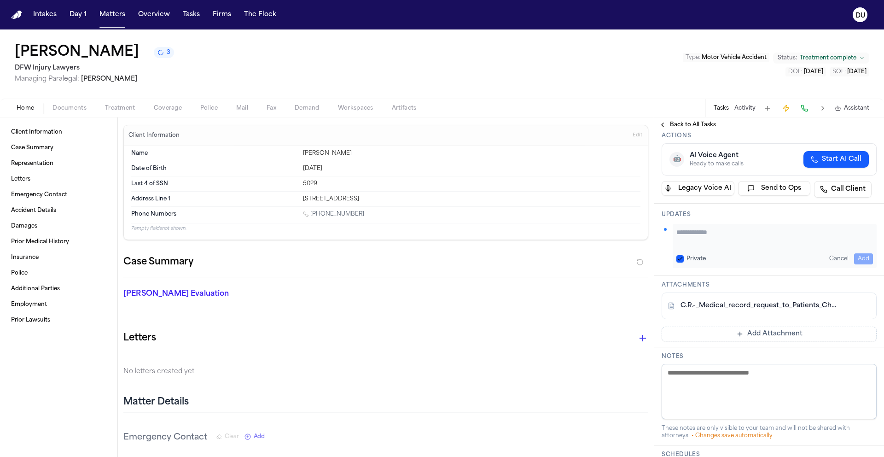
click at [694, 123] on span "Back to All Tasks" at bounding box center [693, 124] width 46 height 7
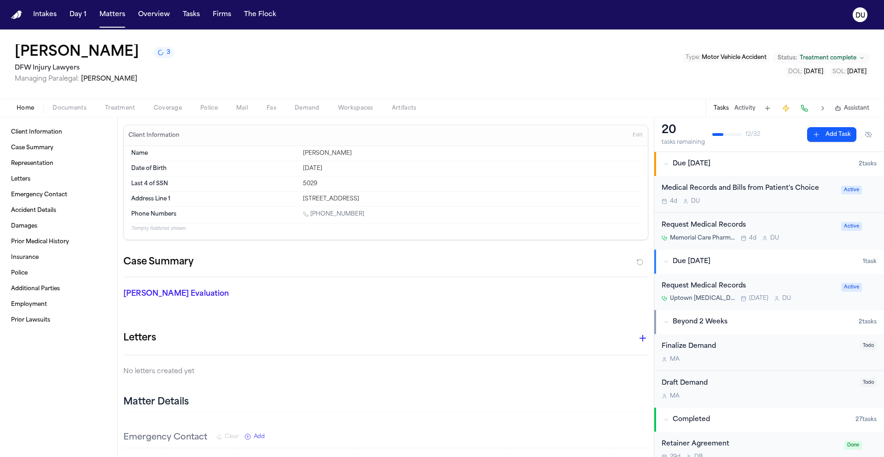
click at [12, 14] on img "Home" at bounding box center [16, 15] width 11 height 9
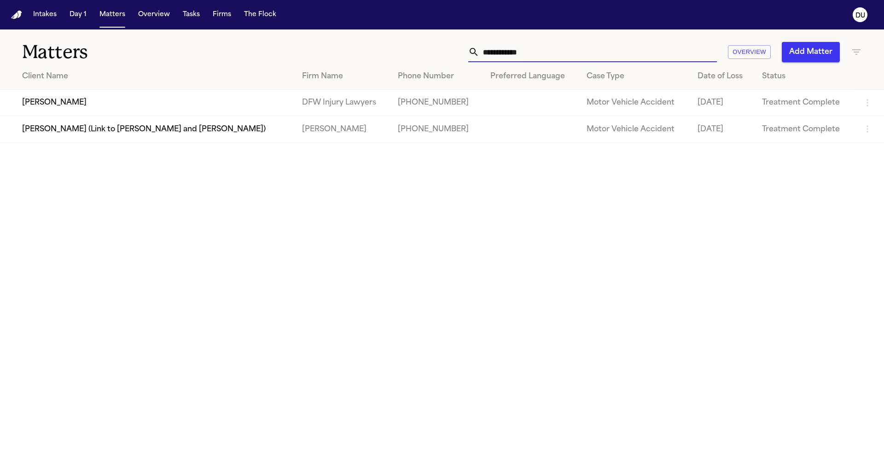
drag, startPoint x: 511, startPoint y: 56, endPoint x: 443, endPoint y: 58, distance: 67.7
click at [443, 58] on div "**********" at bounding box center [564, 52] width 595 height 20
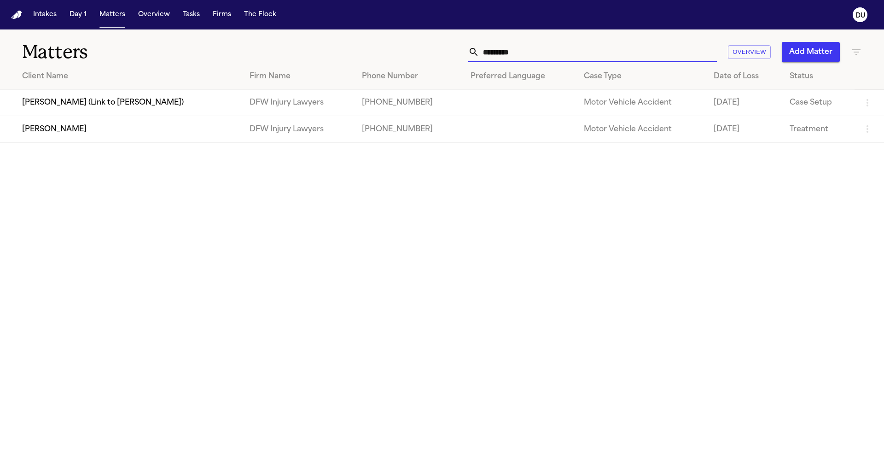
type input "*********"
click at [142, 137] on td "[PERSON_NAME]" at bounding box center [121, 129] width 242 height 26
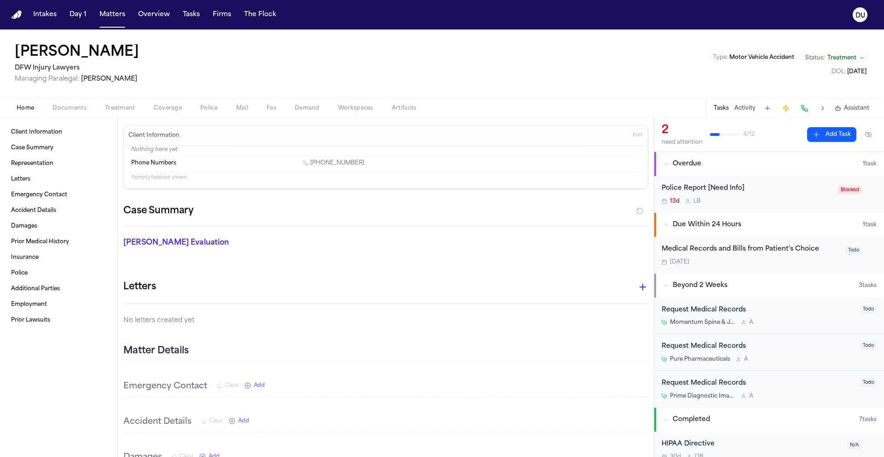
click at [746, 253] on div "Medical Records and Bills from Patient's Choice" at bounding box center [751, 249] width 178 height 11
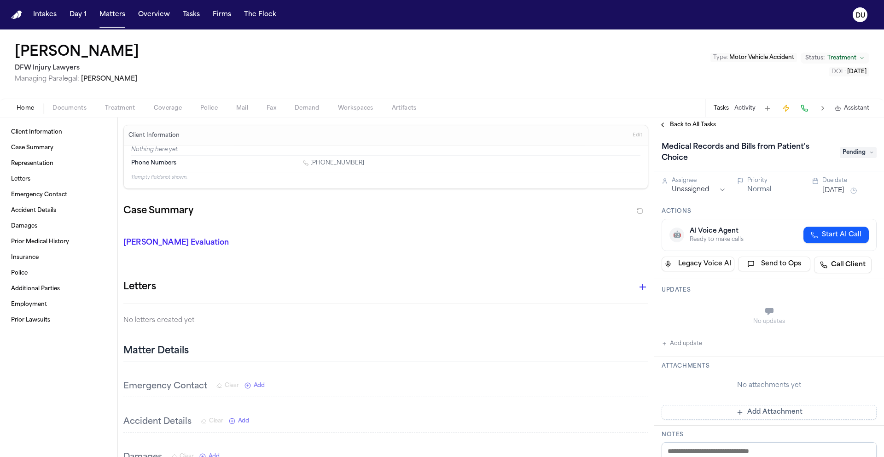
click at [72, 111] on span "Documents" at bounding box center [69, 108] width 34 height 7
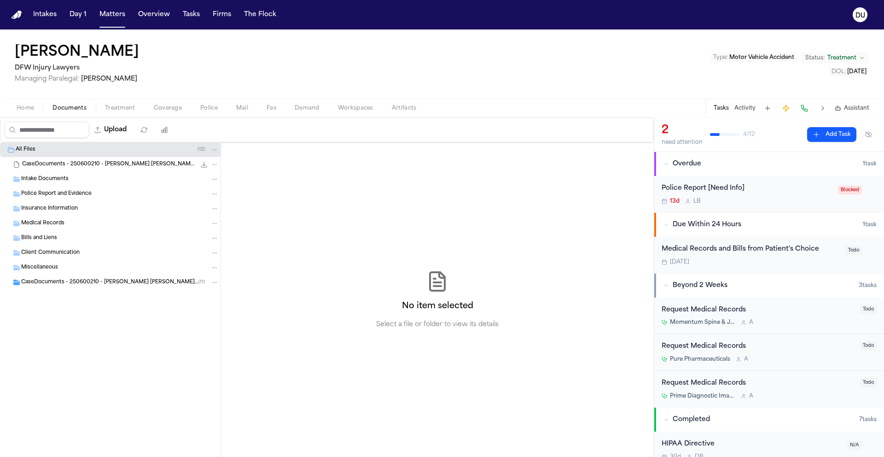
click at [76, 168] on span "CaseDocuments - 250600210 - Riden v. Starks 20250806201550.zip" at bounding box center [109, 165] width 174 height 8
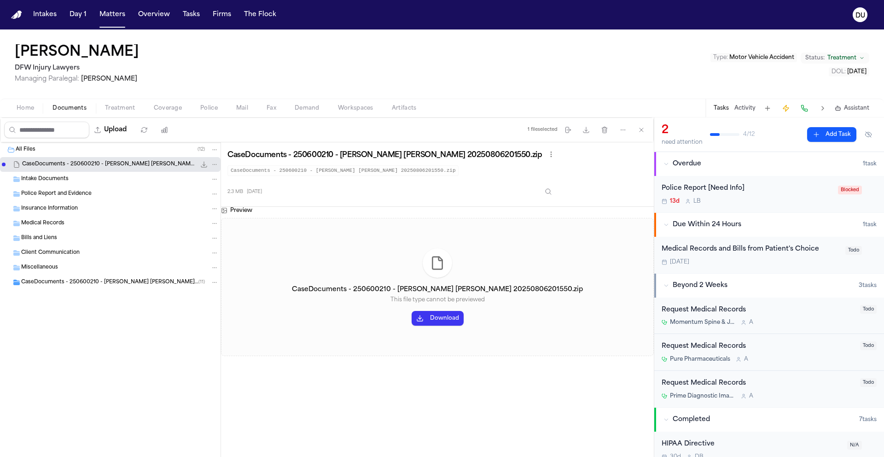
click at [65, 180] on span "Intake Documents" at bounding box center [44, 179] width 47 height 8
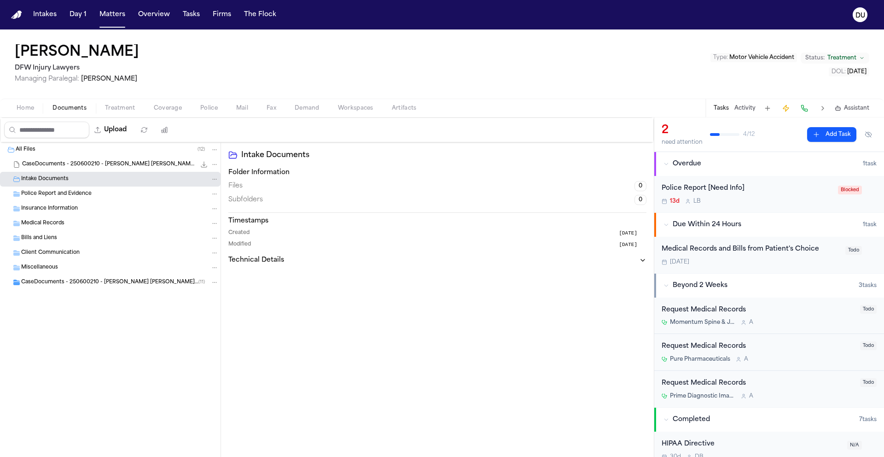
click at [64, 197] on span "Police Report and Evidence" at bounding box center [56, 194] width 70 height 8
click at [58, 209] on span "Insurance Information" at bounding box center [49, 209] width 57 height 8
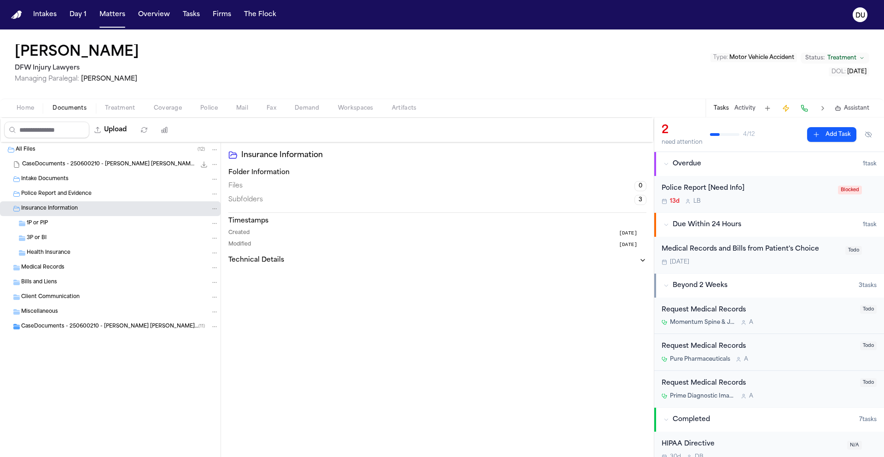
click at [45, 273] on div "Medical Records" at bounding box center [110, 267] width 221 height 15
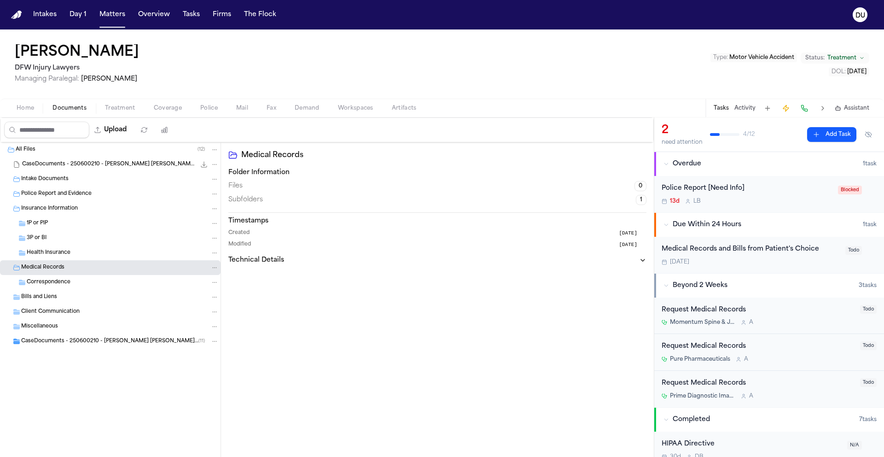
click at [46, 290] on div "Bills and Liens" at bounding box center [110, 297] width 221 height 15
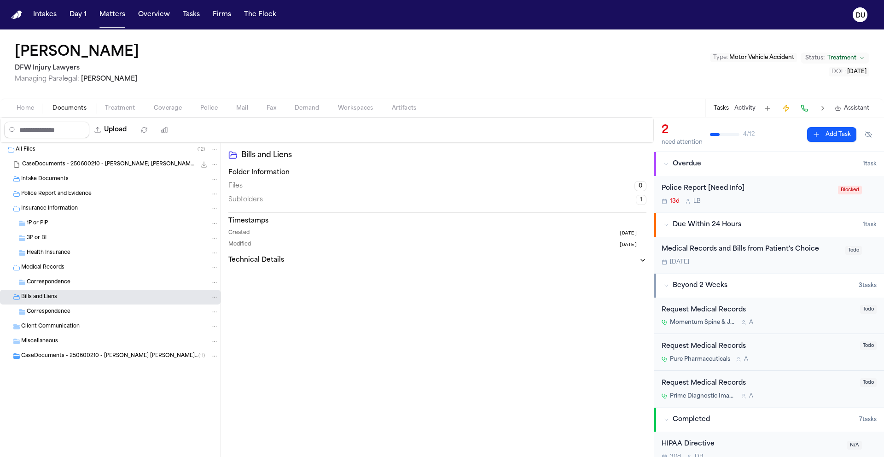
click at [45, 285] on span "Correspondence" at bounding box center [49, 283] width 44 height 8
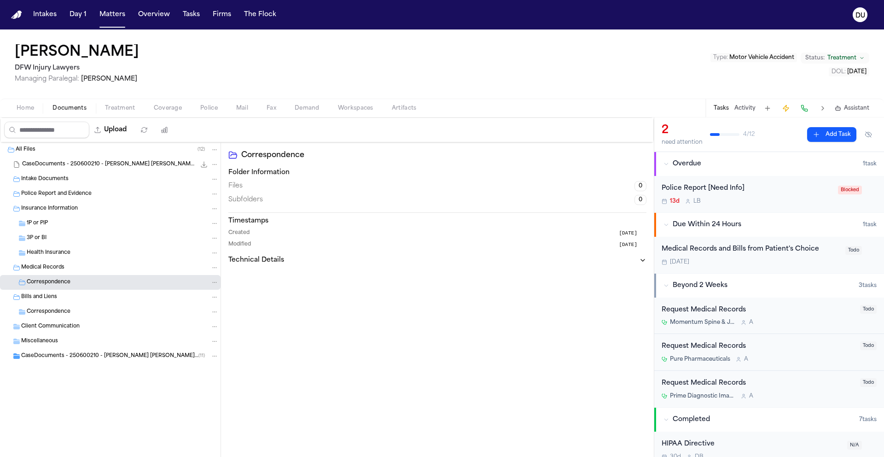
click at [44, 314] on span "Correspondence" at bounding box center [49, 312] width 44 height 8
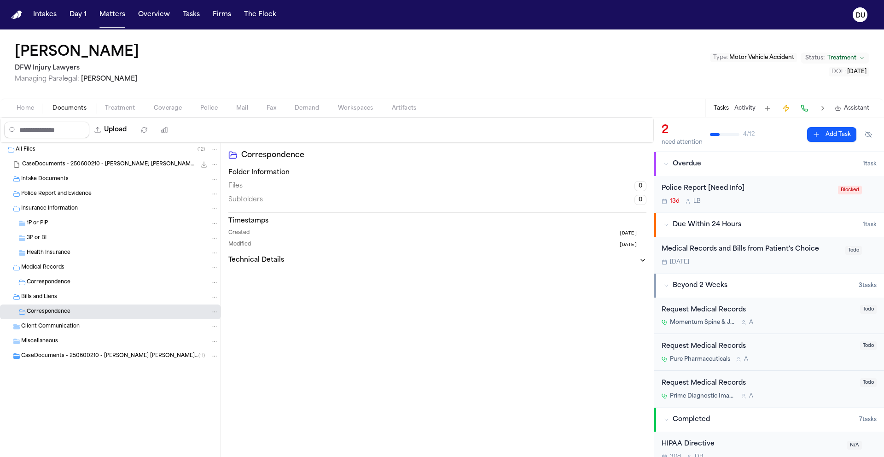
click at [46, 330] on span "Client Communication" at bounding box center [50, 327] width 58 height 8
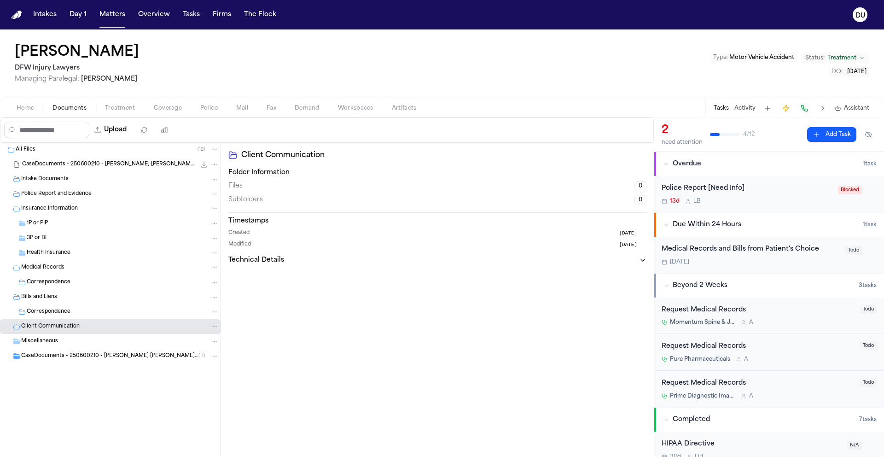
click at [43, 343] on span "Miscellaneous" at bounding box center [39, 341] width 37 height 8
click at [46, 353] on span "CaseDocuments - 250600210 - Riden v. Starks 20250806201550 (unzipped)" at bounding box center [109, 356] width 177 height 8
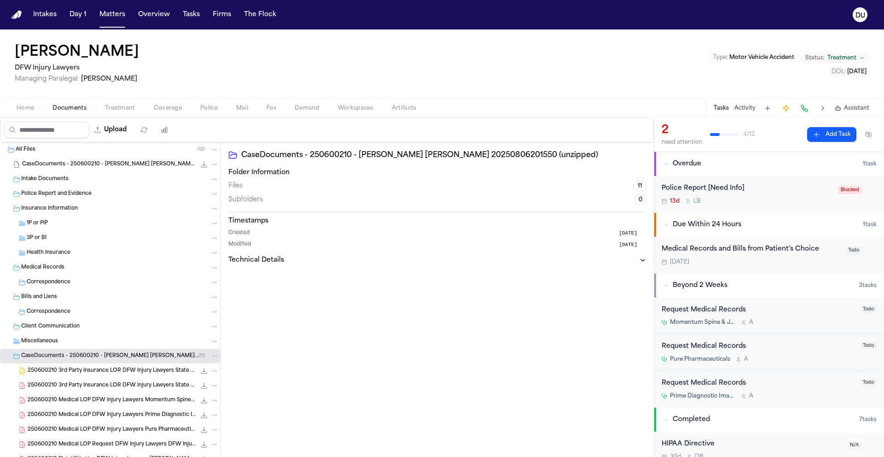
click at [64, 182] on span "Intake Documents" at bounding box center [44, 179] width 47 height 8
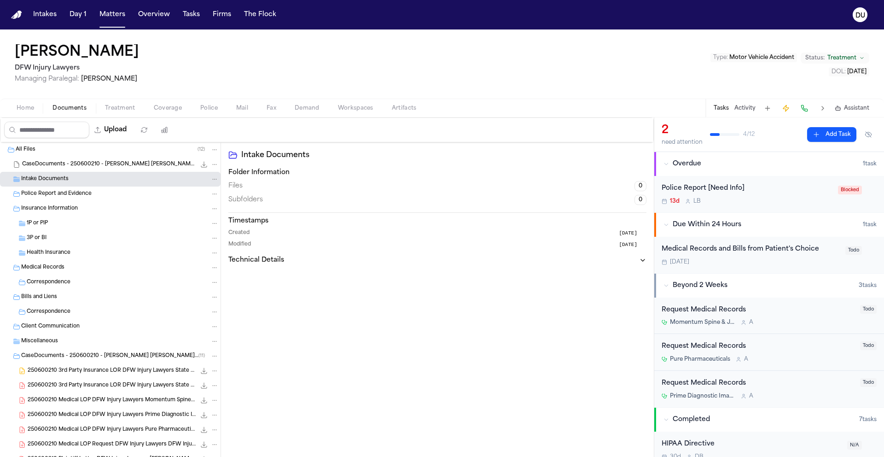
click at [71, 168] on div "CaseDocuments - 250600210 - Riden v. Starks 20250806201550.zip 2.3 MB • ZIP" at bounding box center [120, 164] width 197 height 9
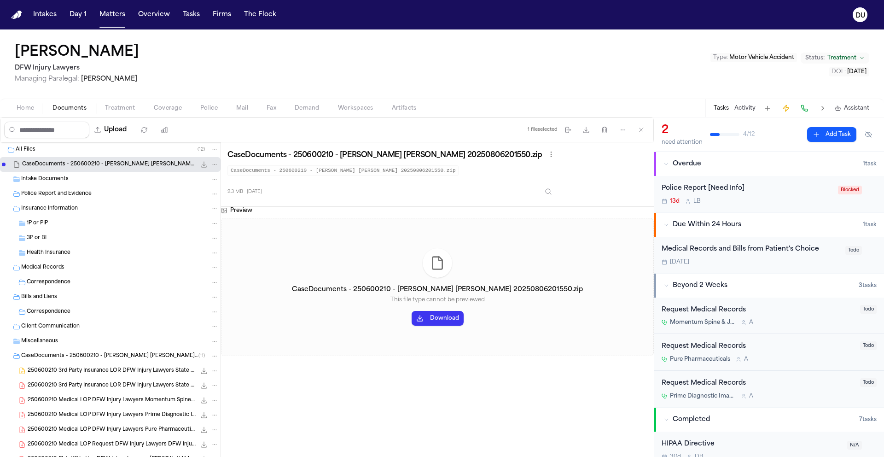
click at [444, 312] on button "Download" at bounding box center [438, 318] width 52 height 15
click at [29, 109] on span "Home" at bounding box center [25, 108] width 17 height 7
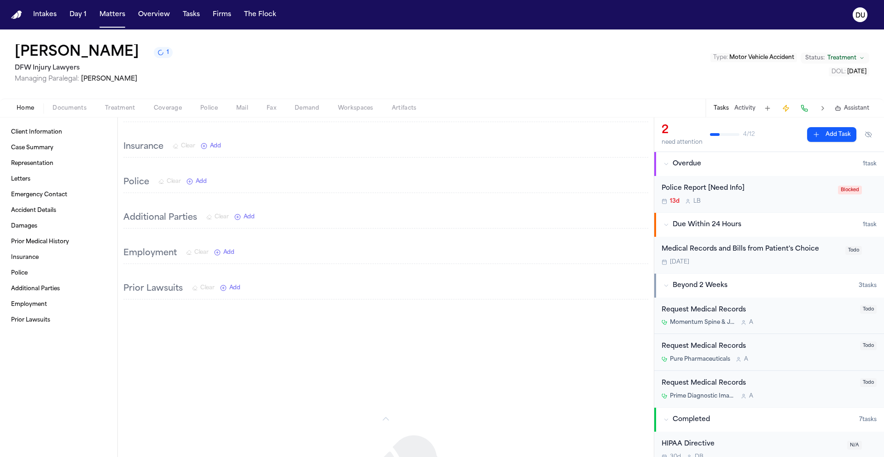
scroll to position [65, 0]
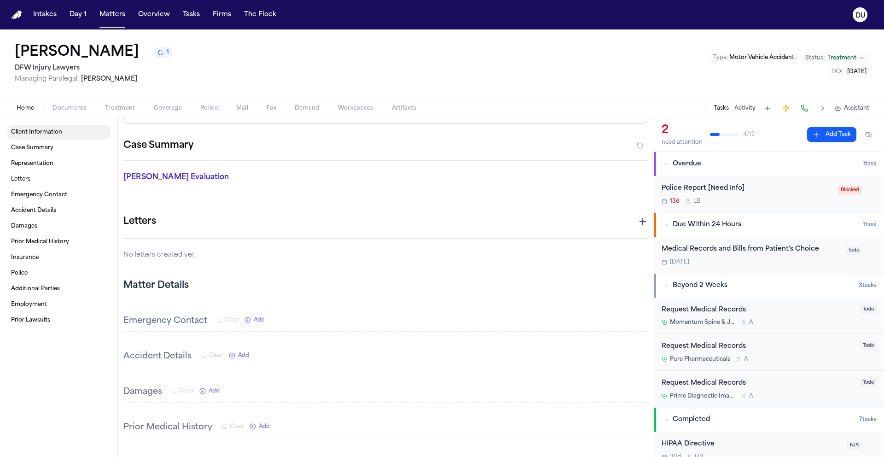
click at [28, 134] on span "Client Information" at bounding box center [36, 131] width 51 height 7
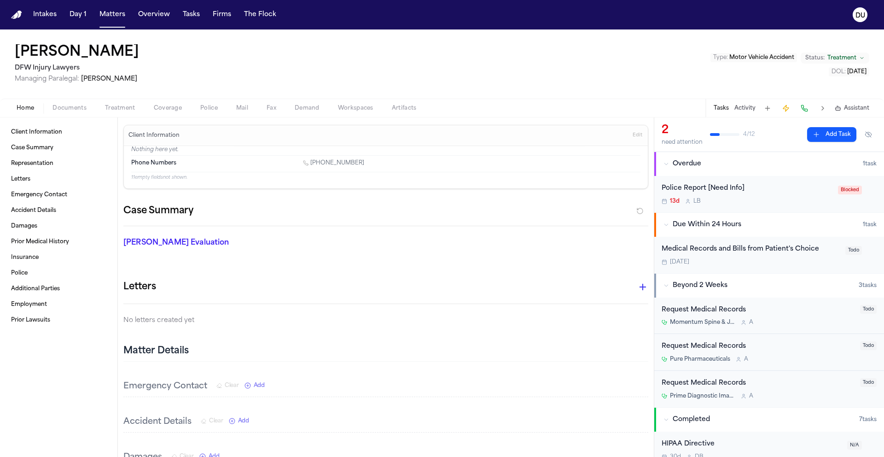
click at [11, 18] on img "Home" at bounding box center [16, 15] width 11 height 9
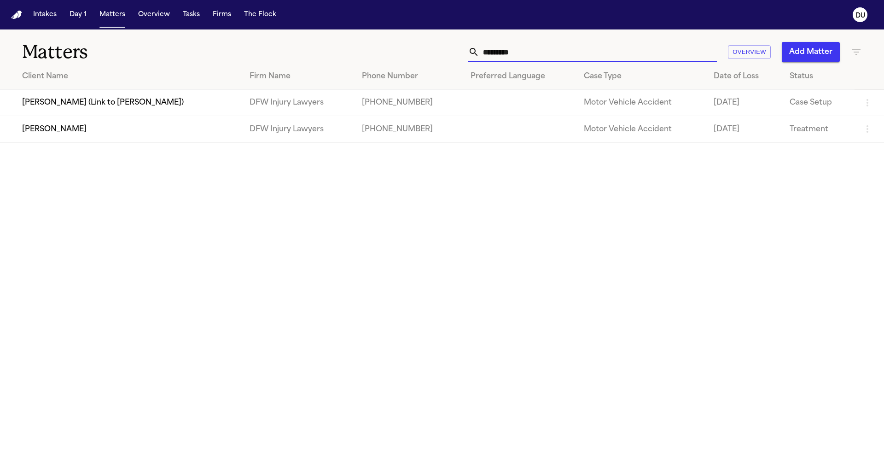
drag, startPoint x: 536, startPoint y: 58, endPoint x: 482, endPoint y: 56, distance: 53.9
click at [482, 56] on input "*********" at bounding box center [598, 52] width 238 height 20
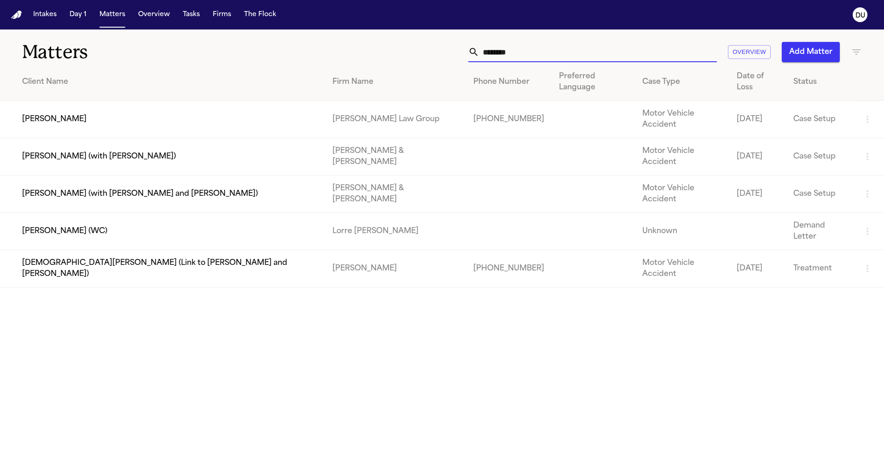
type input "********"
click at [466, 110] on td "[PHONE_NUMBER]" at bounding box center [509, 119] width 86 height 37
click at [262, 101] on td "[PERSON_NAME]" at bounding box center [162, 119] width 325 height 37
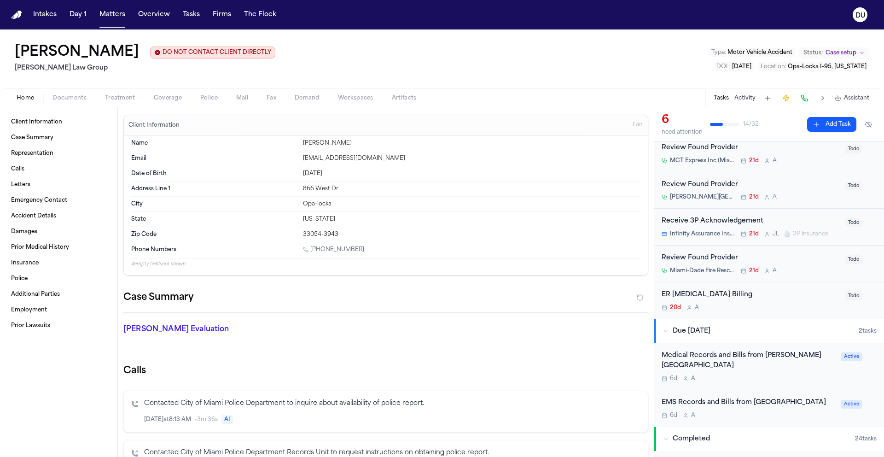
scroll to position [74, 0]
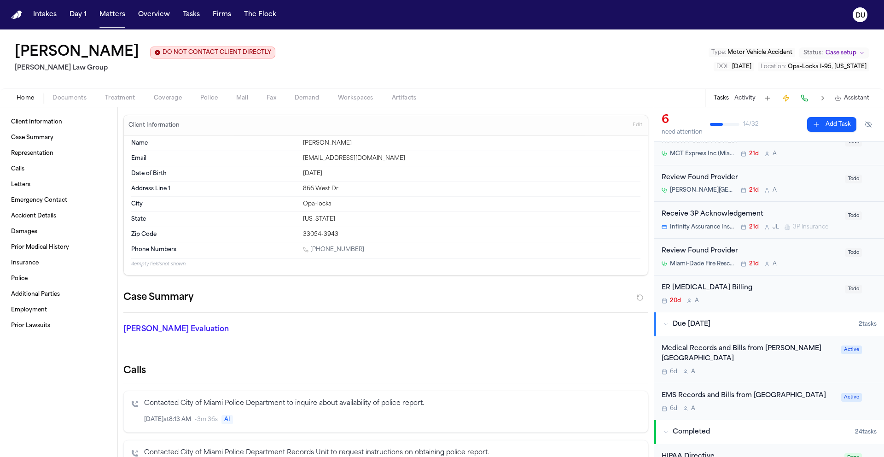
click at [689, 349] on div "Medical Records and Bills from [PERSON_NAME][GEOGRAPHIC_DATA]" at bounding box center [749, 353] width 174 height 21
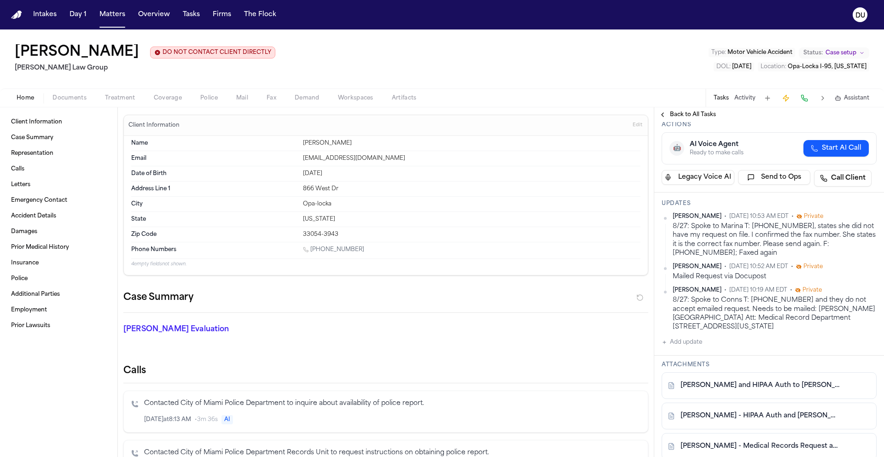
scroll to position [79, 0]
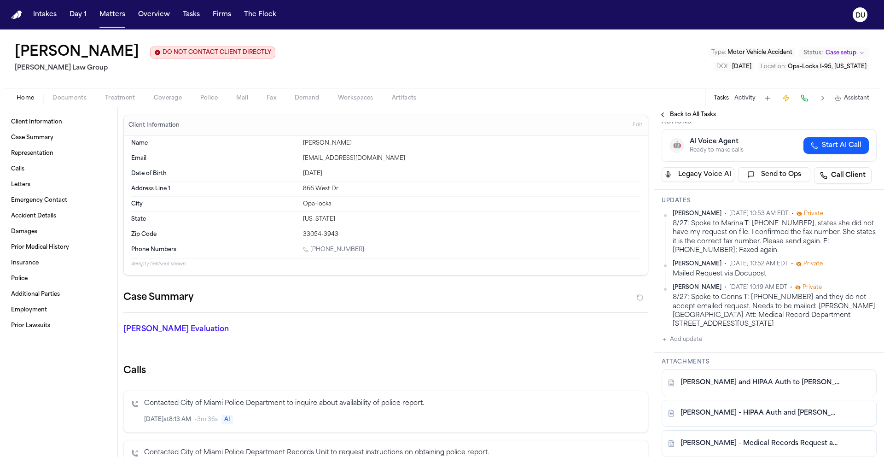
click at [677, 343] on button "Add update" at bounding box center [682, 339] width 41 height 11
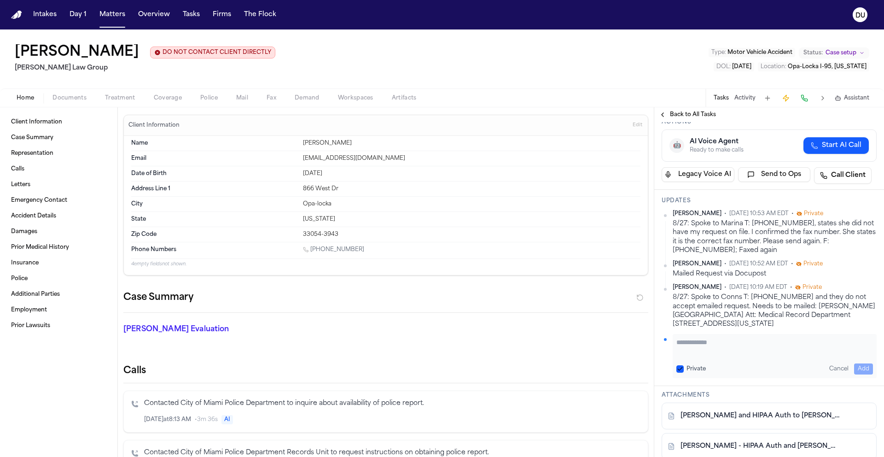
paste textarea "**********"
type textarea "**********"
click at [854, 371] on button "Add" at bounding box center [863, 368] width 19 height 11
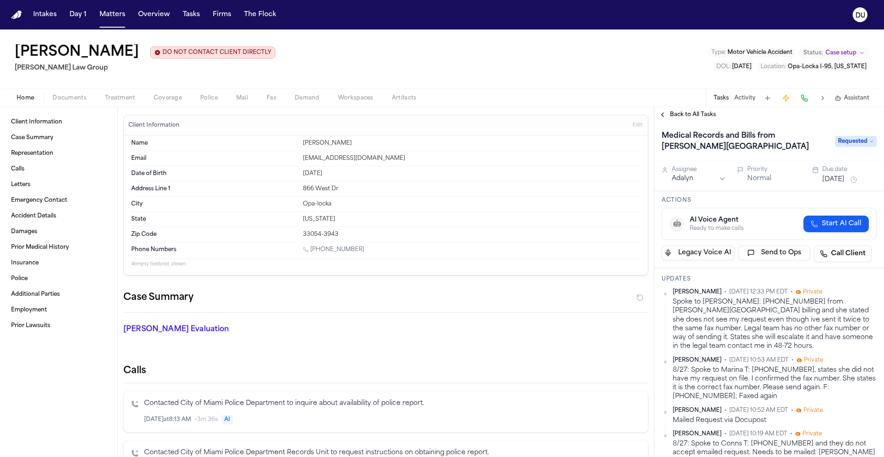
scroll to position [0, 0]
click at [697, 118] on span "Back to All Tasks" at bounding box center [693, 114] width 46 height 7
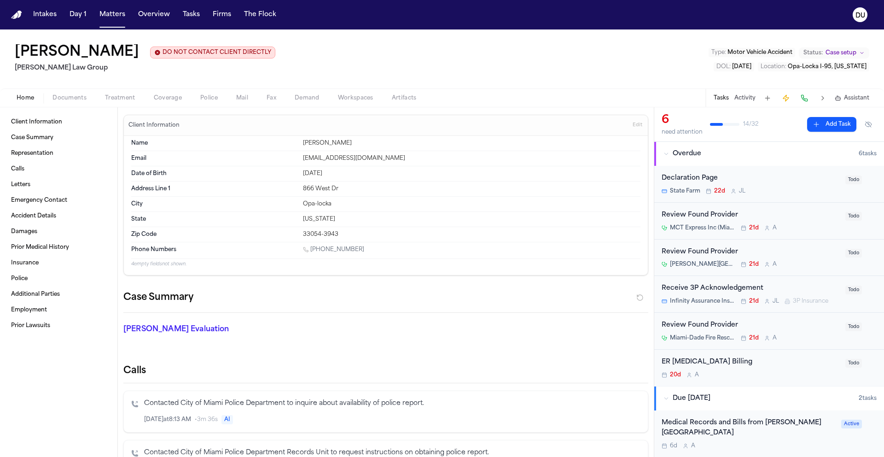
click at [712, 367] on div "ER [MEDICAL_DATA] Billing" at bounding box center [751, 362] width 178 height 11
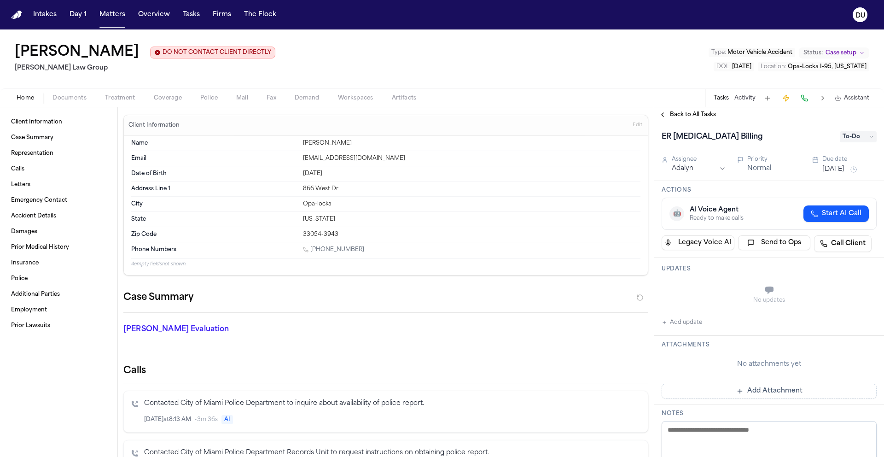
click at [673, 117] on span "Back to All Tasks" at bounding box center [693, 114] width 46 height 7
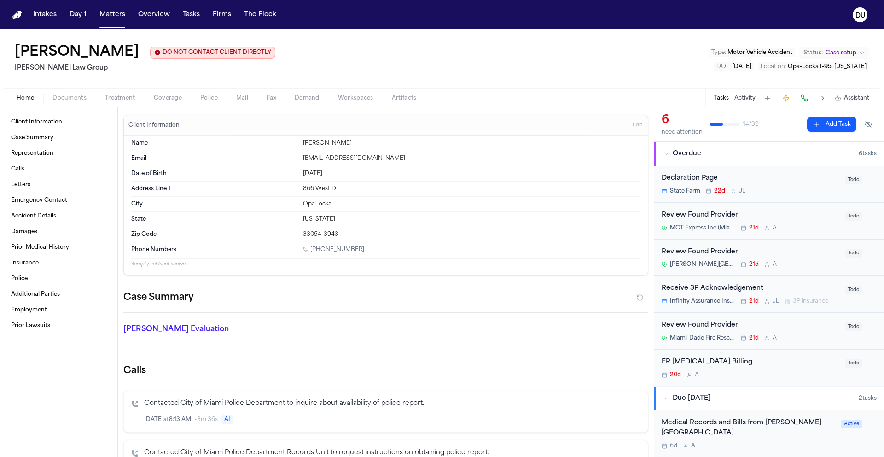
click at [714, 328] on div "Review Found Provider" at bounding box center [751, 325] width 178 height 11
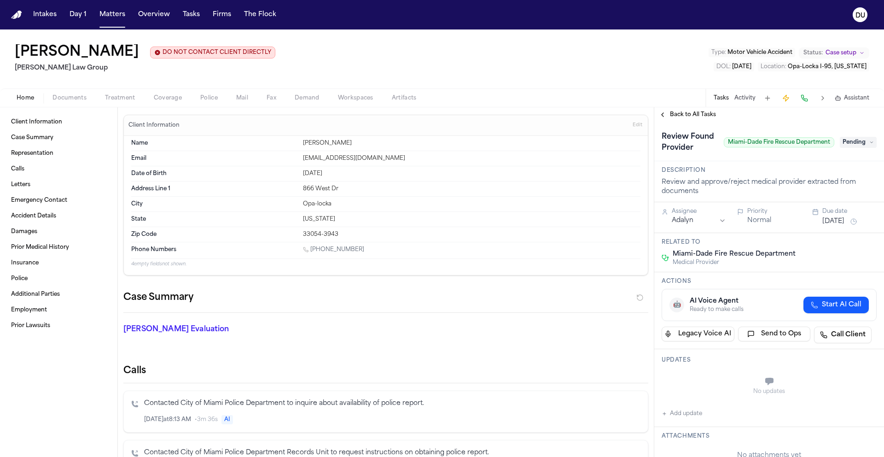
click at [670, 117] on span "Back to All Tasks" at bounding box center [693, 114] width 46 height 7
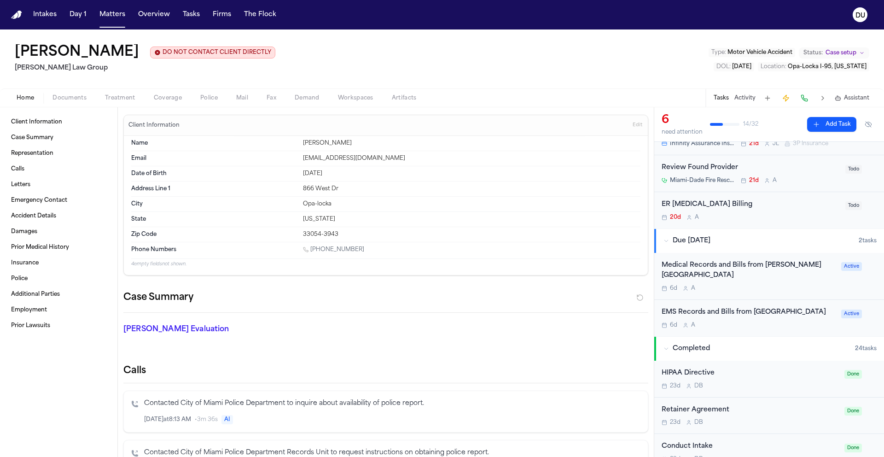
scroll to position [168, 0]
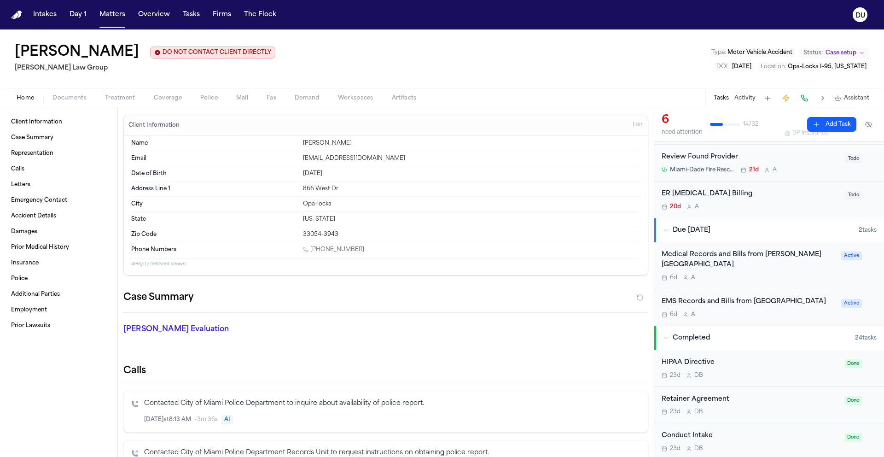
click at [749, 304] on div "EMS Records and Bills from [GEOGRAPHIC_DATA]" at bounding box center [749, 301] width 174 height 11
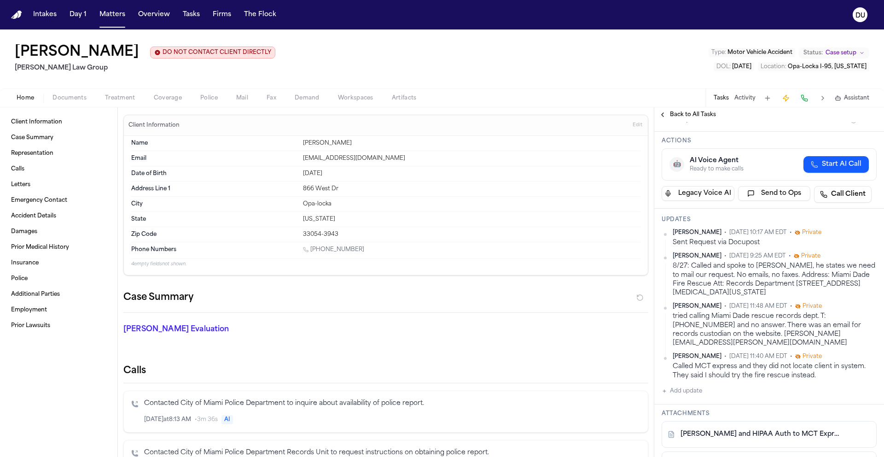
scroll to position [69, 0]
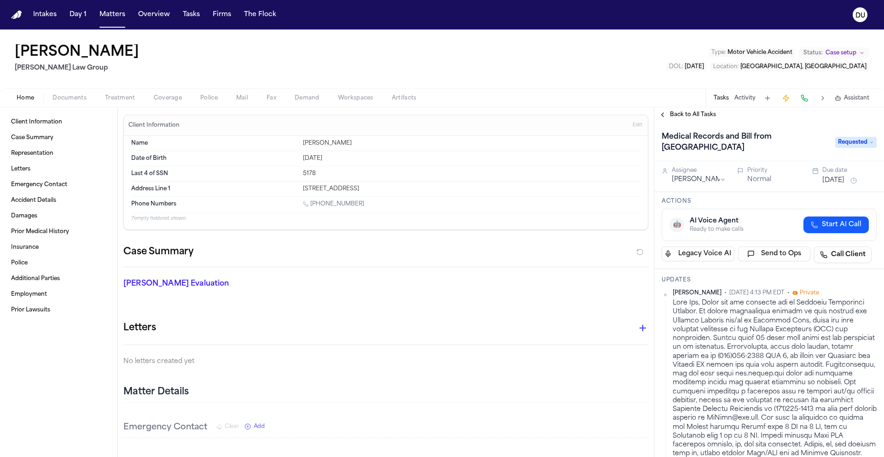
scroll to position [450, 0]
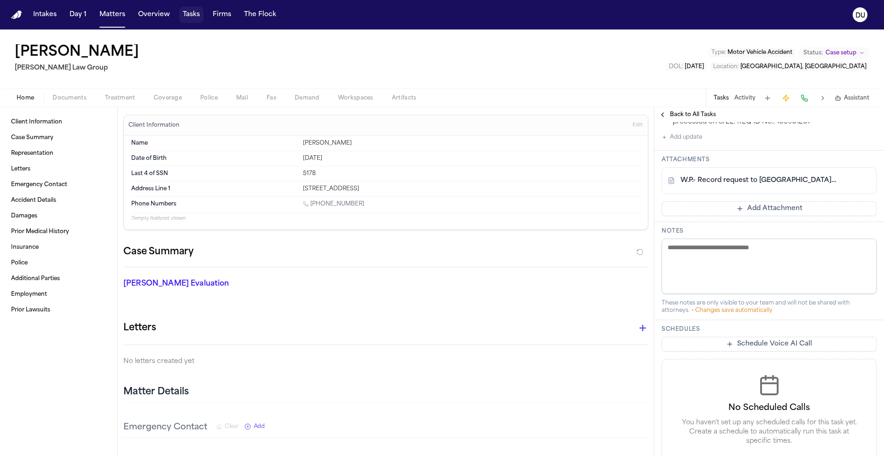
click at [192, 16] on button "Tasks" at bounding box center [191, 14] width 24 height 17
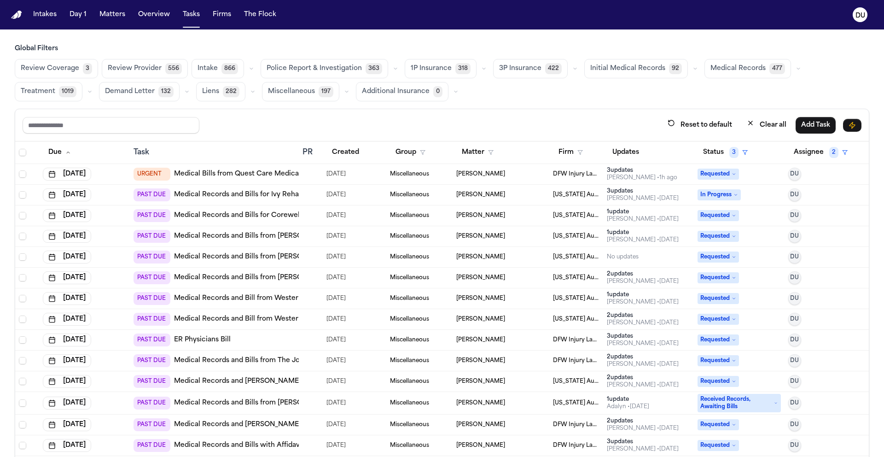
click at [717, 175] on span "Requested" at bounding box center [717, 173] width 41 height 11
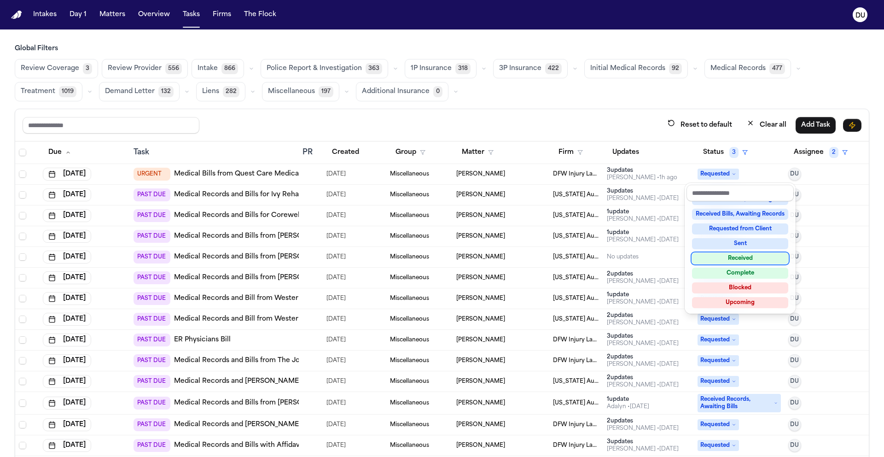
click at [744, 261] on div "Received" at bounding box center [740, 258] width 96 height 11
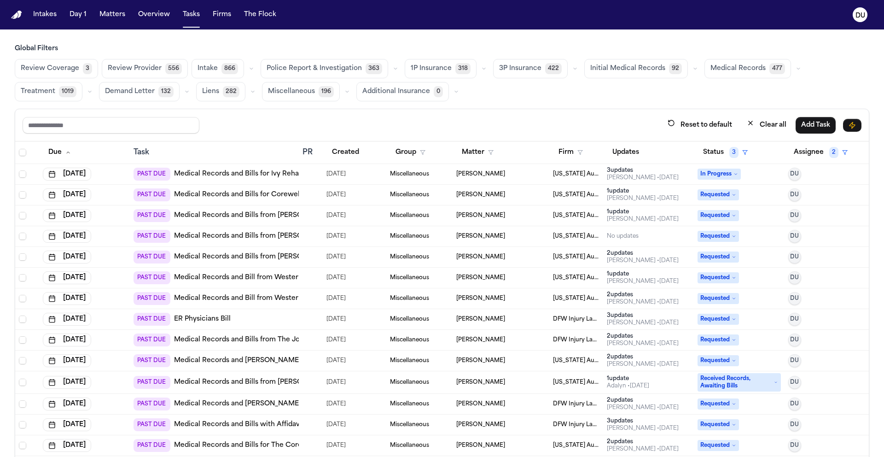
click at [288, 197] on link "Medical Records and Bills for Corewell Health [GEOGRAPHIC_DATA]" at bounding box center [286, 194] width 225 height 9
click at [222, 216] on link "Medical Records and Bills from [PERSON_NAME] Emergency Medicine-[GEOGRAPHIC_DAT…" at bounding box center [327, 215] width 307 height 9
click at [256, 234] on link "Medical Records and Bills from Henry Ford Medical Center-Grosse-Pointe Cottage" at bounding box center [327, 236] width 307 height 9
click at [261, 256] on link "Medical Records and Bills from Ruffini Chiropractic" at bounding box center [284, 256] width 220 height 9
click at [286, 278] on link "Medical Records and Bill from Western Wayne Family Health Centers" at bounding box center [305, 277] width 262 height 9
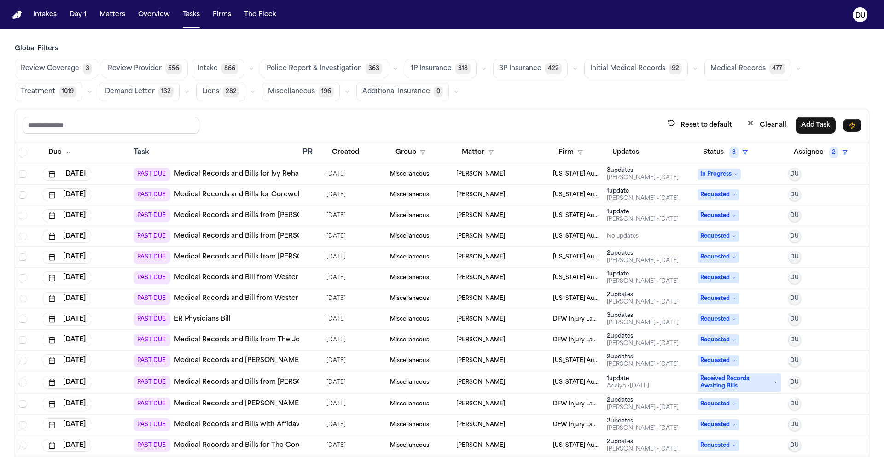
click at [262, 294] on link "Medical Records and Bill from Western Wayne Physicians" at bounding box center [285, 298] width 222 height 9
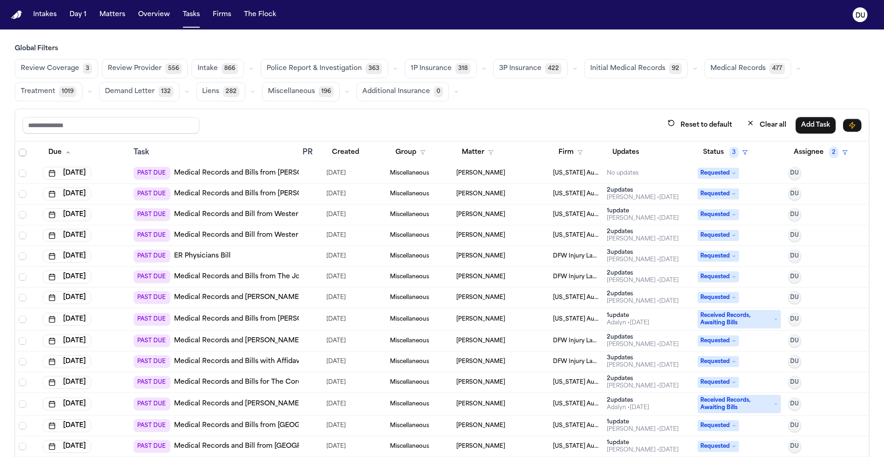
scroll to position [61, 0]
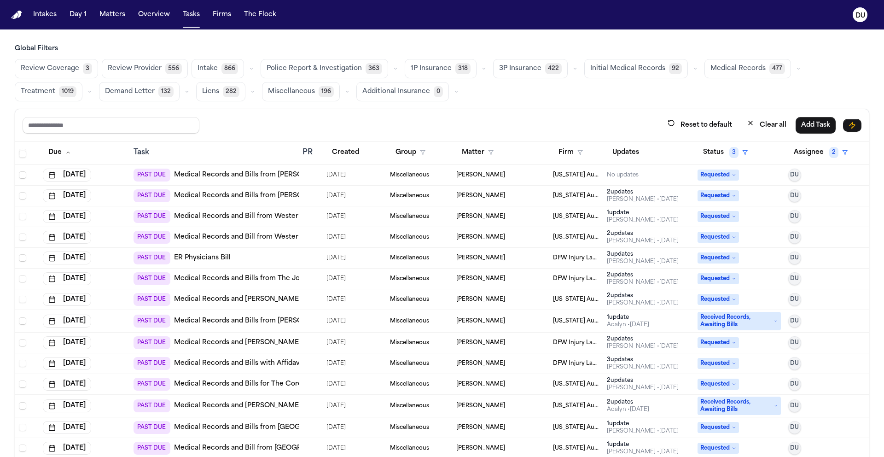
click at [208, 262] on div "PAST DUE ER Physicians Bill" at bounding box center [182, 257] width 97 height 13
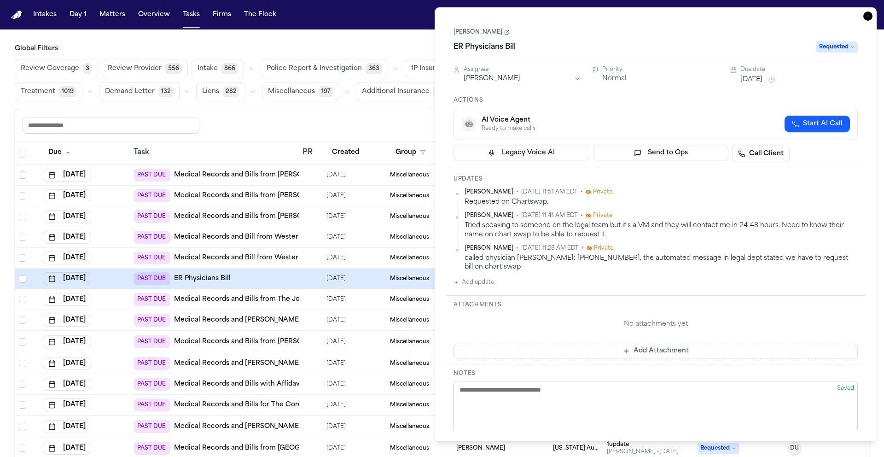
click at [869, 17] on icon "button" at bounding box center [867, 16] width 9 height 9
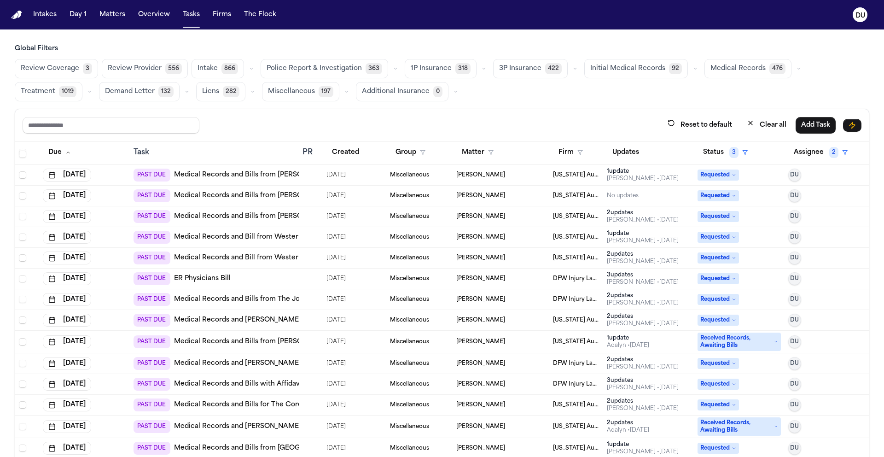
click at [268, 299] on link "Medical Records and Bills from The Joint Chiropractic" at bounding box center [271, 299] width 194 height 9
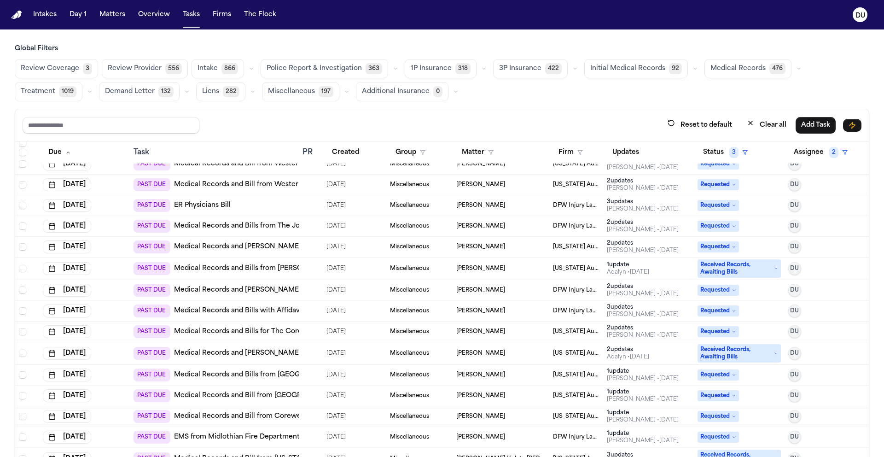
scroll to position [135, 0]
click at [194, 244] on link "Medical Records and Bill from Henry Ford-GoHealth Urgent Care" at bounding box center [313, 245] width 279 height 9
click at [259, 268] on link "Medical Records and Bills from [PERSON_NAME]" at bounding box center [254, 267] width 160 height 9
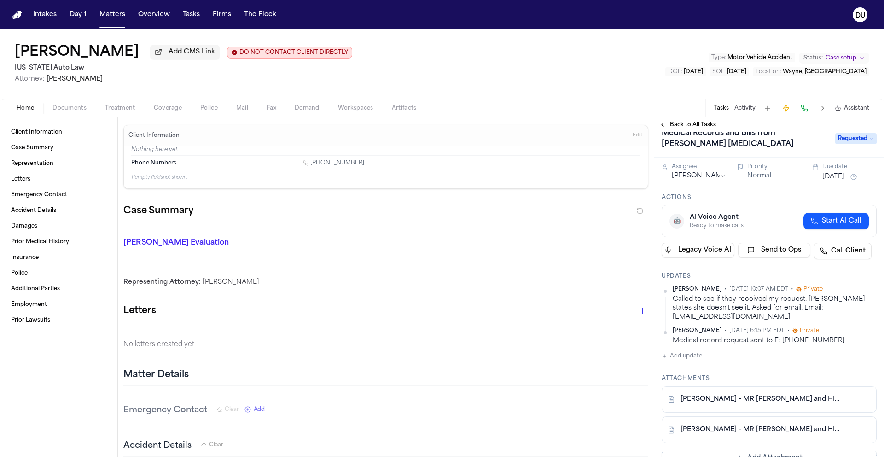
scroll to position [9, 0]
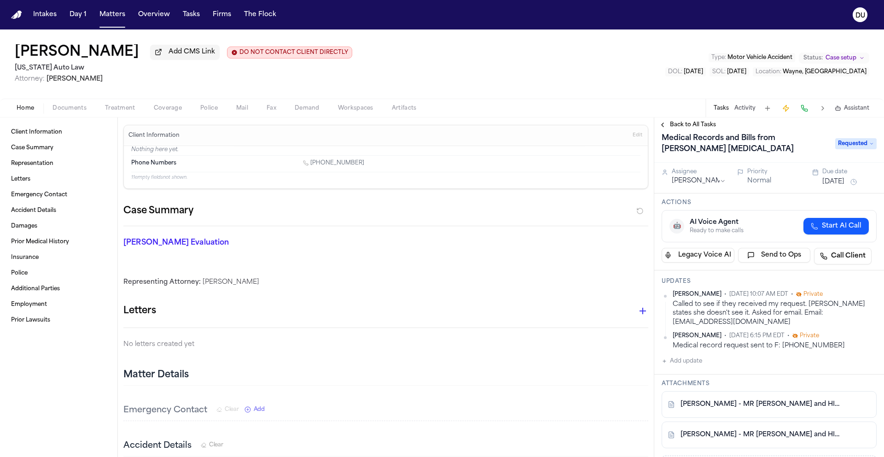
click at [19, 13] on img "Home" at bounding box center [16, 15] width 11 height 9
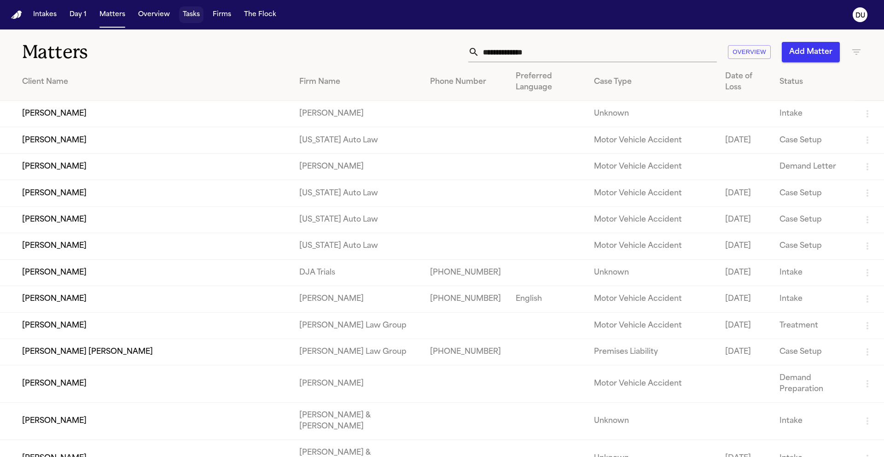
click at [193, 22] on button "Tasks" at bounding box center [191, 14] width 24 height 17
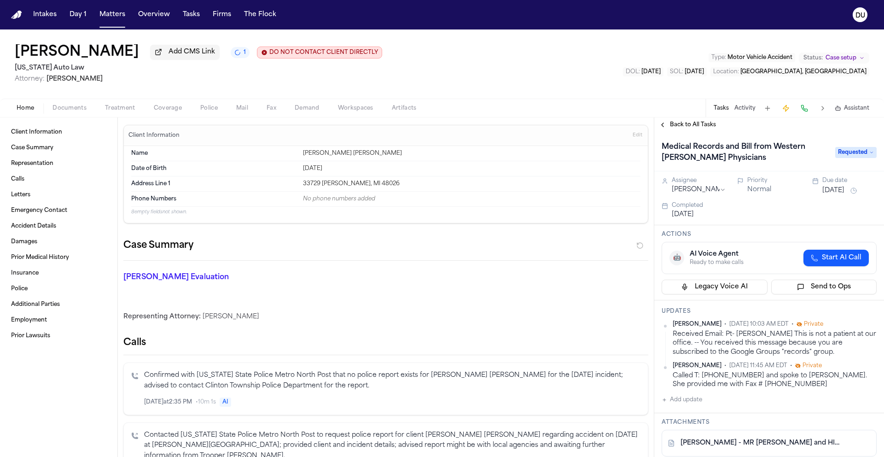
click at [853, 157] on span "Requested" at bounding box center [855, 152] width 41 height 11
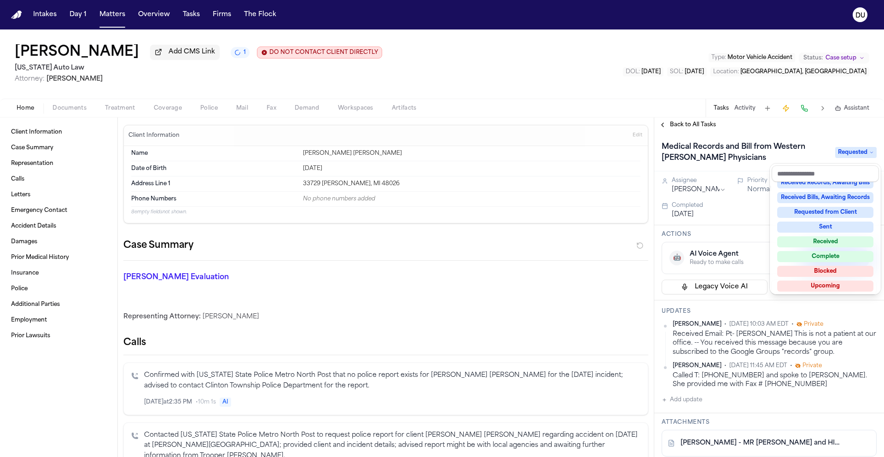
scroll to position [144, 0]
click at [836, 256] on div "Complete" at bounding box center [825, 253] width 96 height 11
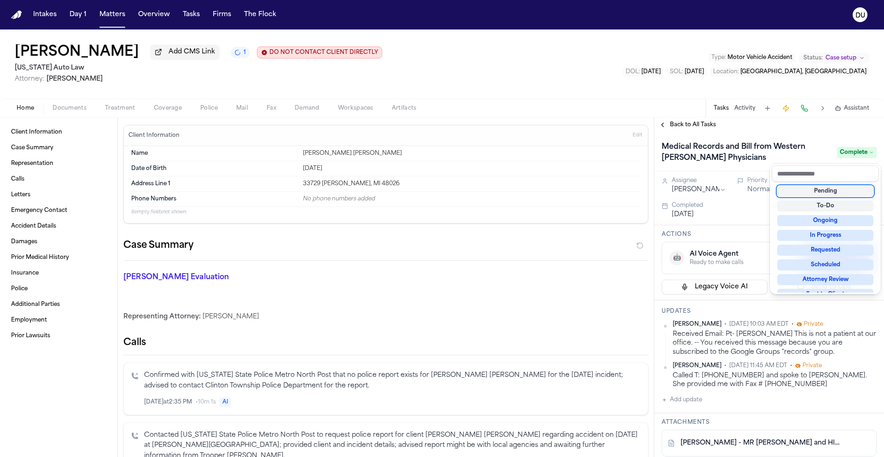
drag, startPoint x: 18, startPoint y: 17, endPoint x: 34, endPoint y: 0, distance: 23.1
click at [18, 17] on div "Intakes Day 1 Matters Overview Tasks Firms The Flock DU [PERSON_NAME] Add CMS L…" at bounding box center [442, 228] width 884 height 457
